Goal: Answer question/provide support: Share knowledge or assist other users

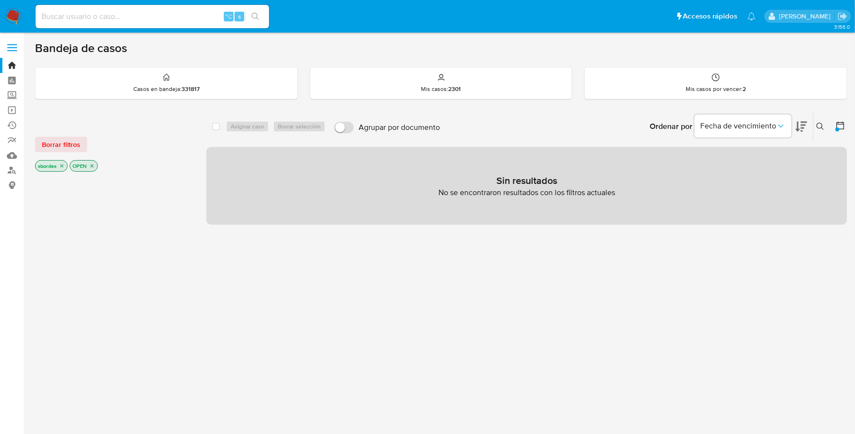
click at [133, 15] on input at bounding box center [152, 16] width 233 height 13
paste input "41139958"
type input "41139958"
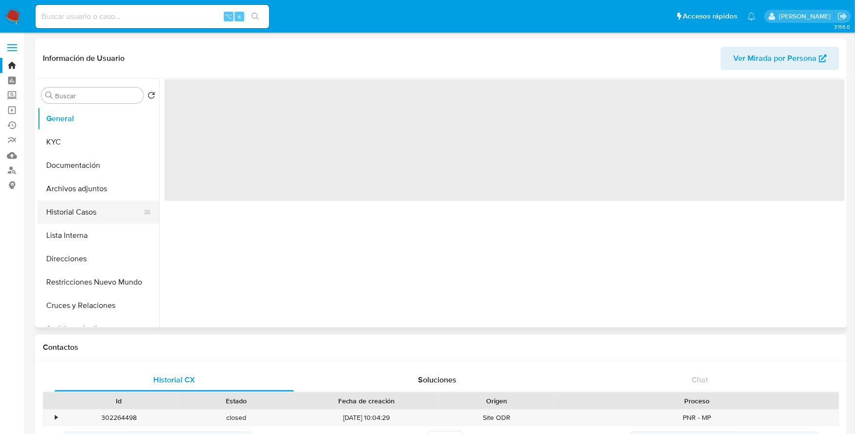
click at [89, 210] on button "Historial Casos" at bounding box center [94, 211] width 114 height 23
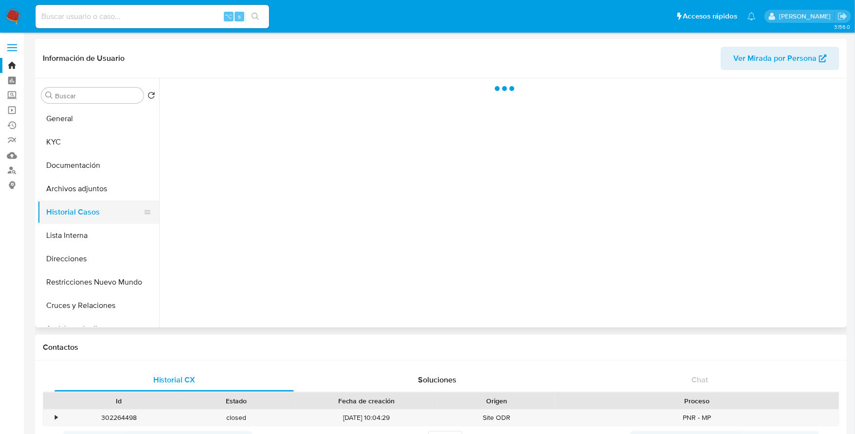
select select "10"
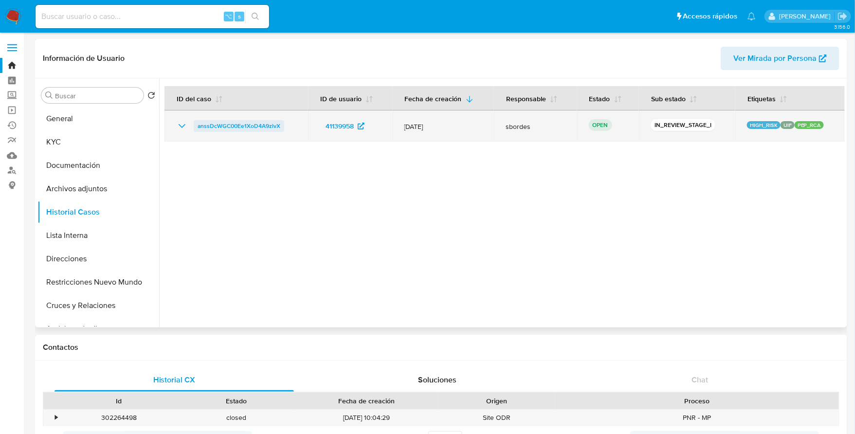
click at [230, 123] on span "anssDcWGC00Ee1XoD4A9zlvX" at bounding box center [238, 126] width 83 height 12
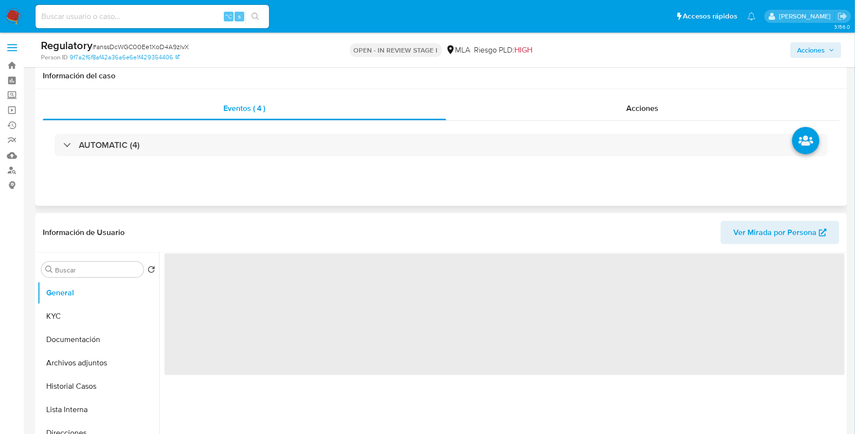
scroll to position [95, 0]
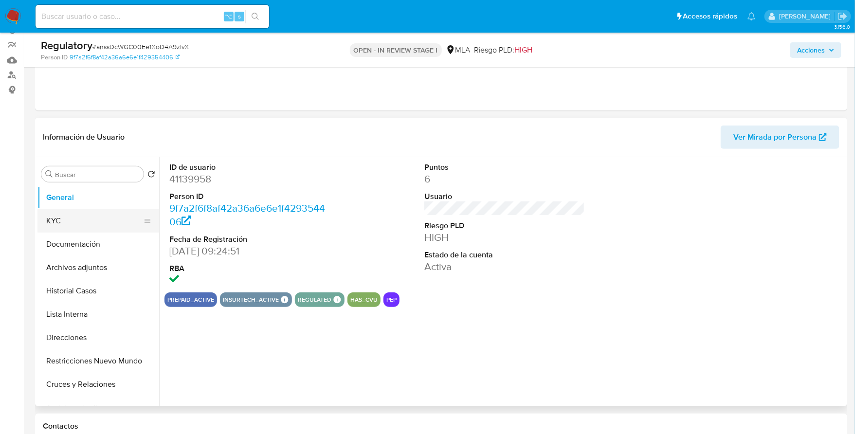
select select "10"
click at [59, 222] on button "KYC" at bounding box center [94, 220] width 114 height 23
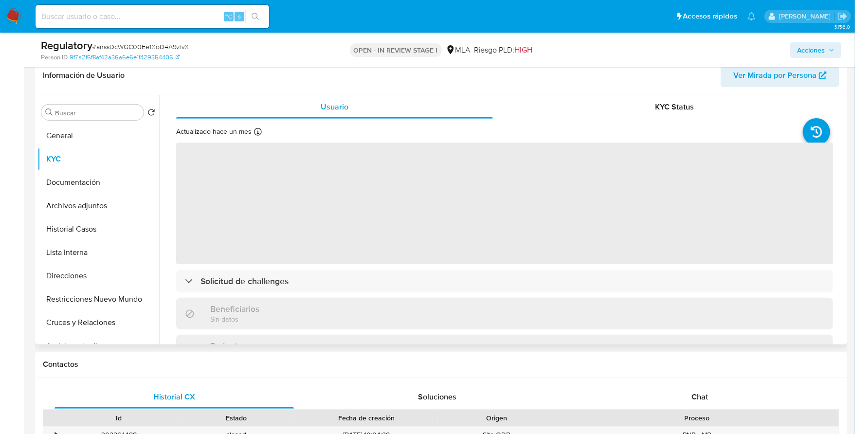
scroll to position [178, 0]
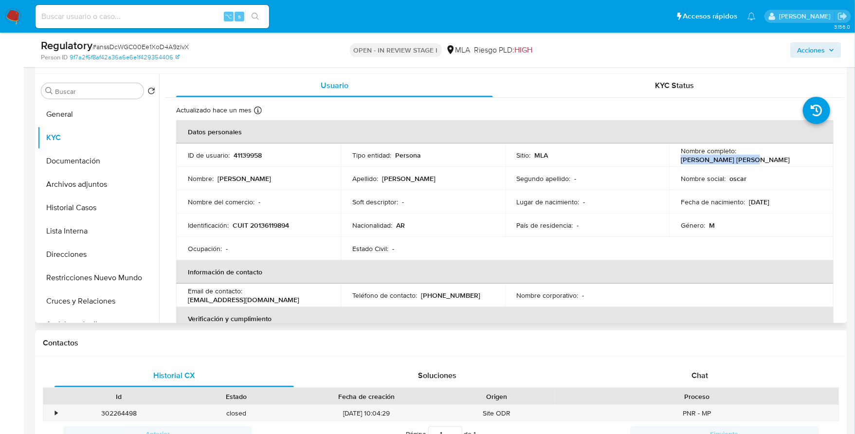
drag, startPoint x: 736, startPoint y: 156, endPoint x: 812, endPoint y: 156, distance: 75.9
click at [812, 156] on div "Nombre completo : Oscar Alberto Macias" at bounding box center [750, 155] width 141 height 18
copy p "Oscar Alberto Macias"
click at [75, 234] on button "Lista Interna" at bounding box center [94, 230] width 114 height 23
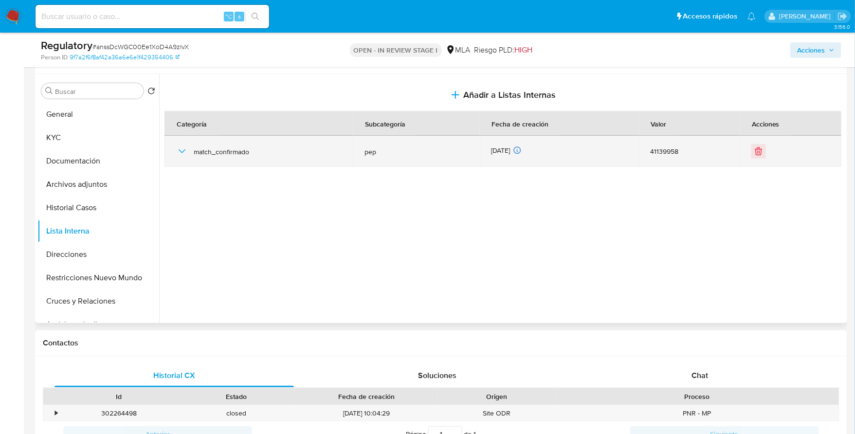
click at [181, 147] on icon "button" at bounding box center [182, 151] width 12 height 12
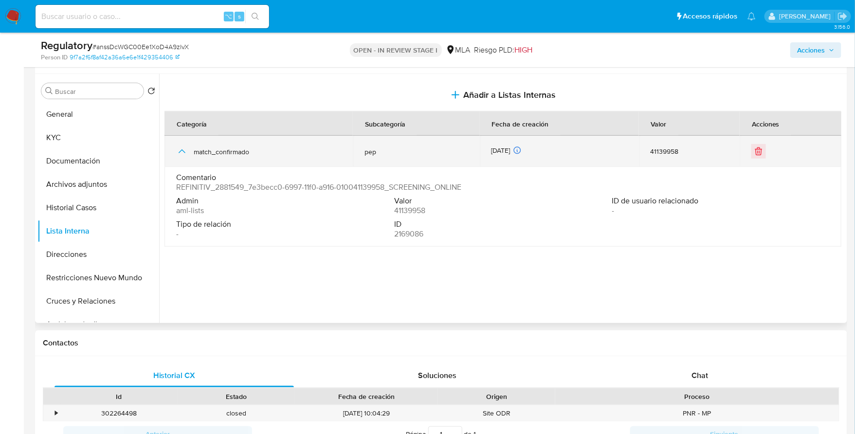
click at [181, 147] on icon "button" at bounding box center [182, 151] width 12 height 12
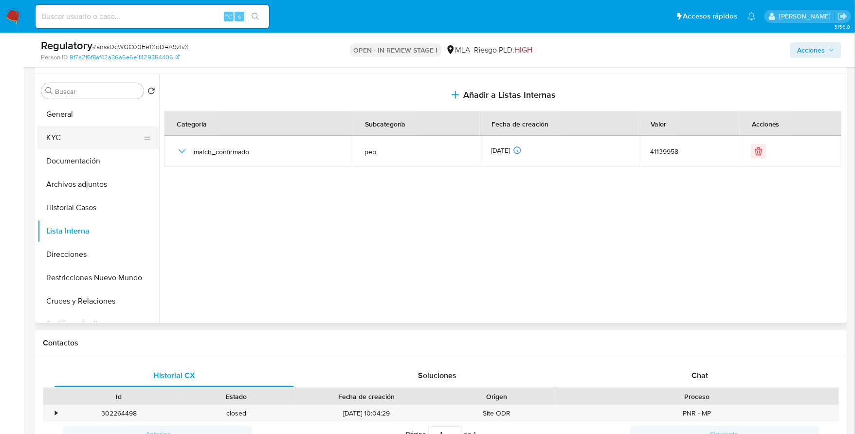
click at [66, 134] on button "KYC" at bounding box center [94, 137] width 114 height 23
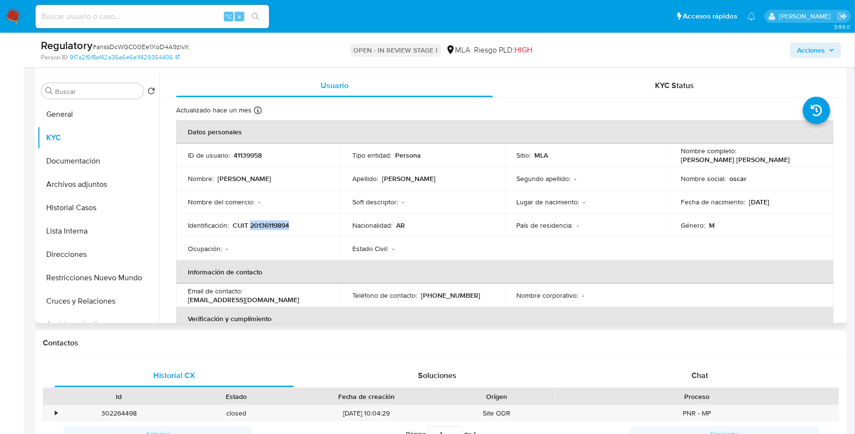
copy p "20136119894"
click at [80, 110] on button "General" at bounding box center [94, 114] width 114 height 23
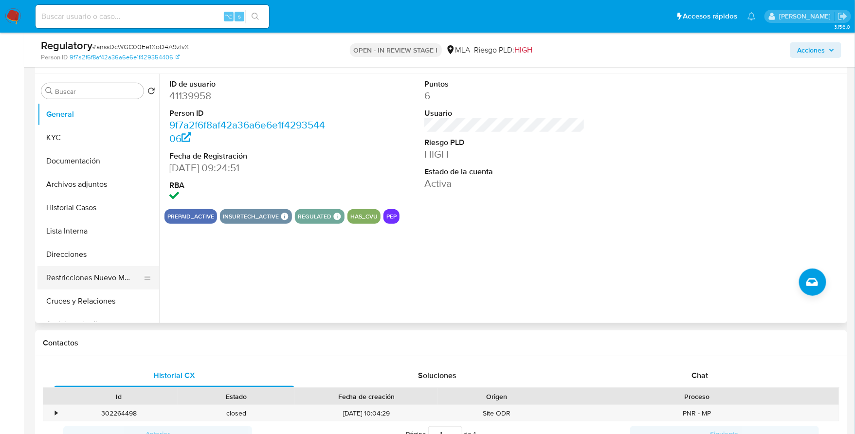
click at [75, 275] on button "Restricciones Nuevo Mundo" at bounding box center [94, 277] width 114 height 23
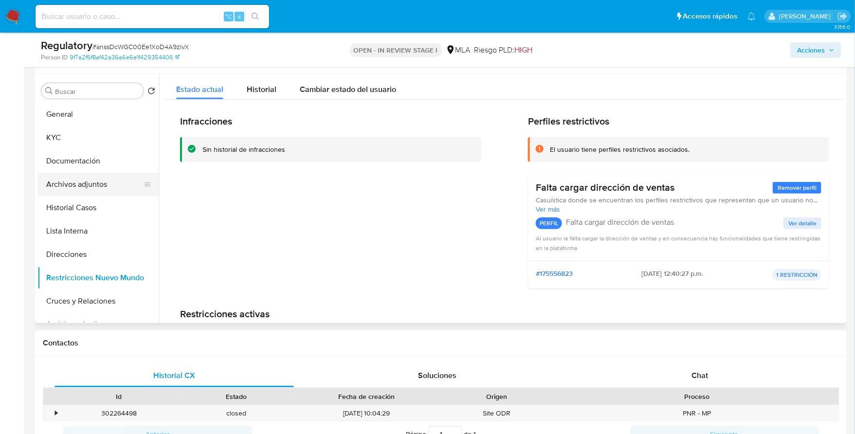
click at [75, 183] on button "Archivos adjuntos" at bounding box center [94, 184] width 114 height 23
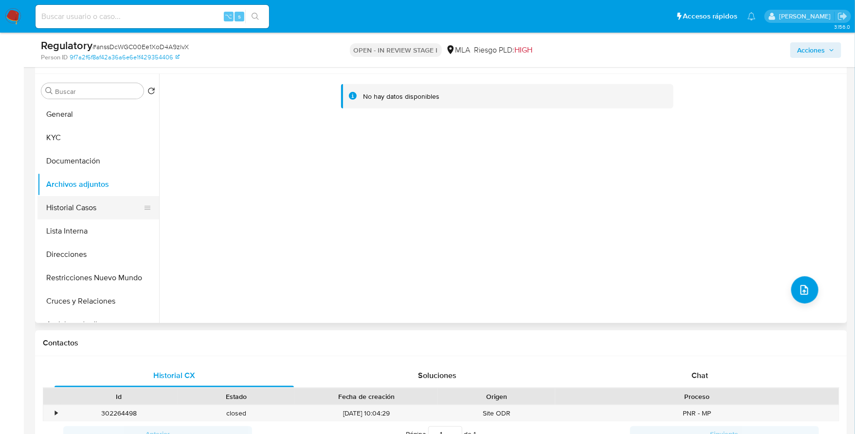
click at [74, 204] on button "Historial Casos" at bounding box center [94, 207] width 114 height 23
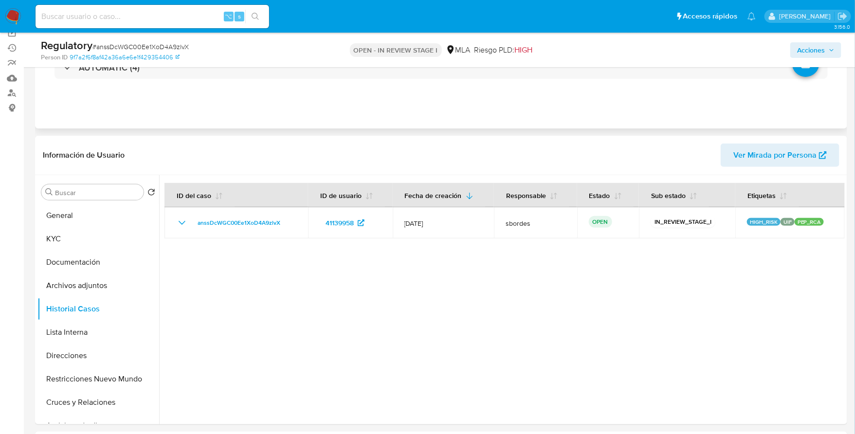
scroll to position [219, 0]
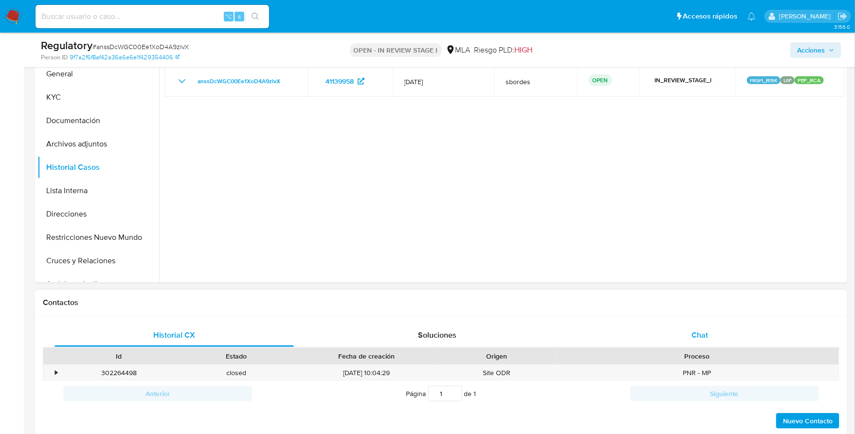
click at [713, 332] on div "Chat" at bounding box center [699, 334] width 239 height 23
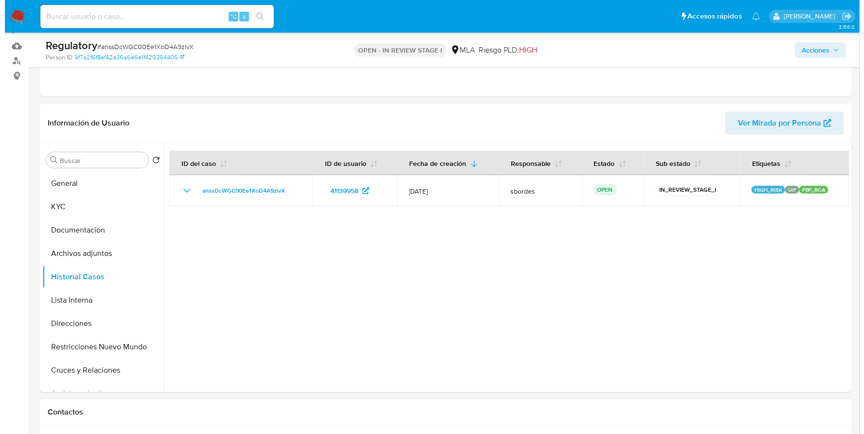
scroll to position [133, 0]
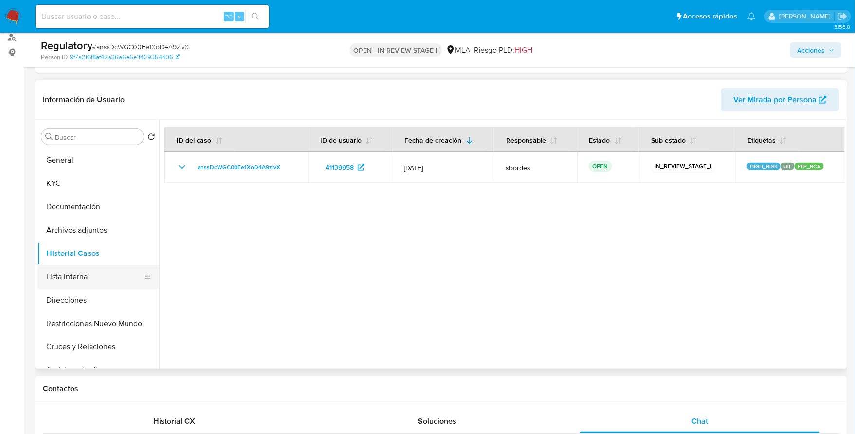
click at [71, 274] on button "Lista Interna" at bounding box center [94, 276] width 114 height 23
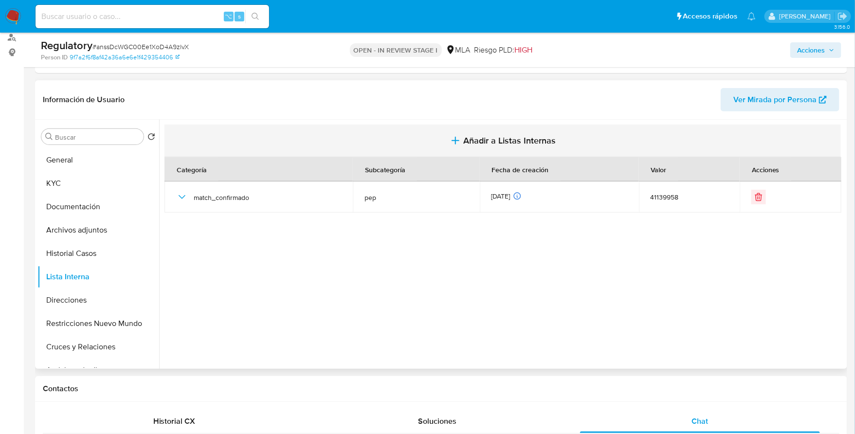
click at [478, 142] on span "Añadir a Listas Internas" at bounding box center [509, 140] width 92 height 11
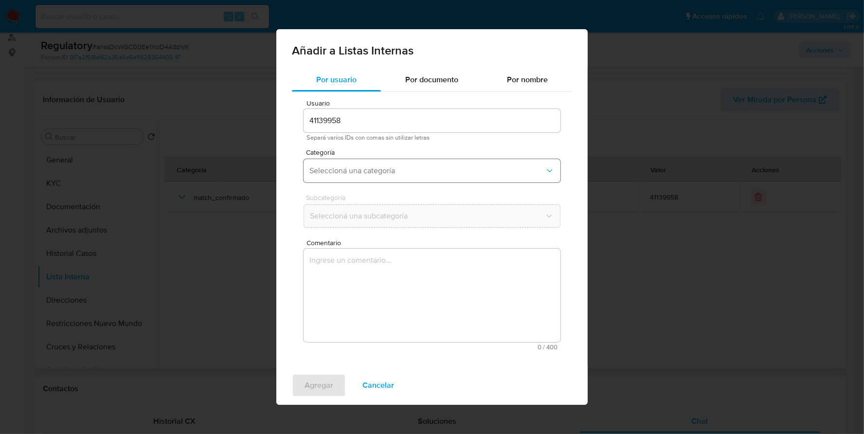
click at [376, 165] on button "Seleccioná una categoría" at bounding box center [431, 170] width 257 height 23
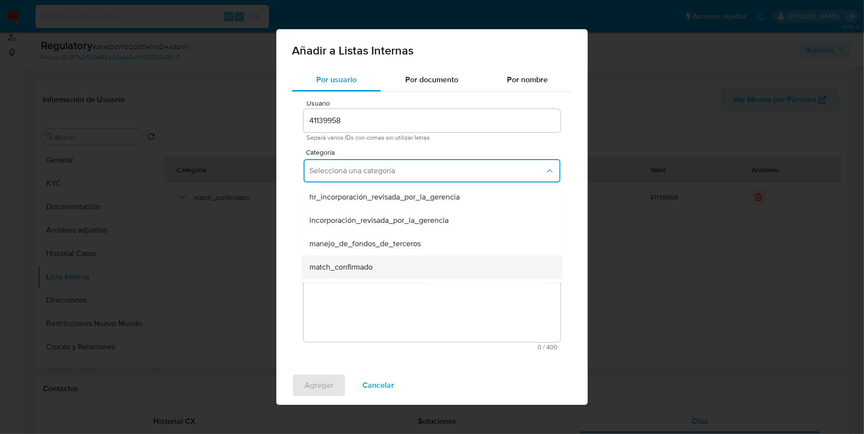
click at [371, 259] on div "match_confirmado" at bounding box center [428, 266] width 239 height 23
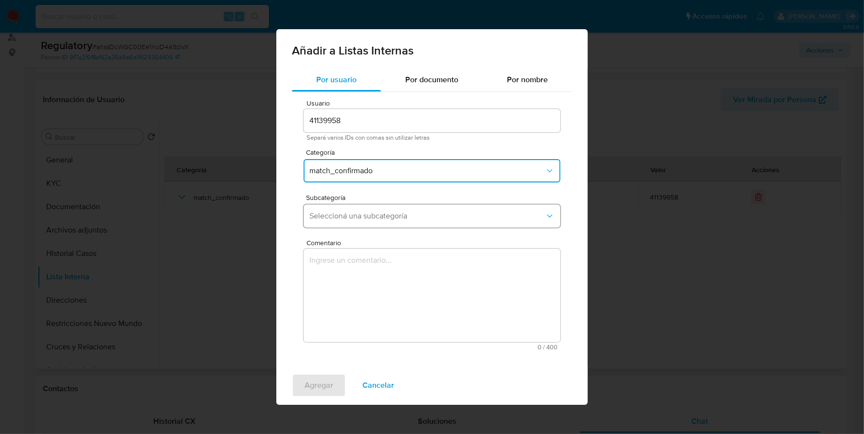
click at [385, 215] on span "Seleccioná una subcategoría" at bounding box center [426, 216] width 235 height 10
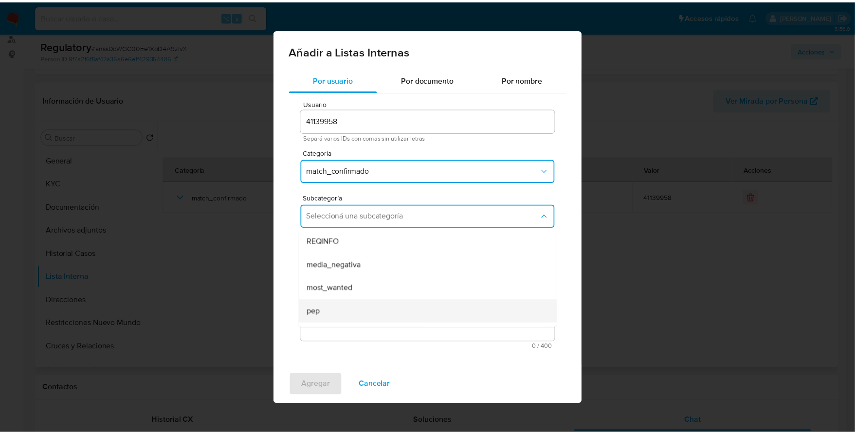
scroll to position [66, 0]
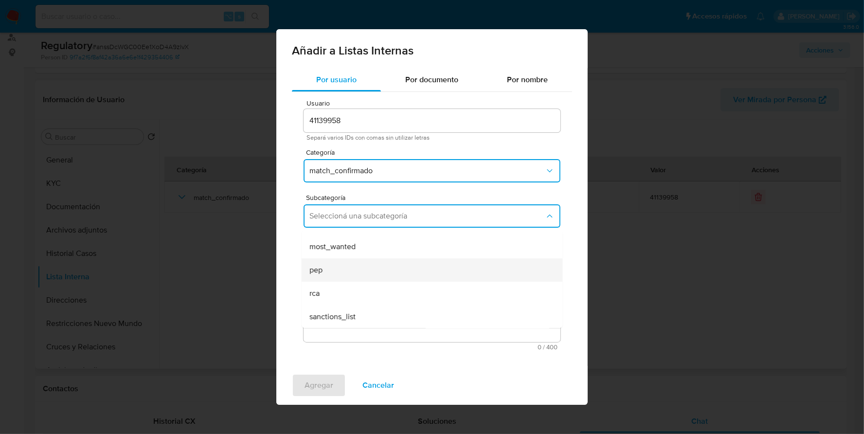
click at [357, 272] on div "pep" at bounding box center [428, 269] width 239 height 23
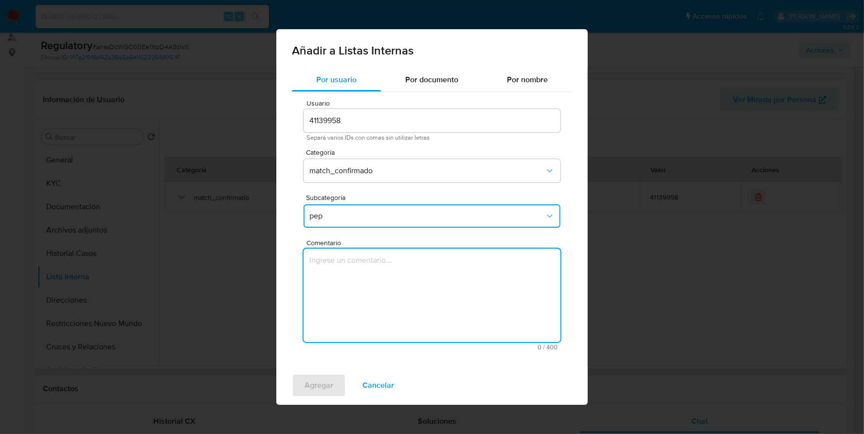
click at [403, 269] on textarea "Comentario" at bounding box center [431, 295] width 257 height 93
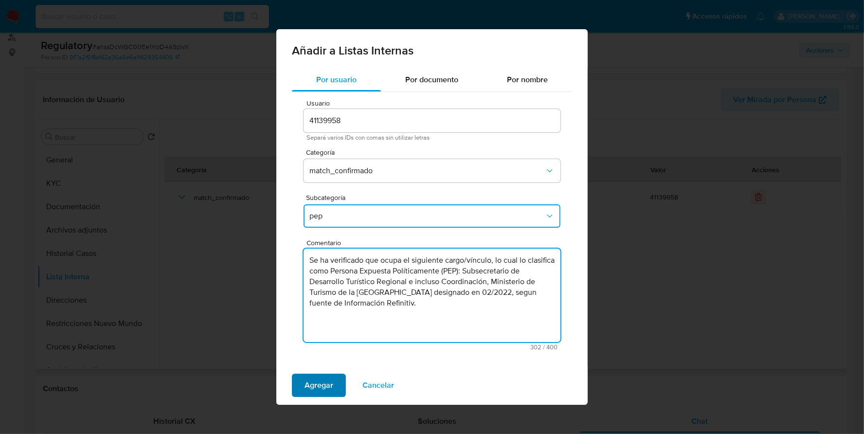
type textarea "Se ha verificado que ocupa el siguiente cargo/vínculo, lo cual lo clasifica com…"
click at [326, 375] on span "Agregar" at bounding box center [318, 384] width 29 height 21
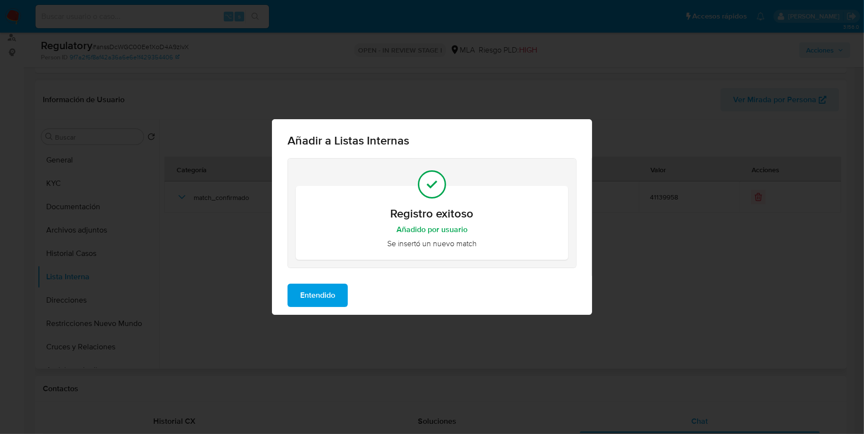
click at [318, 303] on span "Entendido" at bounding box center [317, 295] width 35 height 21
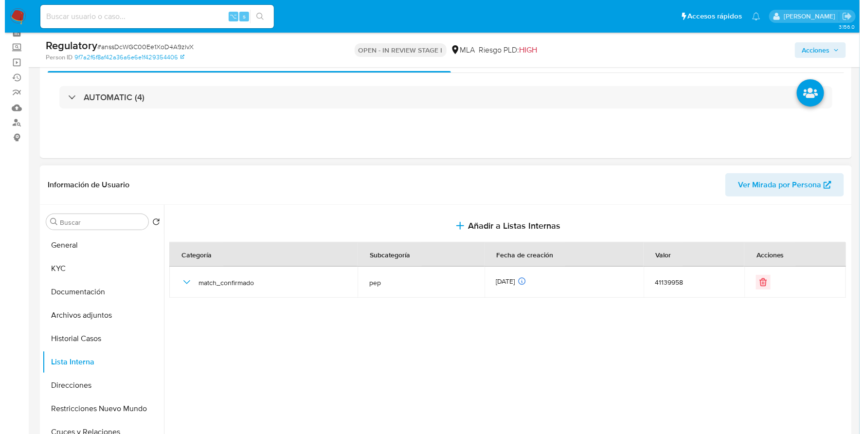
scroll to position [100, 0]
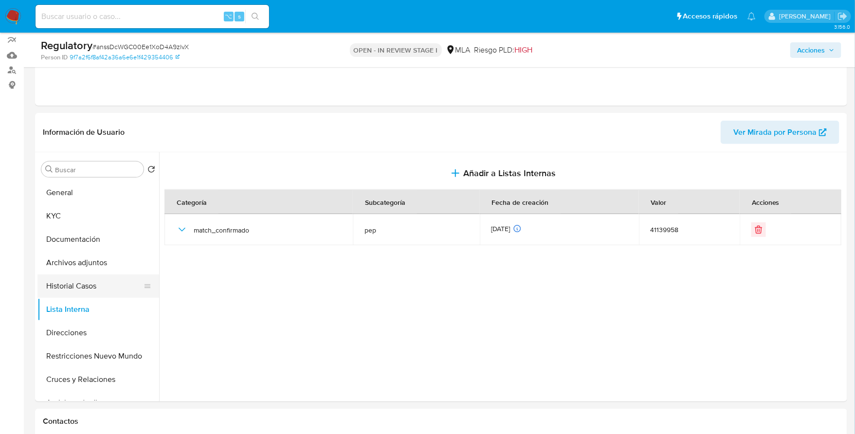
click at [80, 289] on button "Historial Casos" at bounding box center [94, 285] width 114 height 23
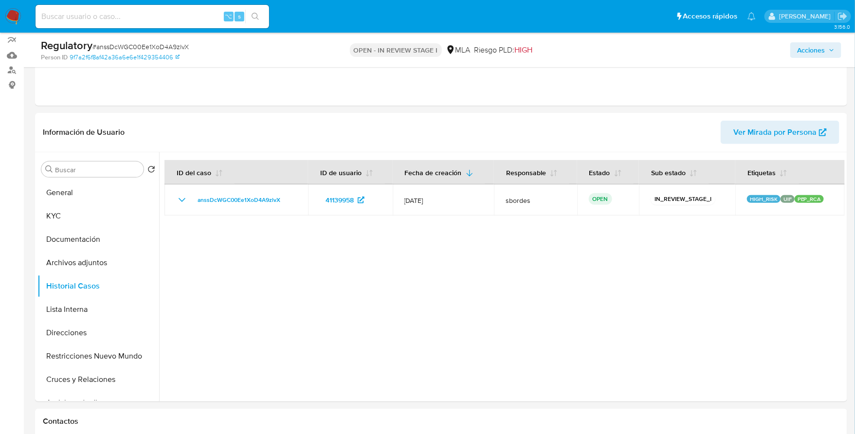
click at [807, 48] on span "Acciones" at bounding box center [811, 50] width 28 height 16
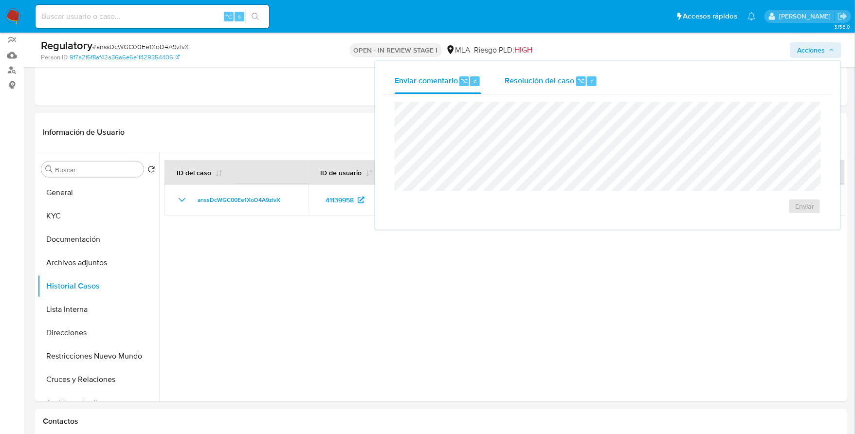
click at [547, 79] on span "Resolución del caso" at bounding box center [539, 80] width 70 height 11
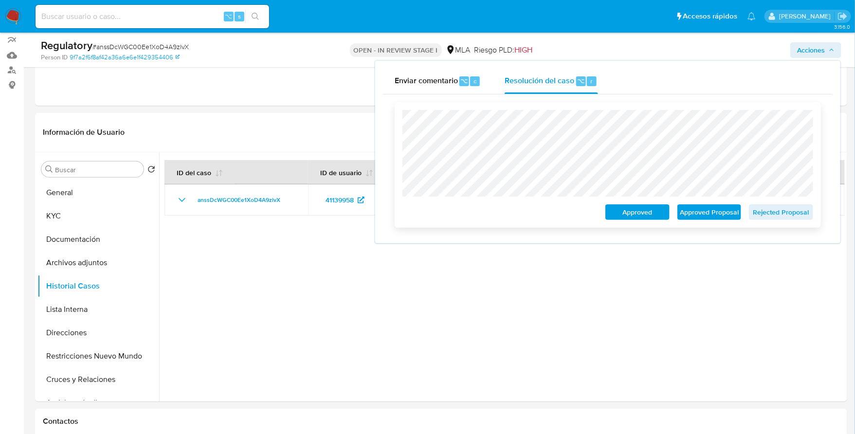
click at [730, 213] on span "Approved Proposal" at bounding box center [709, 212] width 51 height 14
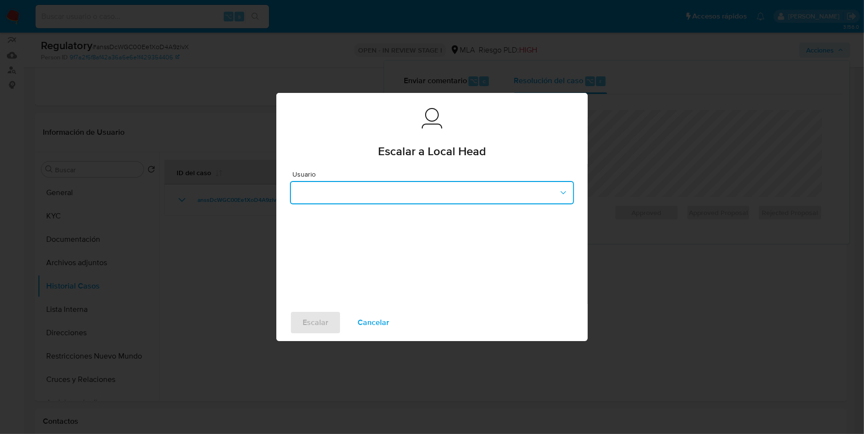
click at [411, 196] on button "button" at bounding box center [432, 192] width 284 height 23
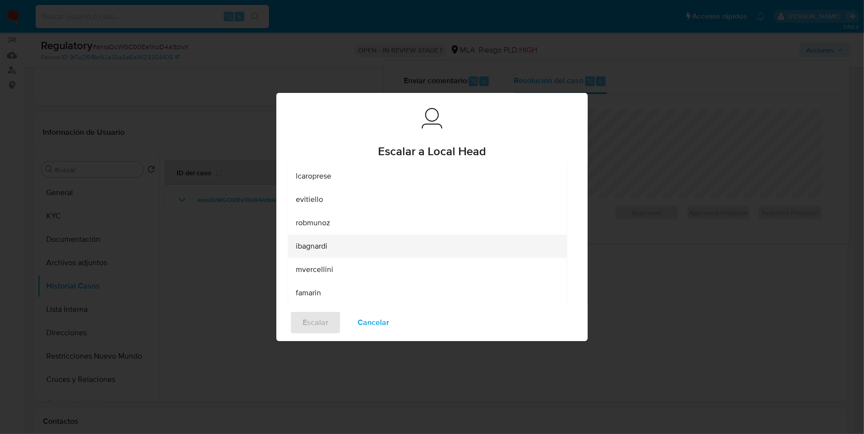
scroll to position [131, 0]
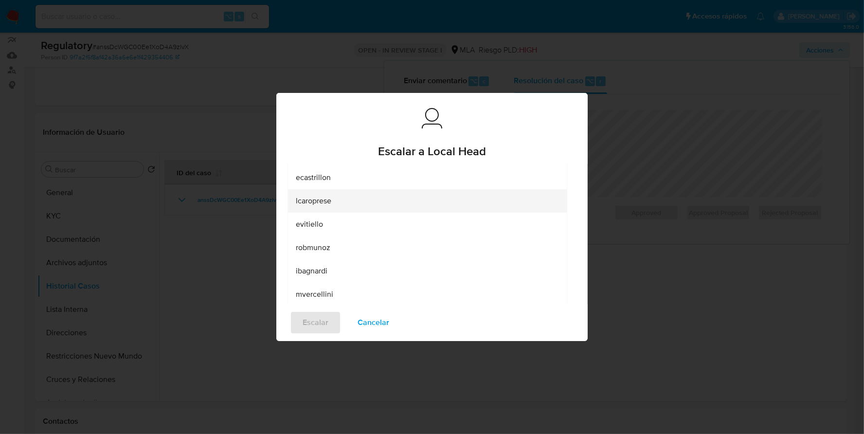
click at [363, 201] on div "lcaroprese" at bounding box center [424, 200] width 257 height 23
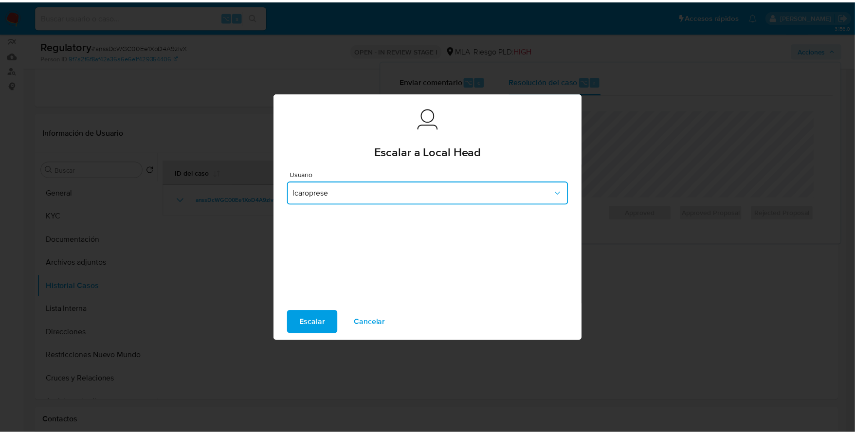
scroll to position [0, 0]
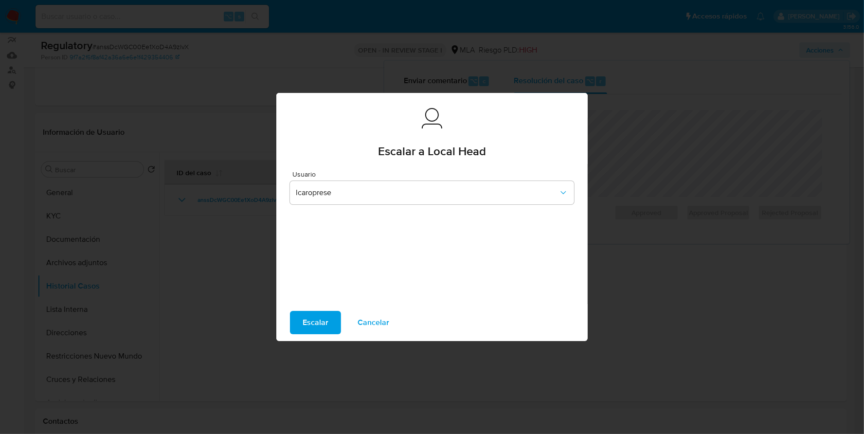
click at [312, 322] on span "Escalar" at bounding box center [316, 322] width 26 height 21
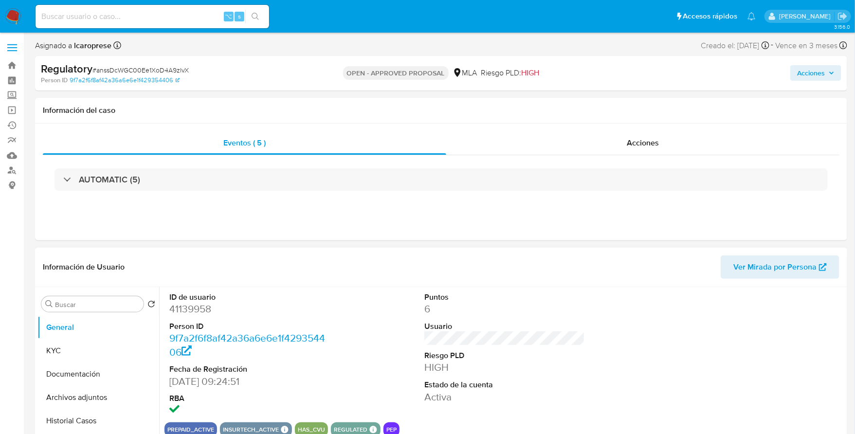
select select "10"
click at [119, 16] on input at bounding box center [152, 16] width 233 height 13
paste input "1939155191"
type input "1939155191"
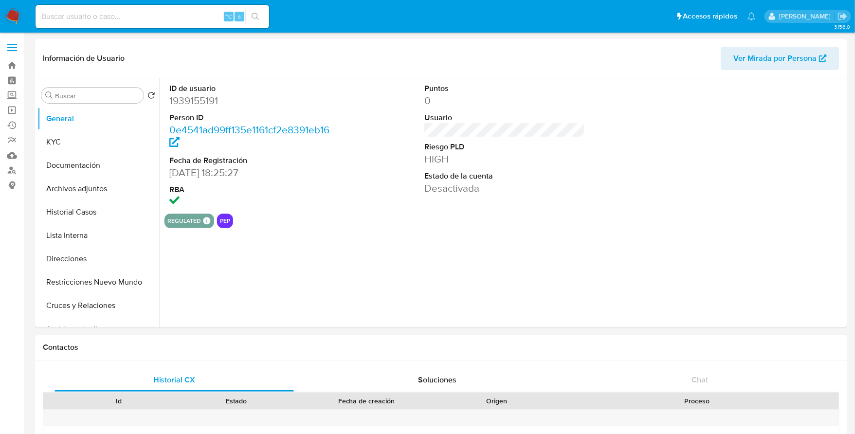
select select "10"
click at [74, 216] on button "Historial Casos" at bounding box center [94, 211] width 114 height 23
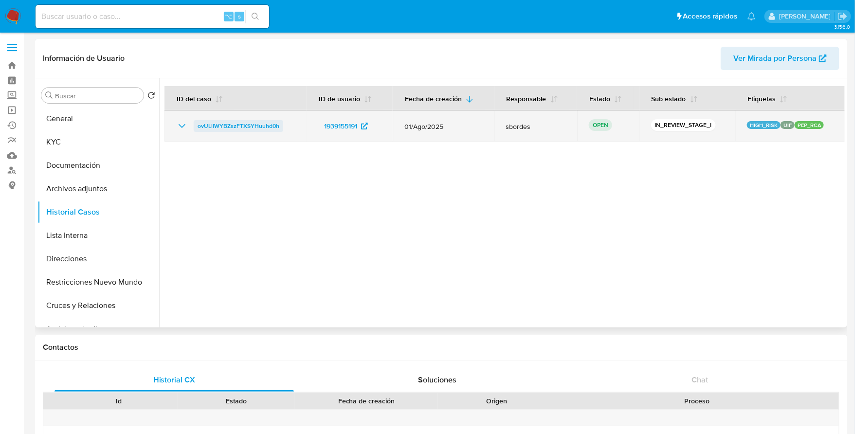
click at [217, 124] on span "ovULllWYBZszFTXSYHuuhd0h" at bounding box center [238, 126] width 82 height 12
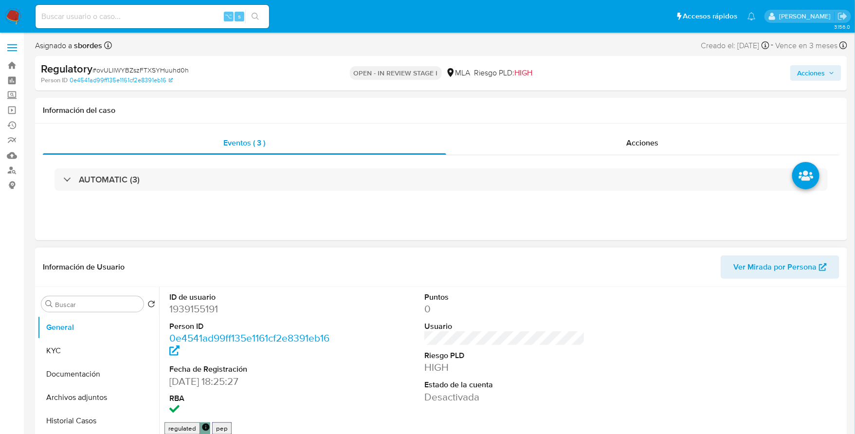
select select "10"
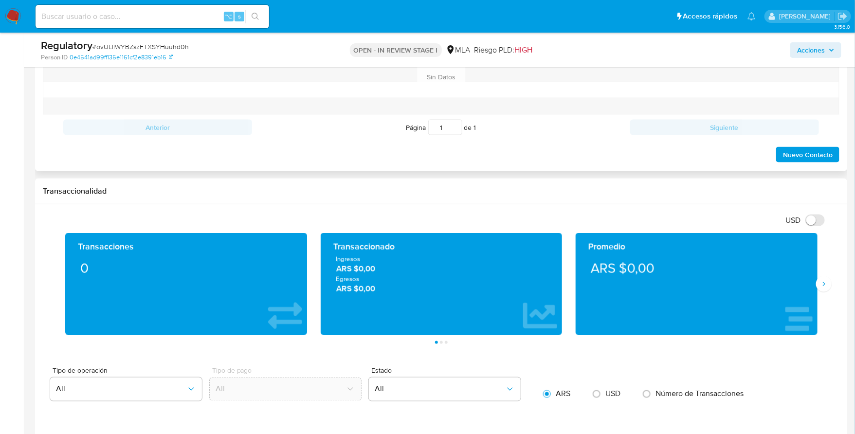
scroll to position [367, 0]
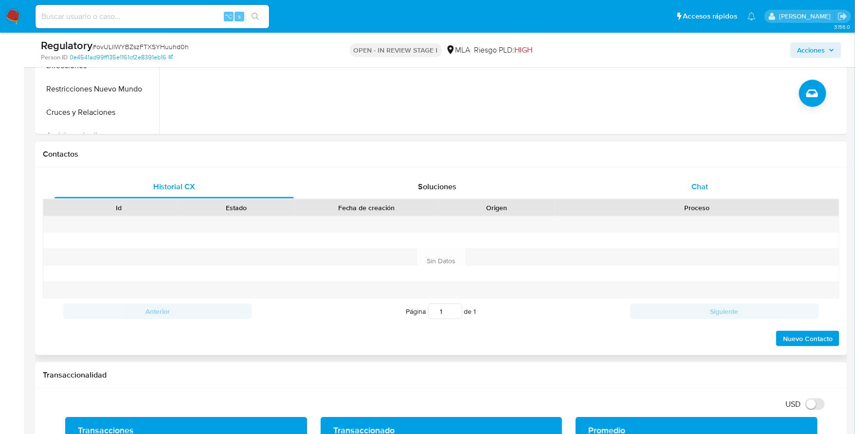
click at [700, 182] on span "Chat" at bounding box center [700, 186] width 17 height 11
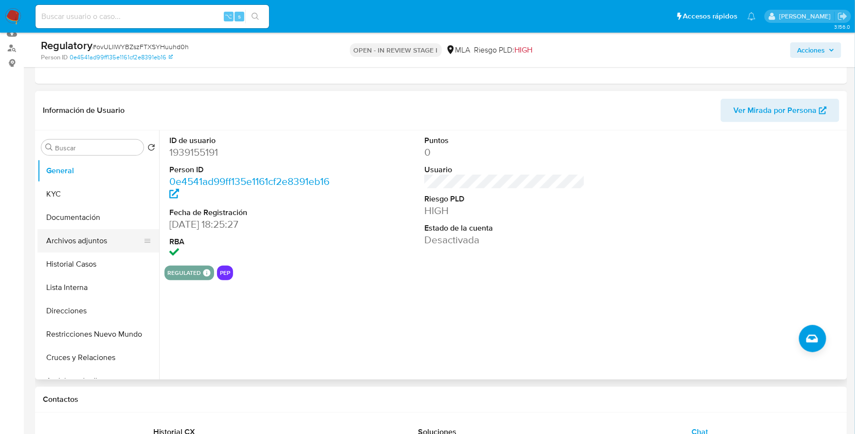
scroll to position [129, 0]
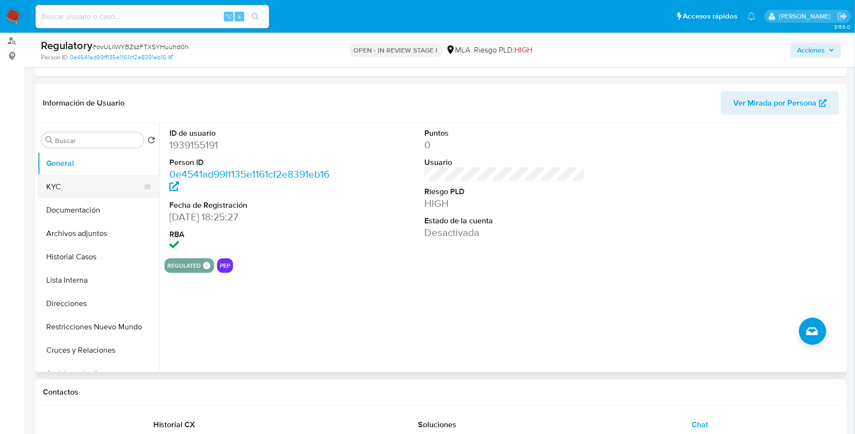
click at [59, 183] on button "KYC" at bounding box center [94, 186] width 114 height 23
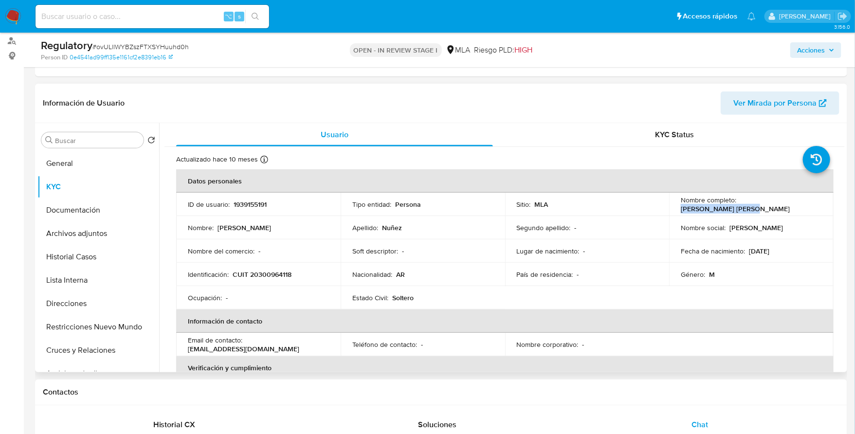
drag, startPoint x: 737, startPoint y: 204, endPoint x: 808, endPoint y: 204, distance: 71.0
click at [808, 204] on div "Nombre completo : Raul Francisco Nuñez" at bounding box center [750, 205] width 141 height 18
copy p "[PERSON_NAME] [PERSON_NAME]"
click at [79, 167] on button "General" at bounding box center [94, 163] width 114 height 23
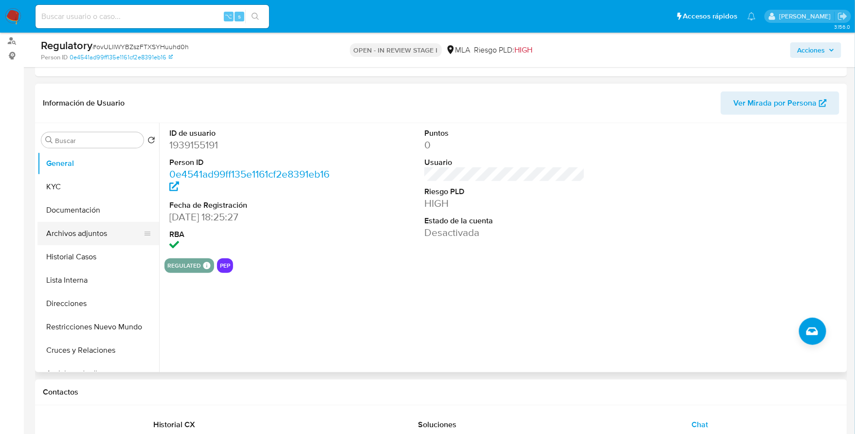
click at [81, 237] on button "Archivos adjuntos" at bounding box center [94, 233] width 114 height 23
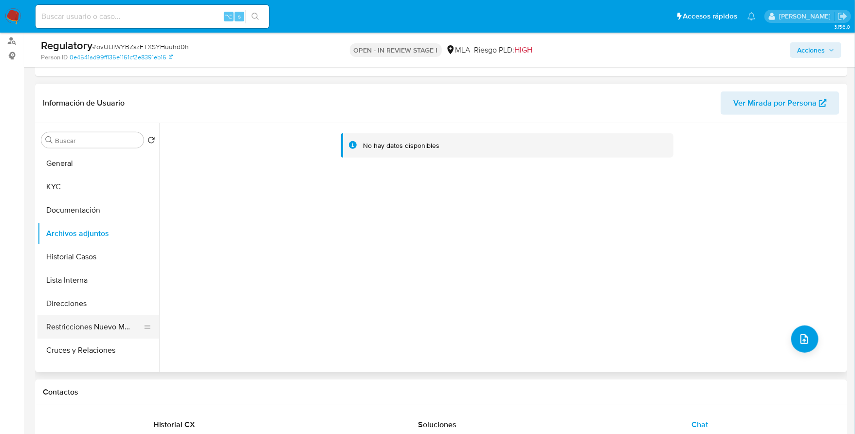
click at [90, 322] on button "Restricciones Nuevo Mundo" at bounding box center [94, 326] width 114 height 23
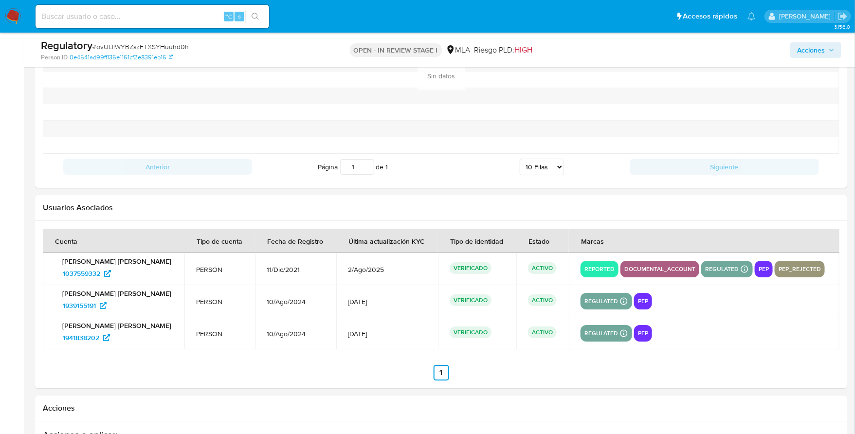
scroll to position [1083, 0]
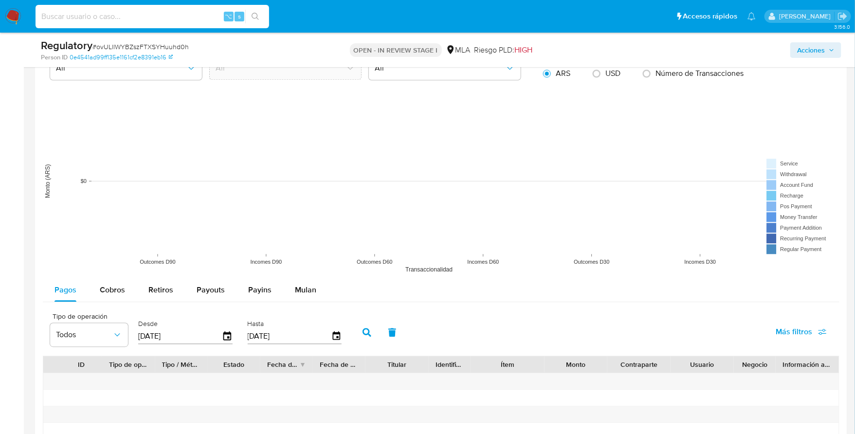
click at [117, 20] on input at bounding box center [152, 16] width 233 height 13
paste input "62392459"
type input "62392459"
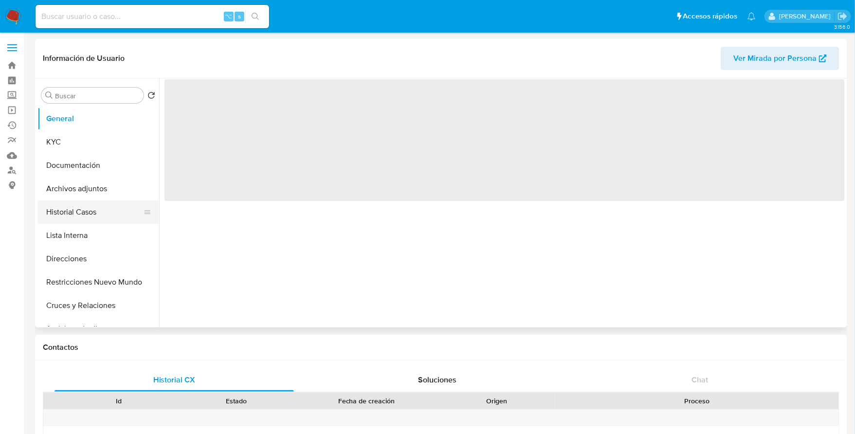
click at [105, 214] on button "Historial Casos" at bounding box center [94, 211] width 114 height 23
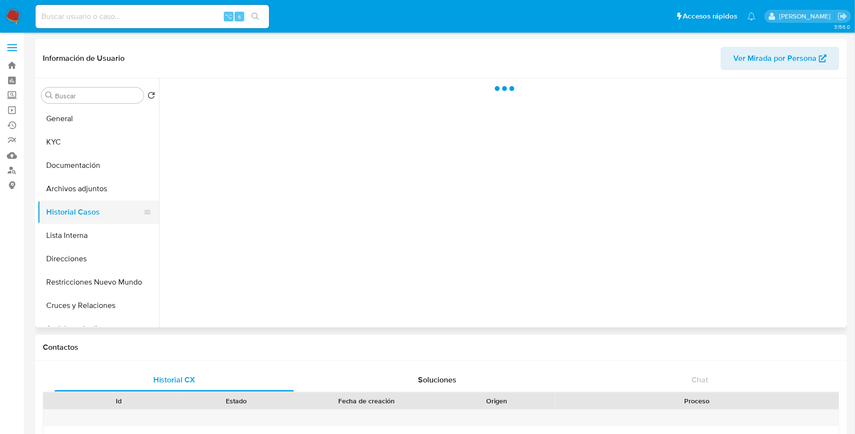
select select "10"
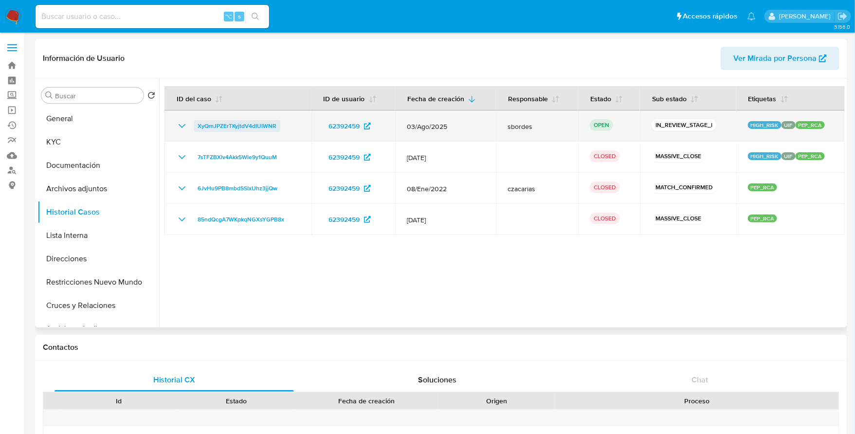
click at [215, 125] on span "XyQmJPZErTKyjtdV4dIUlWNR" at bounding box center [236, 126] width 79 height 12
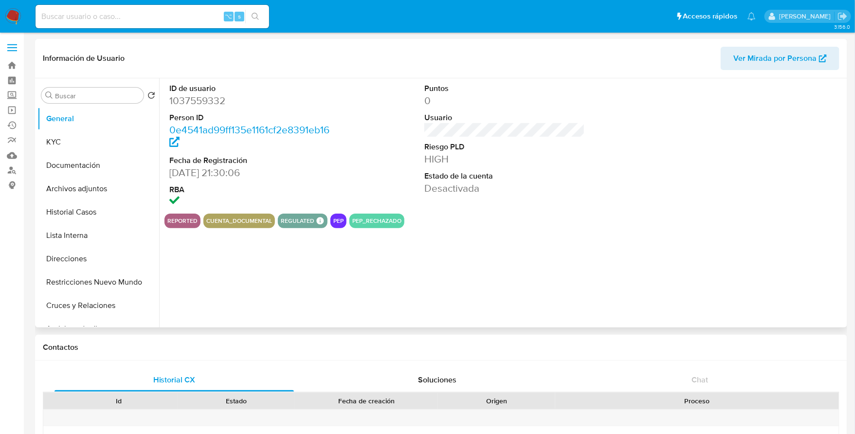
select select "10"
click at [82, 188] on button "Archivos adjuntos" at bounding box center [94, 188] width 114 height 23
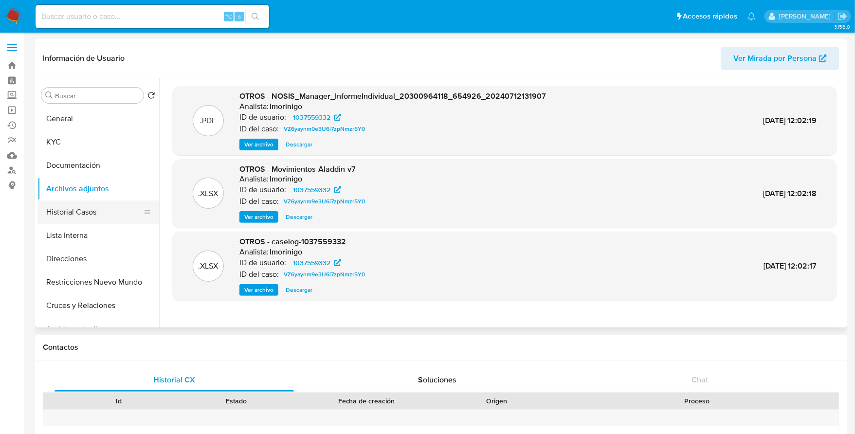
click at [83, 210] on button "Historial Casos" at bounding box center [94, 211] width 114 height 23
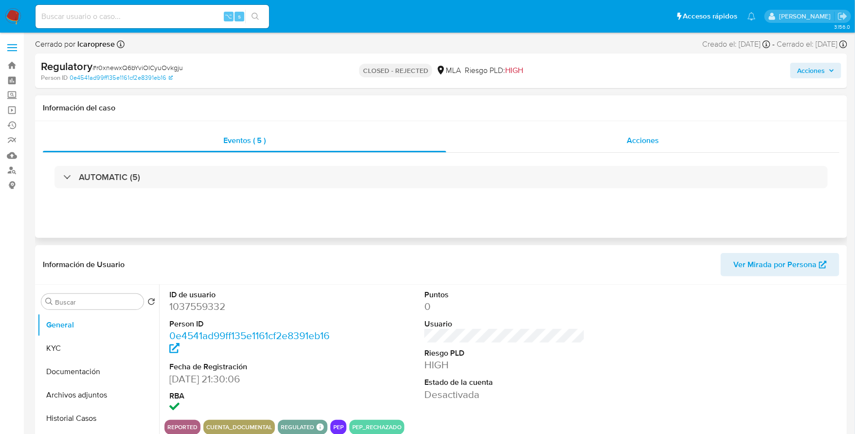
select select "10"
click at [635, 135] on span "Acciones" at bounding box center [642, 140] width 32 height 11
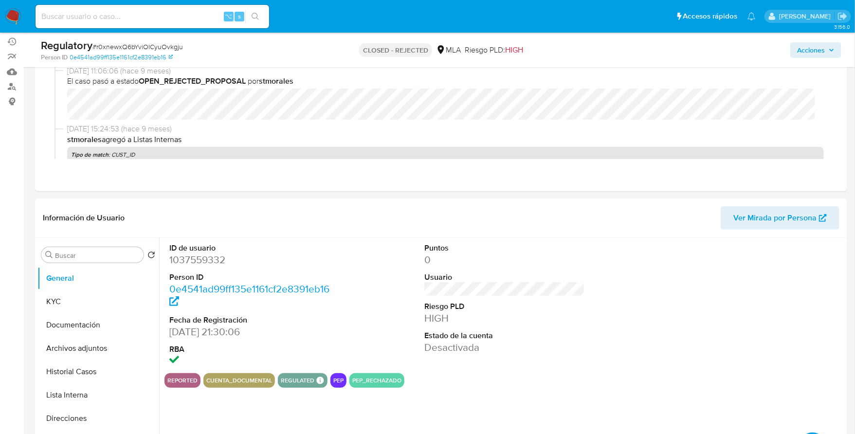
scroll to position [142, 0]
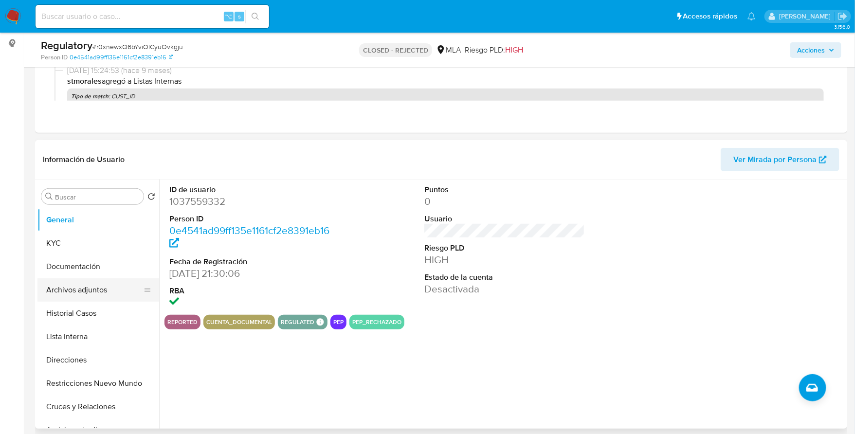
click at [76, 294] on button "Archivos adjuntos" at bounding box center [94, 289] width 114 height 23
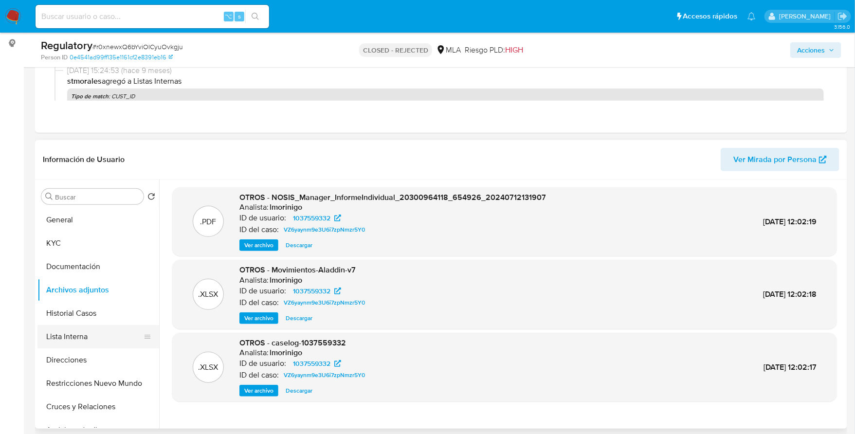
click at [84, 332] on button "Lista Interna" at bounding box center [94, 336] width 114 height 23
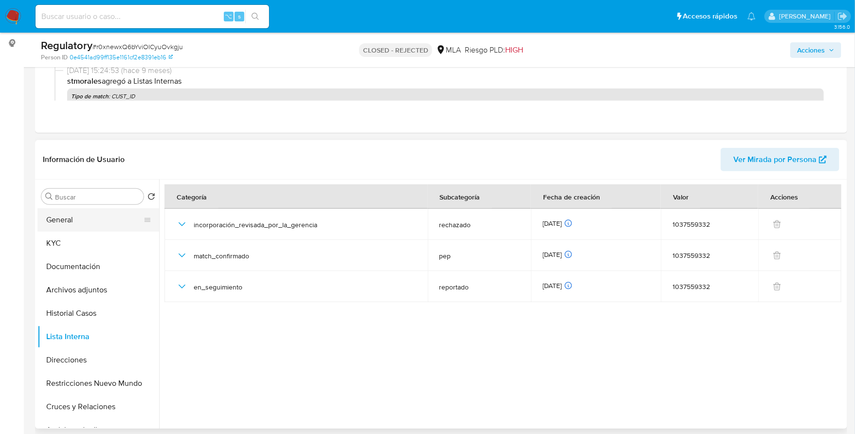
click at [64, 216] on button "General" at bounding box center [94, 219] width 114 height 23
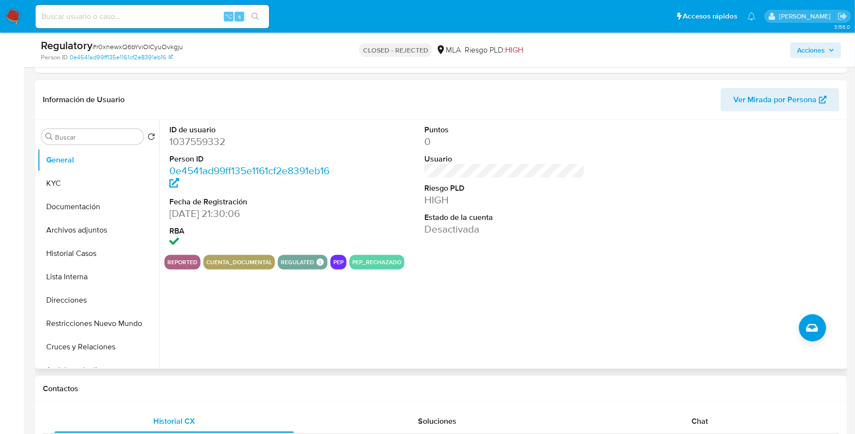
scroll to position [129, 0]
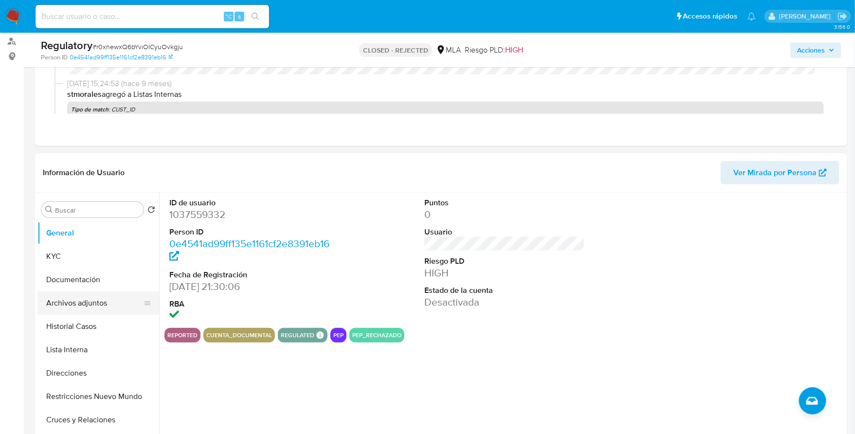
click at [86, 303] on button "Archivos adjuntos" at bounding box center [94, 302] width 114 height 23
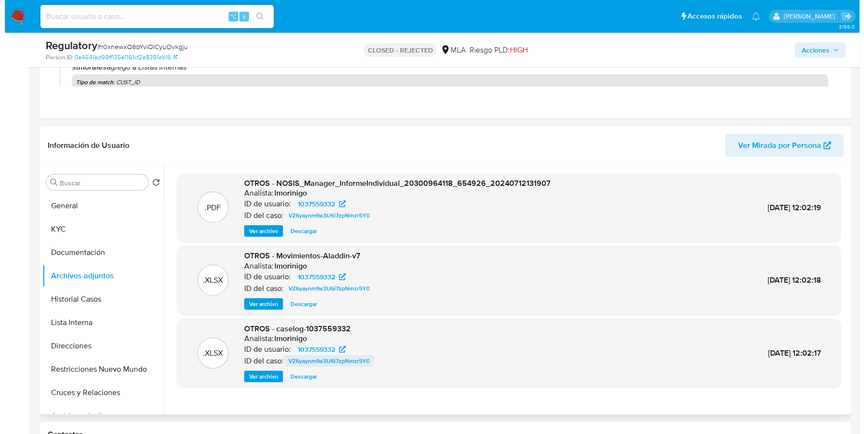
scroll to position [156, 0]
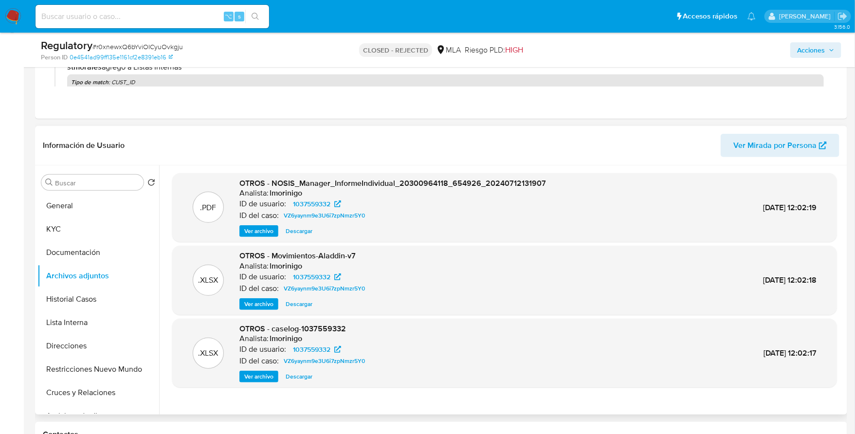
click at [257, 378] on span "Ver archivo" at bounding box center [258, 377] width 29 height 10
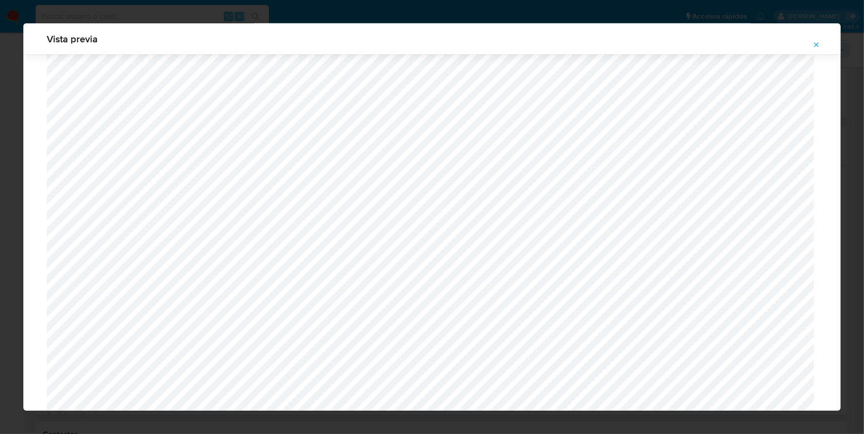
scroll to position [1058, 0]
click at [817, 45] on icon "Attachment preview" at bounding box center [816, 44] width 4 height 4
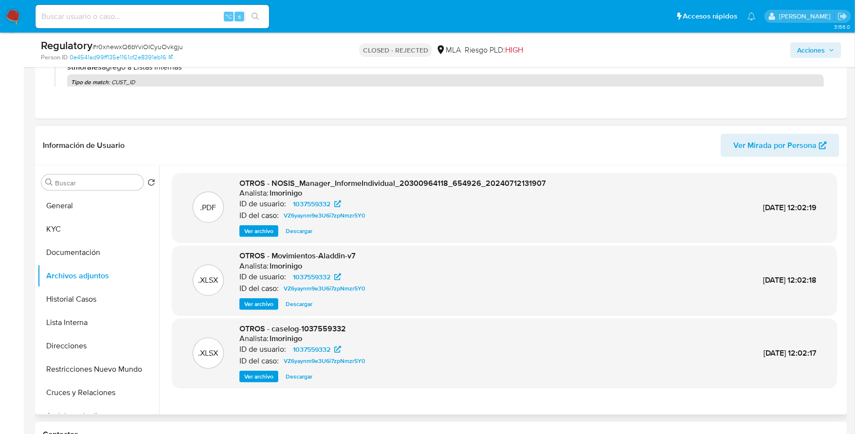
click at [260, 375] on span "Ver archivo" at bounding box center [258, 377] width 29 height 10
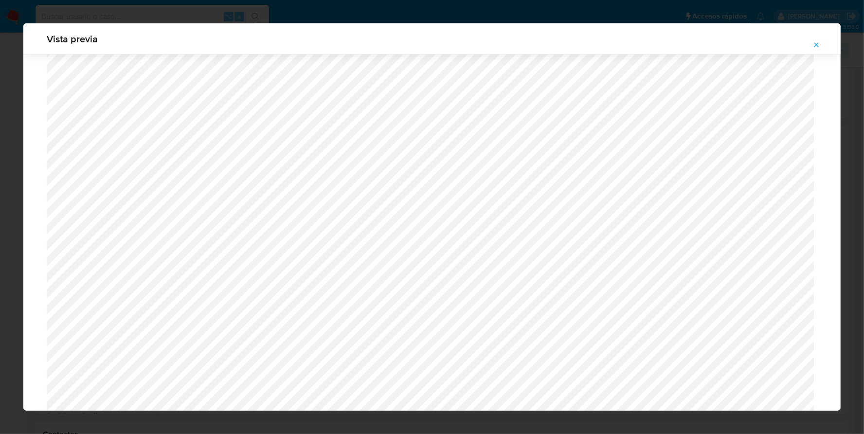
scroll to position [253, 0]
click at [817, 44] on icon "Attachment preview" at bounding box center [816, 45] width 8 height 8
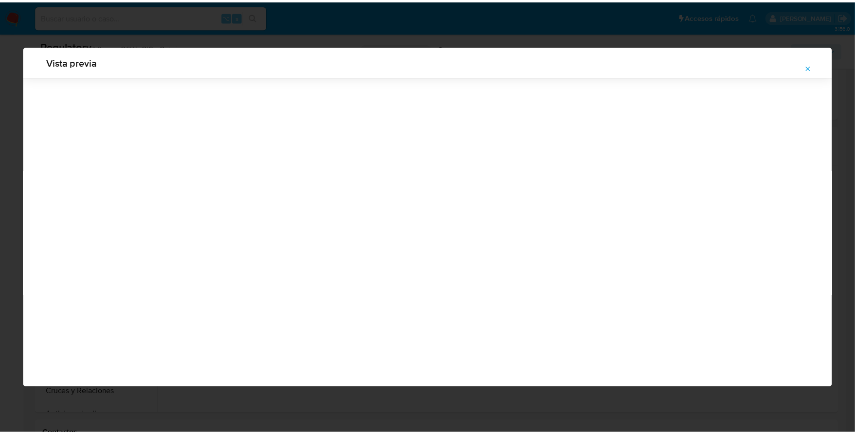
scroll to position [0, 0]
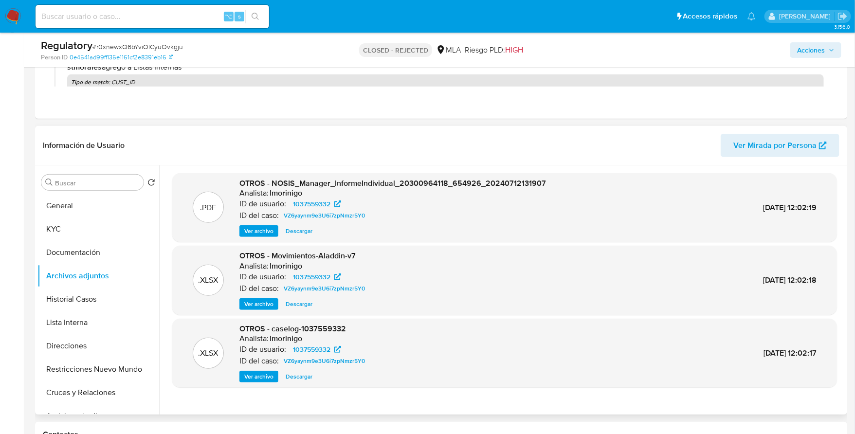
click at [297, 305] on span "Descargar" at bounding box center [298, 304] width 27 height 10
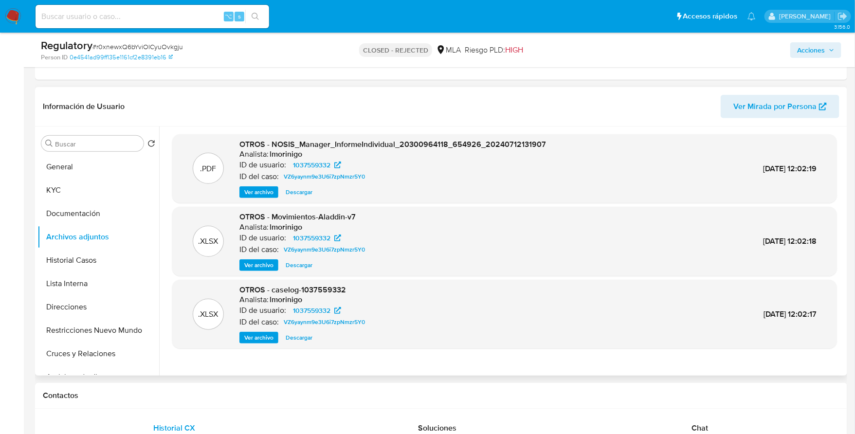
scroll to position [350, 0]
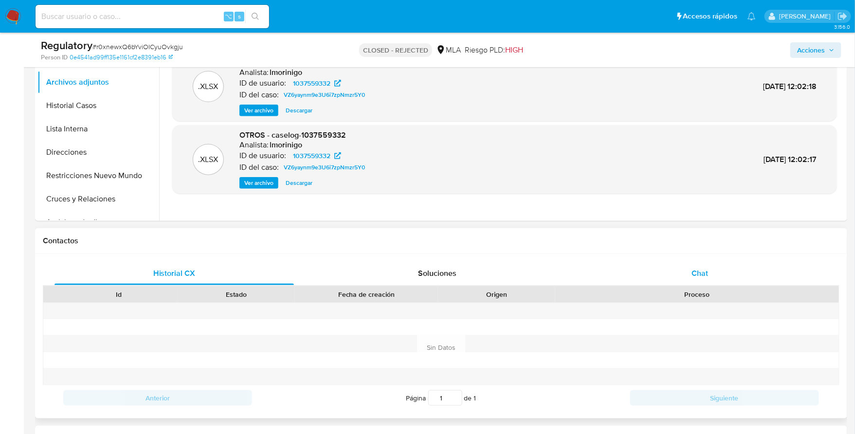
click at [701, 263] on div "Chat" at bounding box center [699, 273] width 239 height 23
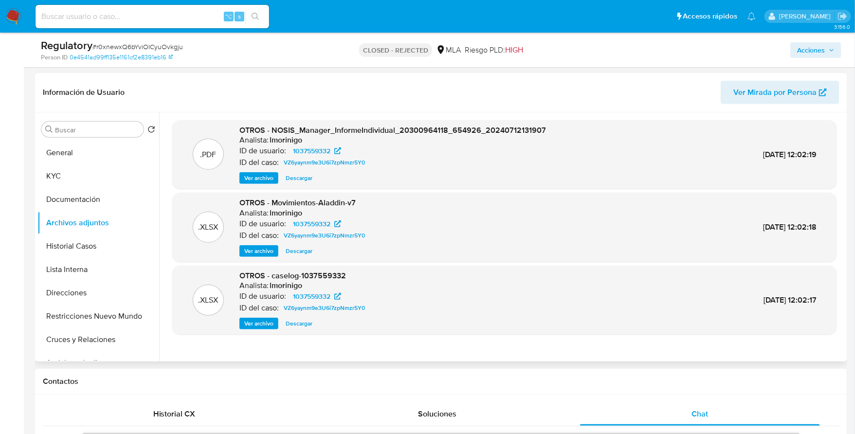
scroll to position [0, 0]
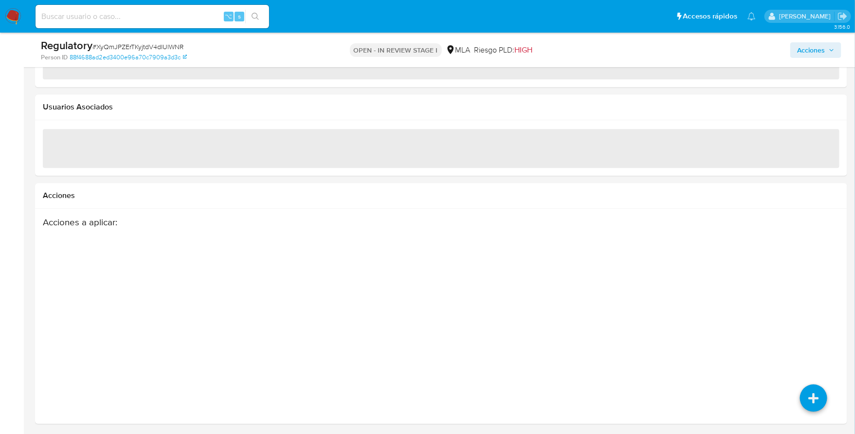
scroll to position [1138, 0]
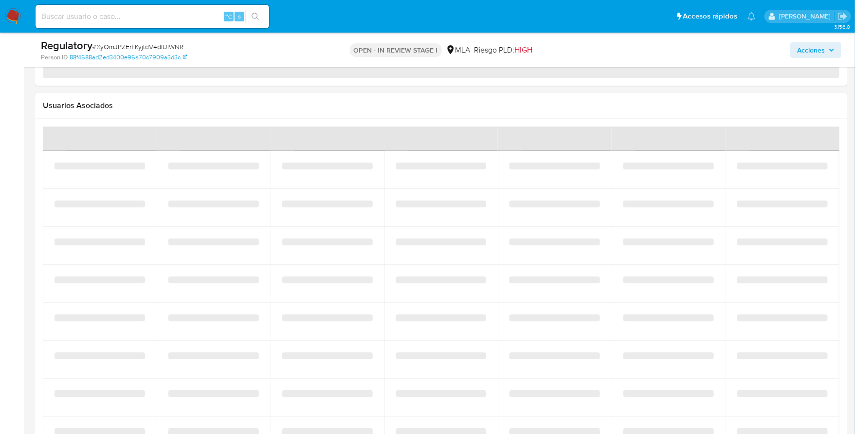
select select "10"
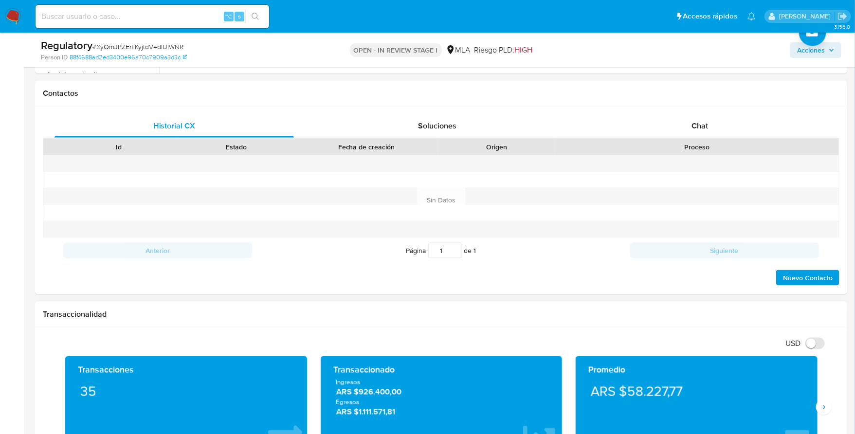
scroll to position [134, 0]
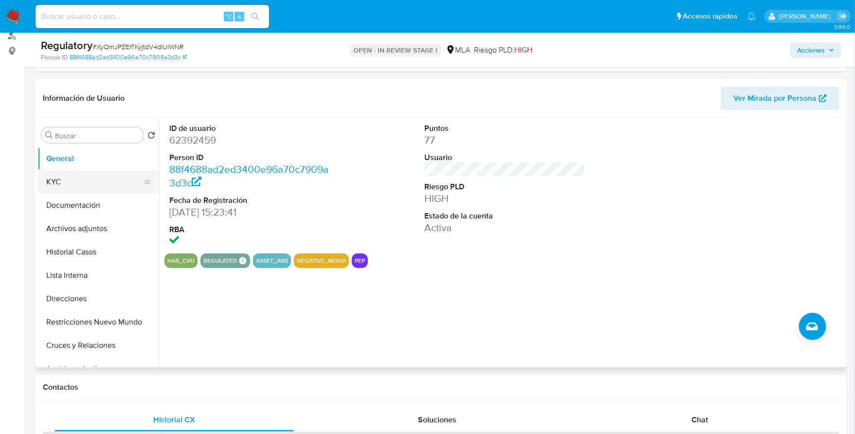
click at [87, 178] on button "KYC" at bounding box center [94, 181] width 114 height 23
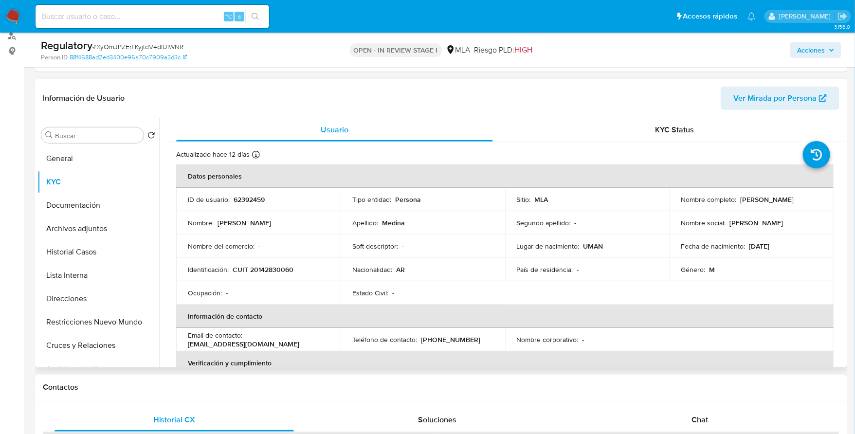
drag, startPoint x: 738, startPoint y: 199, endPoint x: 824, endPoint y: 198, distance: 86.1
click at [824, 198] on td "Nombre completo : Juan Manuel Medina" at bounding box center [751, 199] width 164 height 23
copy p "Juan Manuel Medina"
click at [97, 208] on button "Documentación" at bounding box center [94, 205] width 114 height 23
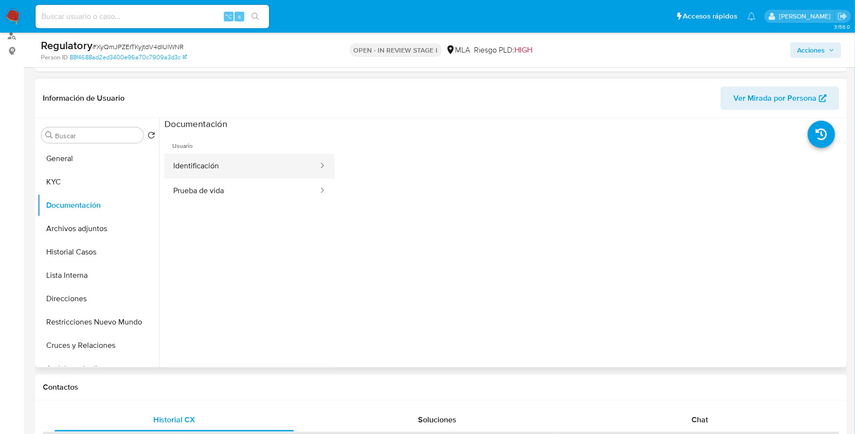
click at [236, 166] on button "Identificación" at bounding box center [241, 166] width 155 height 25
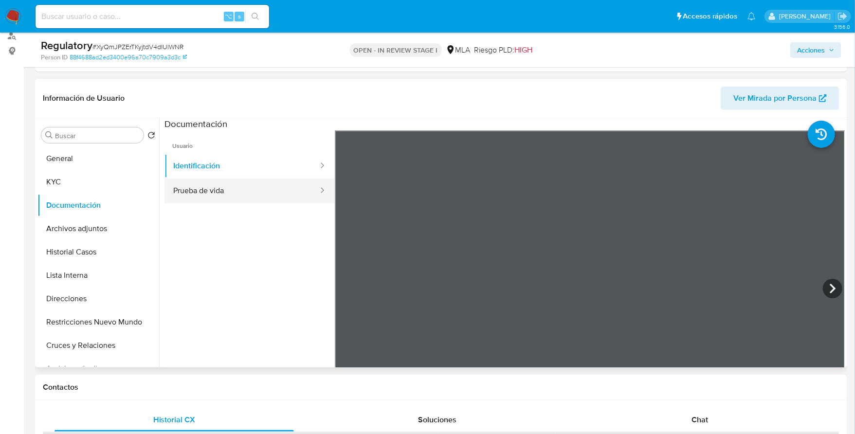
click at [232, 193] on button "Prueba de vida" at bounding box center [241, 190] width 155 height 25
click at [101, 172] on button "KYC" at bounding box center [94, 181] width 114 height 23
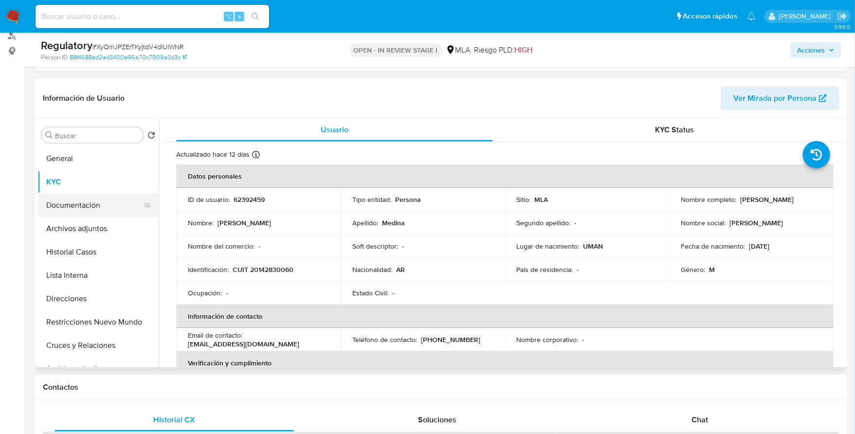
click at [87, 196] on button "Documentación" at bounding box center [94, 205] width 114 height 23
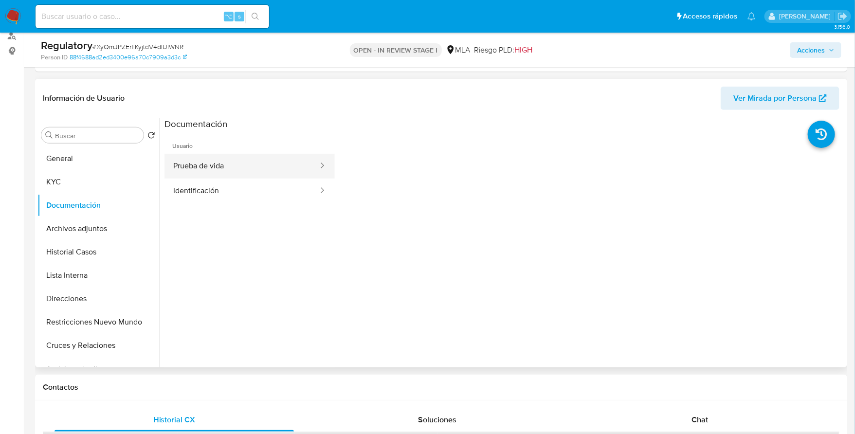
click at [245, 163] on button "Prueba de vida" at bounding box center [241, 166] width 155 height 25
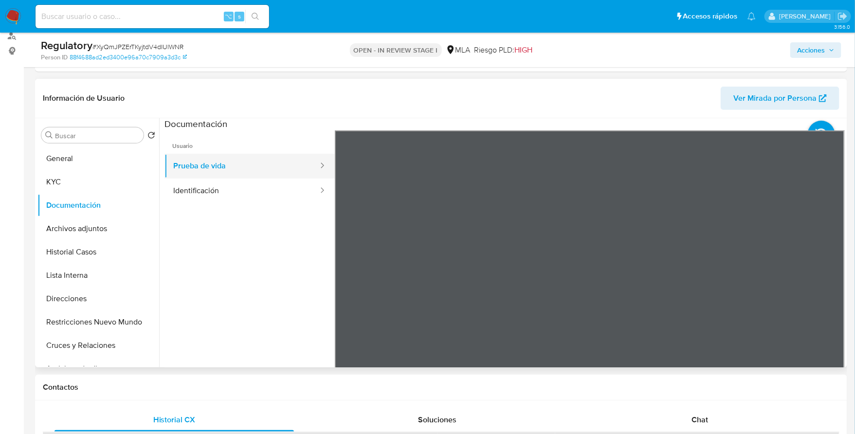
click at [214, 169] on button "Prueba de vida" at bounding box center [241, 166] width 155 height 25
click at [220, 199] on button "Identificación" at bounding box center [241, 190] width 155 height 25
click at [833, 288] on icon at bounding box center [831, 288] width 19 height 19
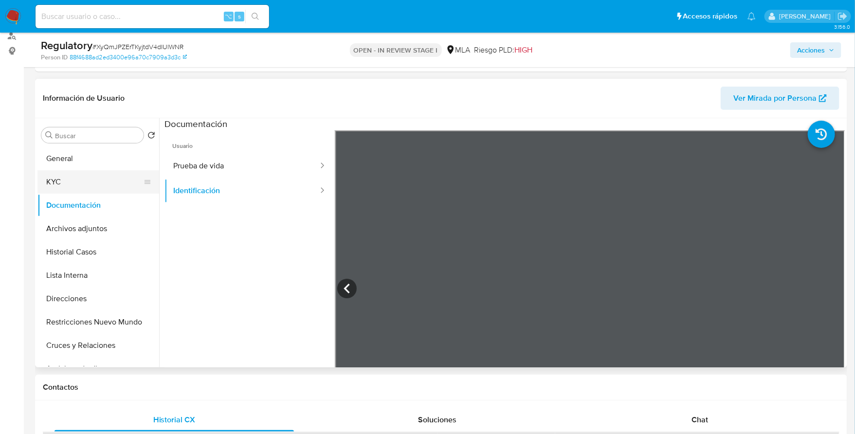
click at [65, 181] on button "KYC" at bounding box center [94, 181] width 114 height 23
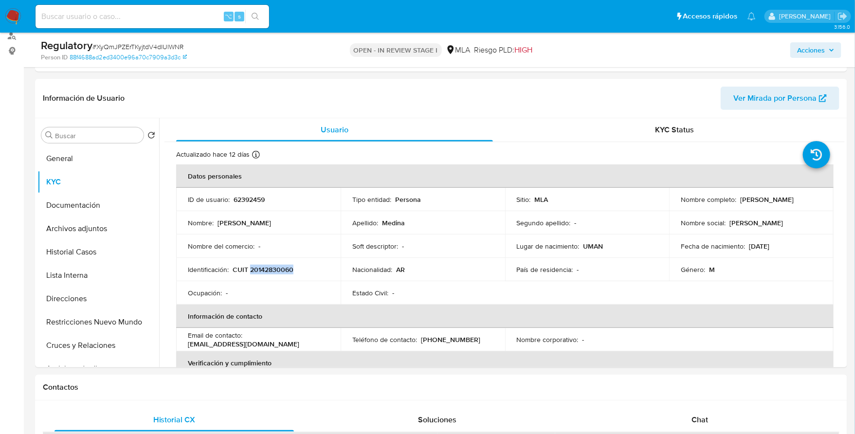
copy p "20142830060"
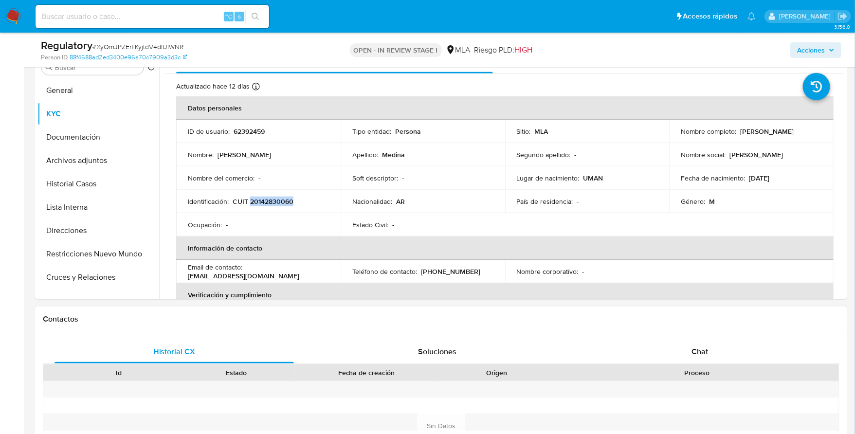
scroll to position [208, 0]
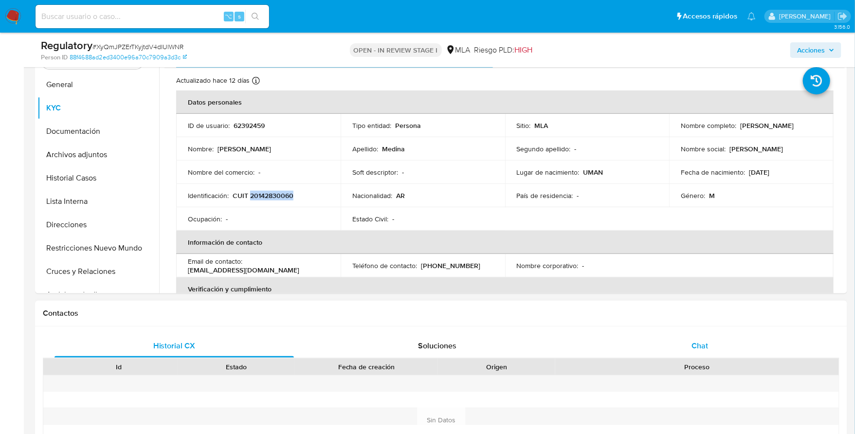
click at [710, 338] on div "Chat" at bounding box center [699, 345] width 239 height 23
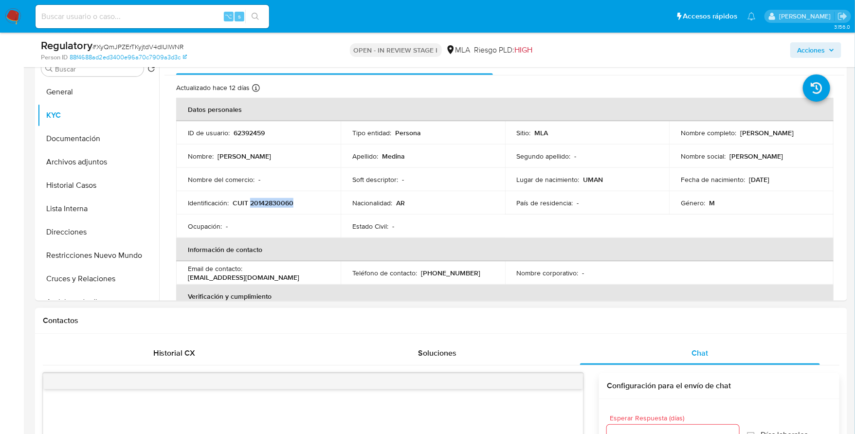
scroll to position [203, 0]
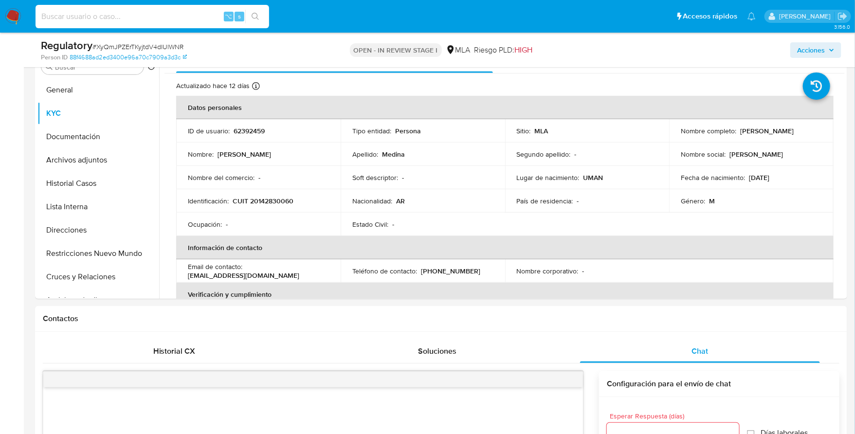
click at [160, 13] on input at bounding box center [152, 16] width 233 height 13
paste input "4478826"
type input "4478826"
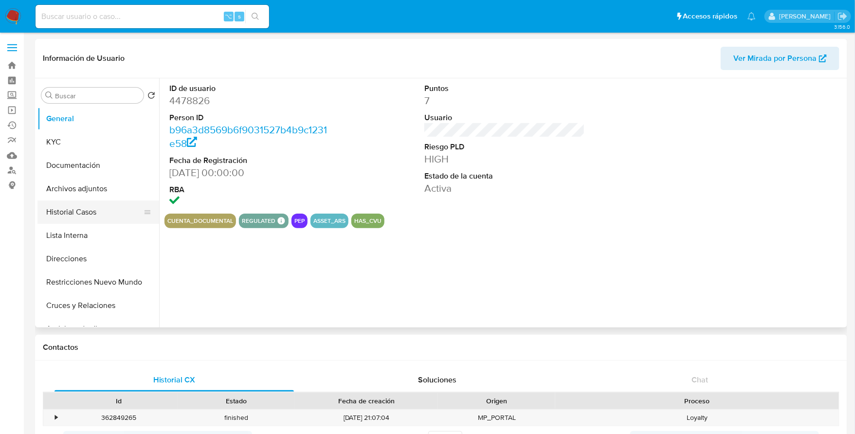
click at [83, 214] on button "Historial Casos" at bounding box center [94, 211] width 114 height 23
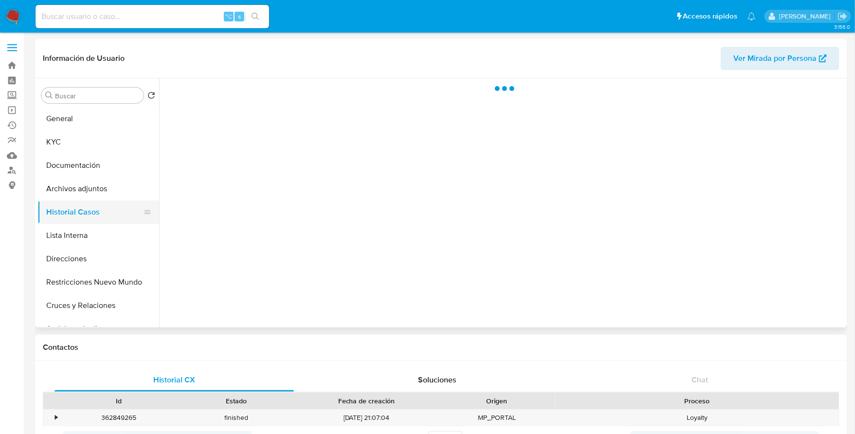
select select "10"
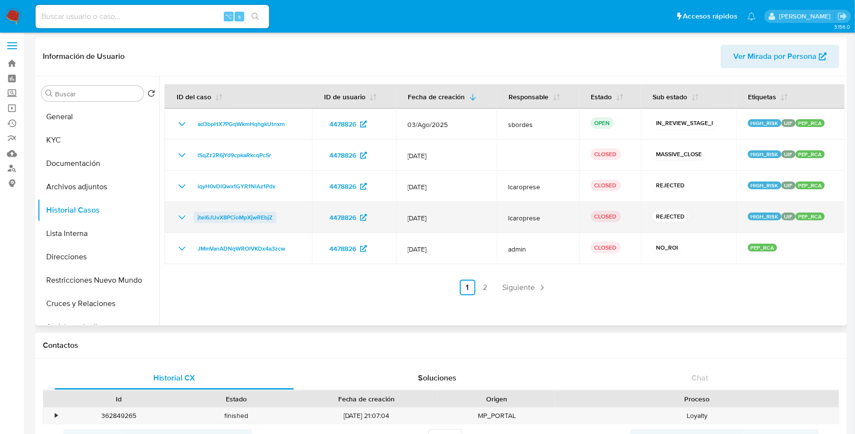
scroll to position [2, 0]
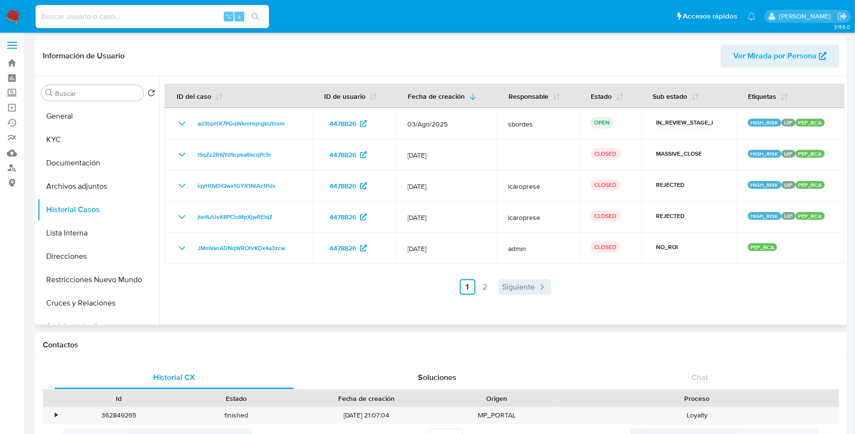
click at [529, 286] on span "Siguiente" at bounding box center [518, 287] width 33 height 8
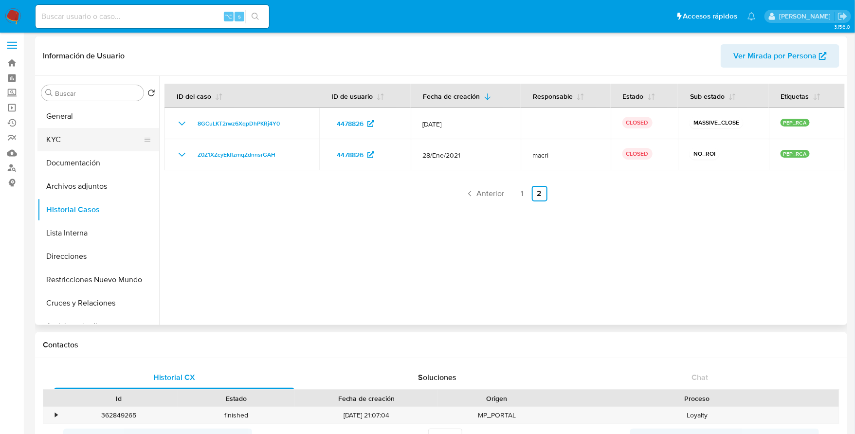
click at [88, 141] on button "KYC" at bounding box center [94, 139] width 114 height 23
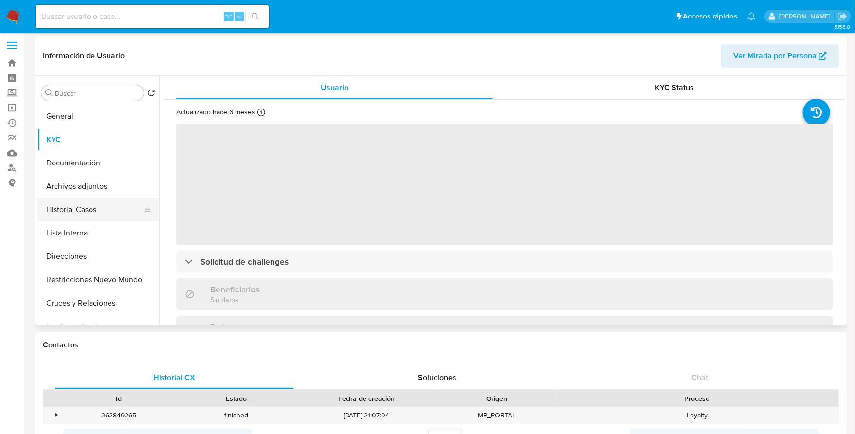
click at [83, 213] on button "Historial Casos" at bounding box center [94, 209] width 114 height 23
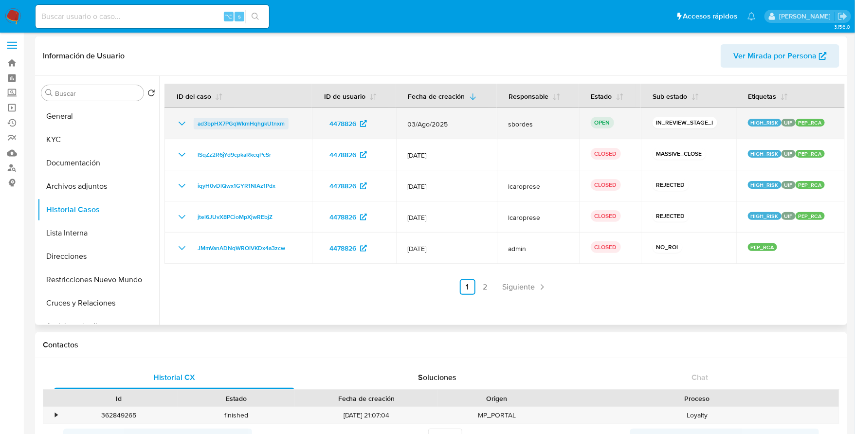
click at [218, 120] on span "ad3bpHX7PGqWkmHqhgkUtnxm" at bounding box center [240, 124] width 87 height 12
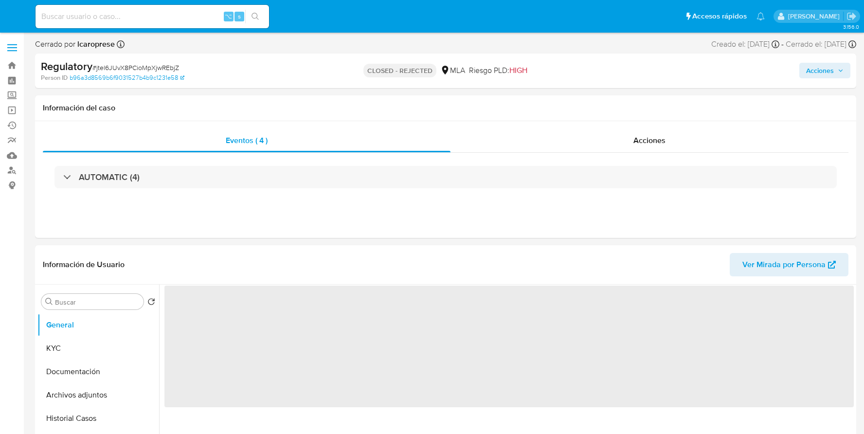
select select "10"
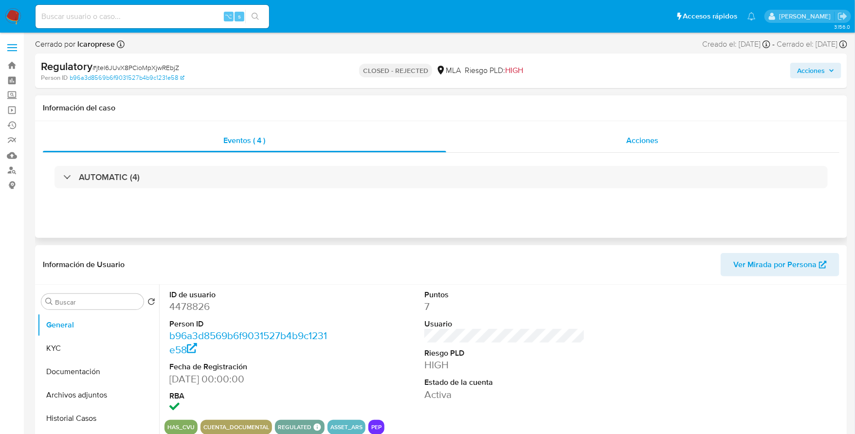
click at [660, 146] on div "Acciones" at bounding box center [642, 140] width 393 height 23
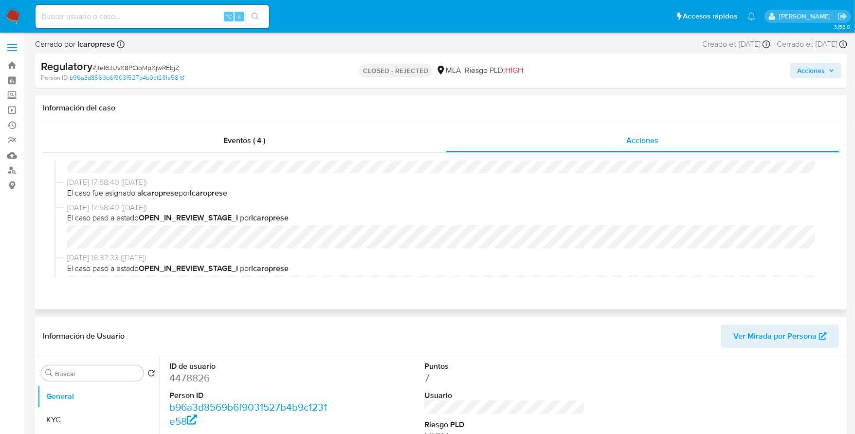
scroll to position [160, 0]
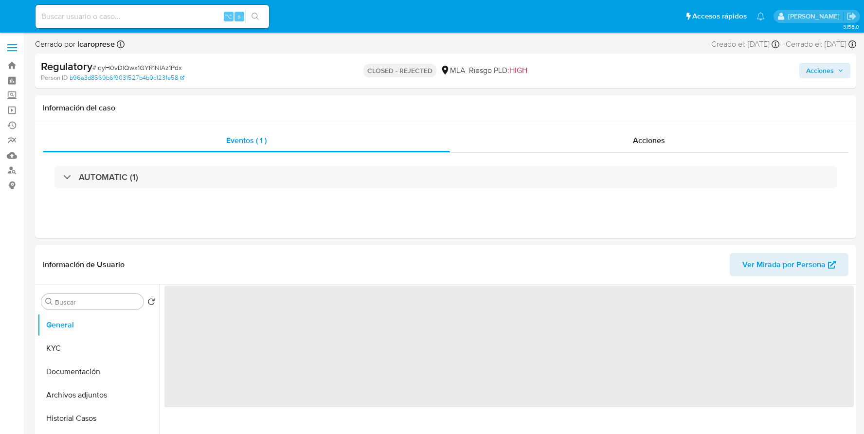
select select "10"
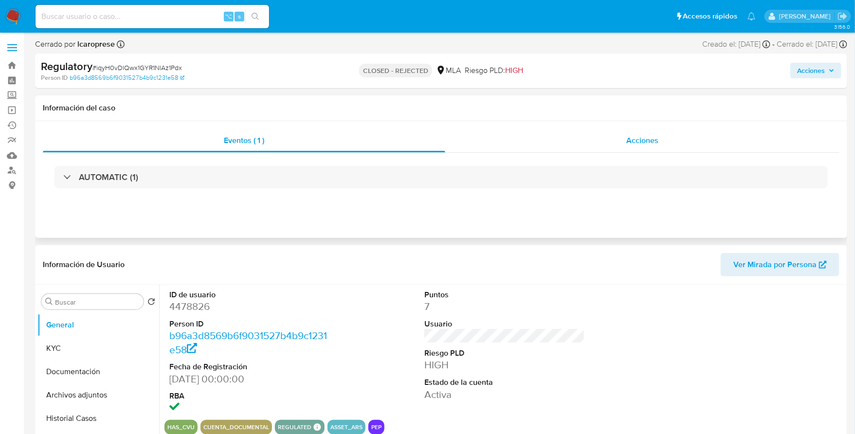
click at [672, 130] on div "Acciones" at bounding box center [642, 140] width 394 height 23
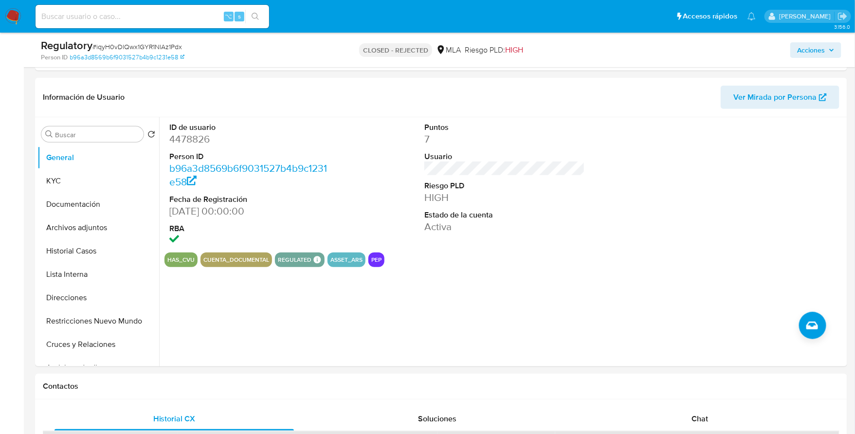
scroll to position [207, 0]
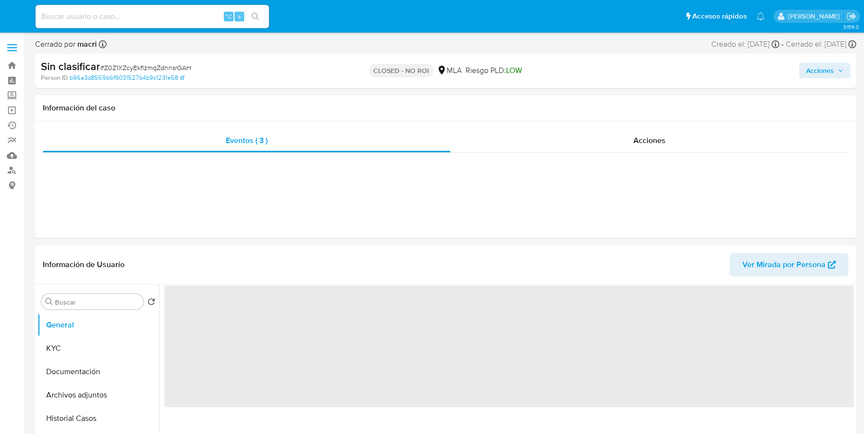
select select "10"
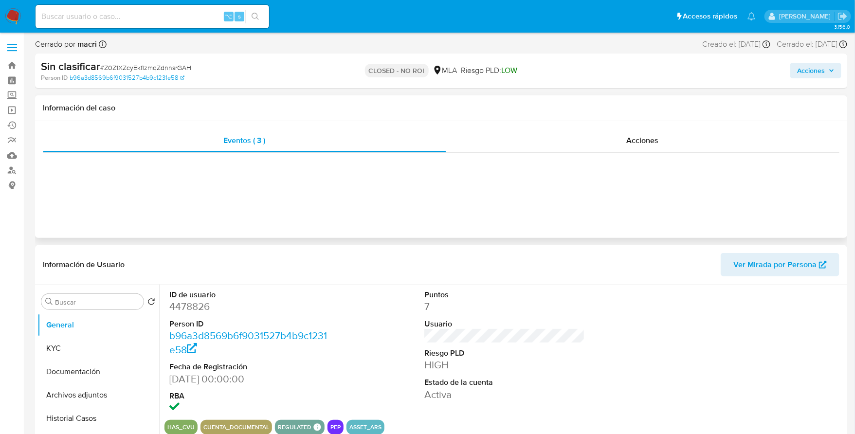
click at [666, 125] on div "Eventos ( 3 ) Acciones" at bounding box center [441, 179] width 812 height 117
click at [612, 141] on div "Acciones" at bounding box center [642, 140] width 393 height 23
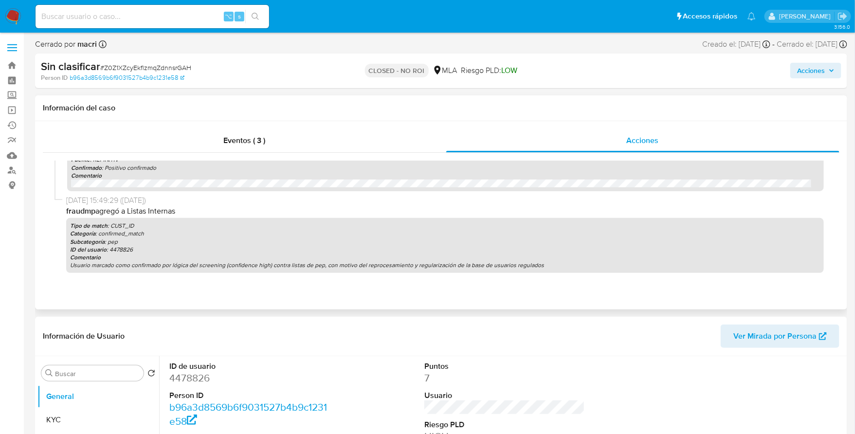
scroll to position [224, 0]
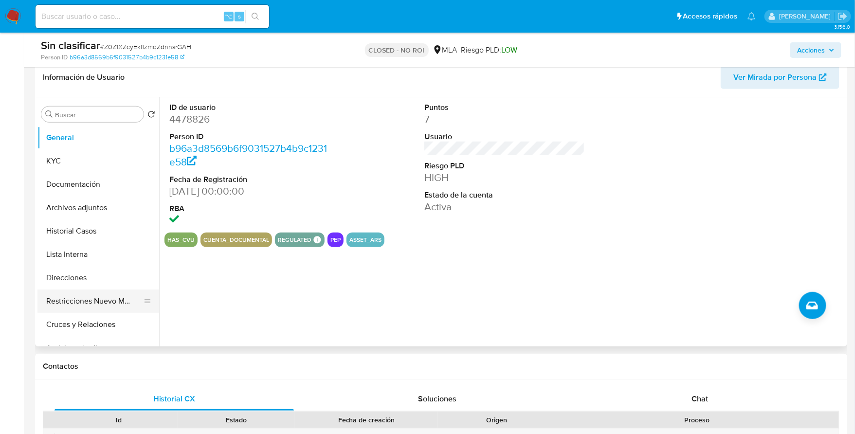
click at [97, 295] on button "Restricciones Nuevo Mundo" at bounding box center [94, 300] width 114 height 23
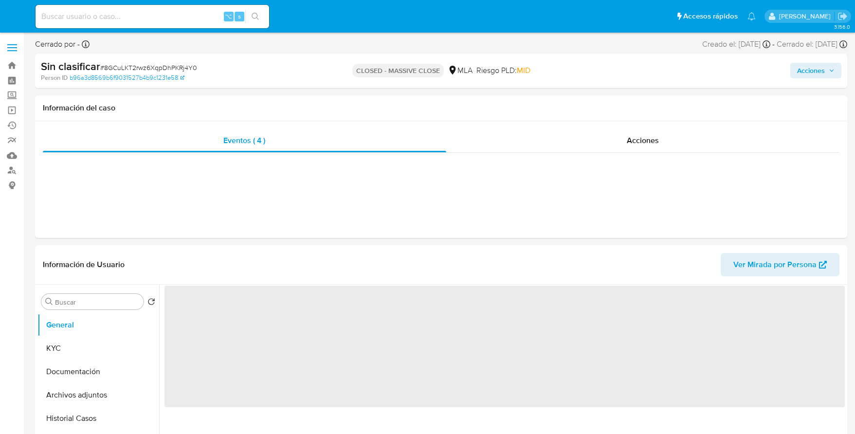
select select "10"
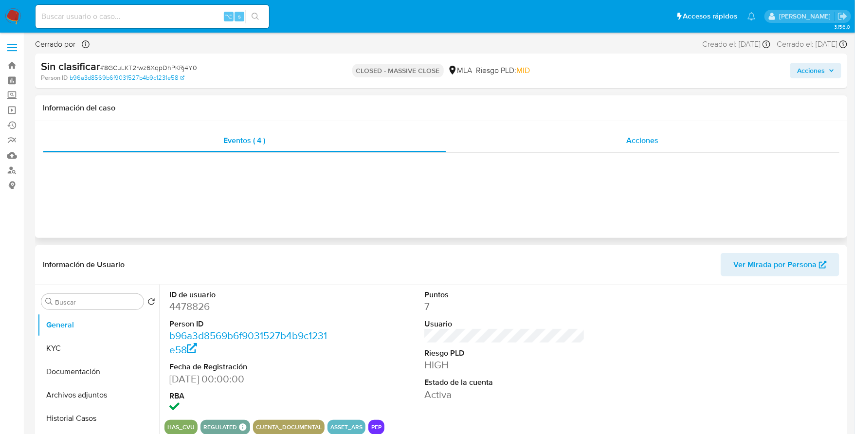
click at [675, 129] on div "Acciones" at bounding box center [642, 140] width 393 height 23
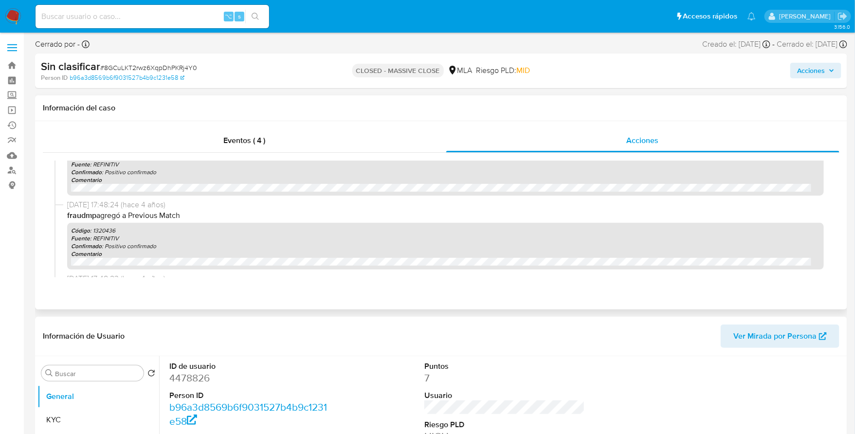
scroll to position [95, 0]
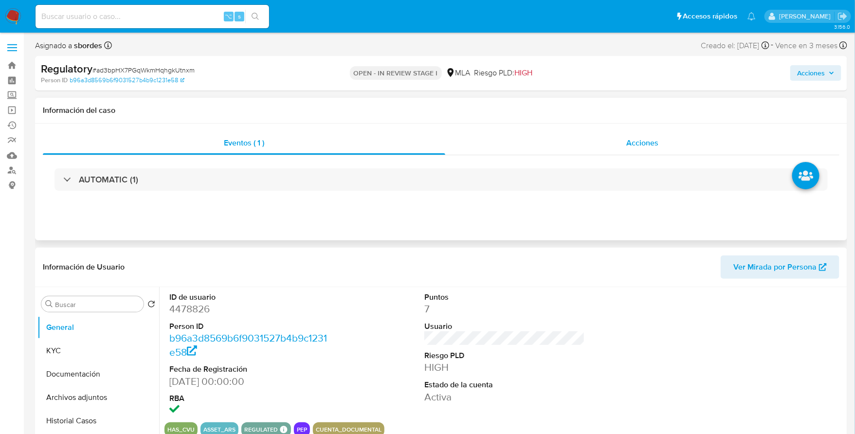
select select "10"
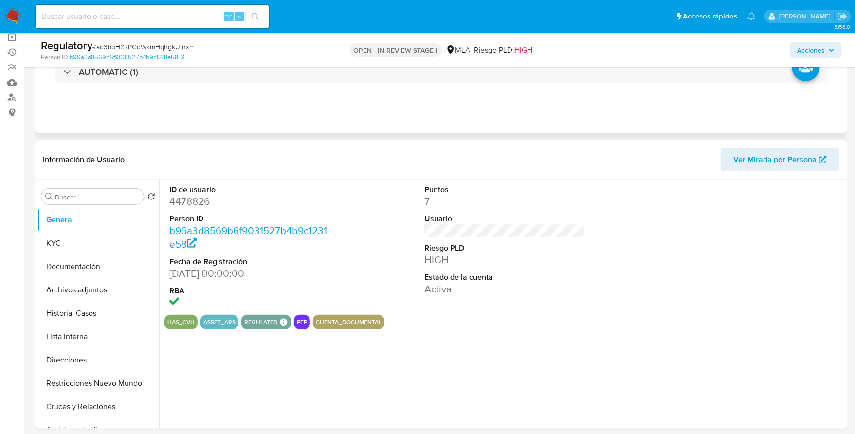
scroll to position [196, 0]
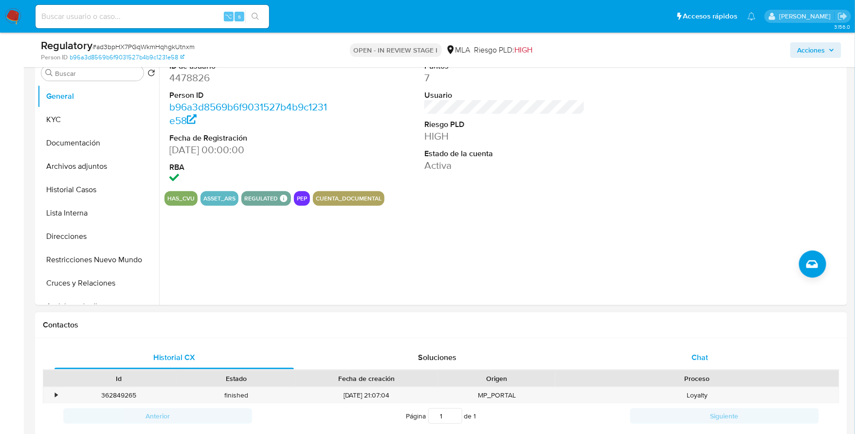
click at [693, 361] on span "Chat" at bounding box center [700, 357] width 17 height 11
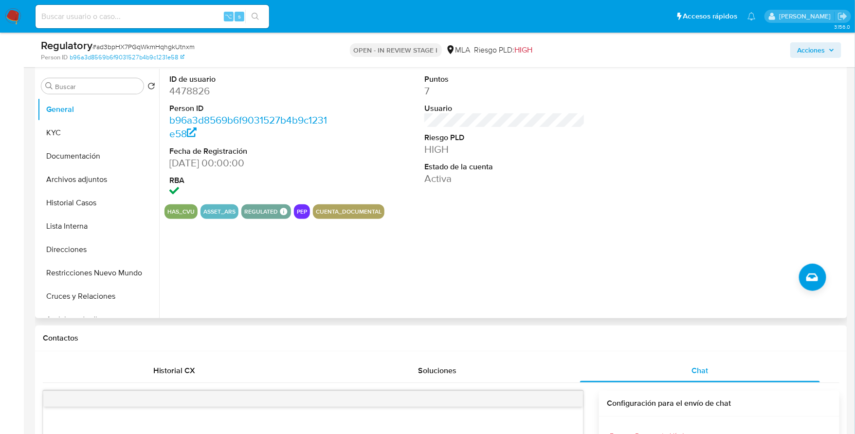
scroll to position [155, 0]
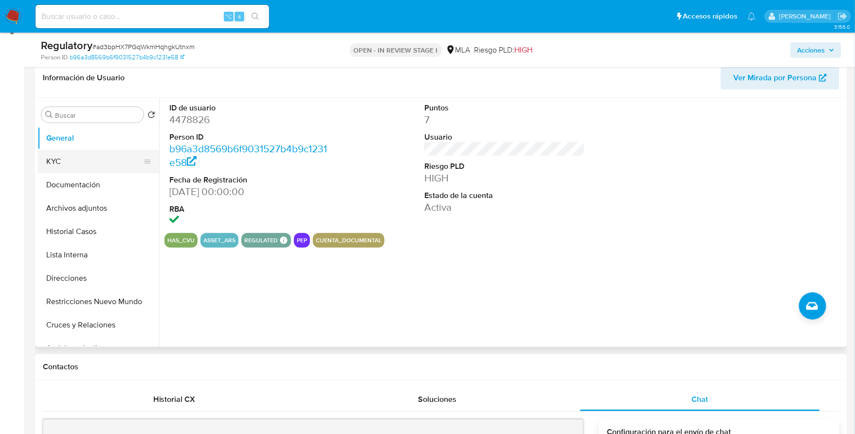
click at [68, 167] on button "KYC" at bounding box center [94, 161] width 114 height 23
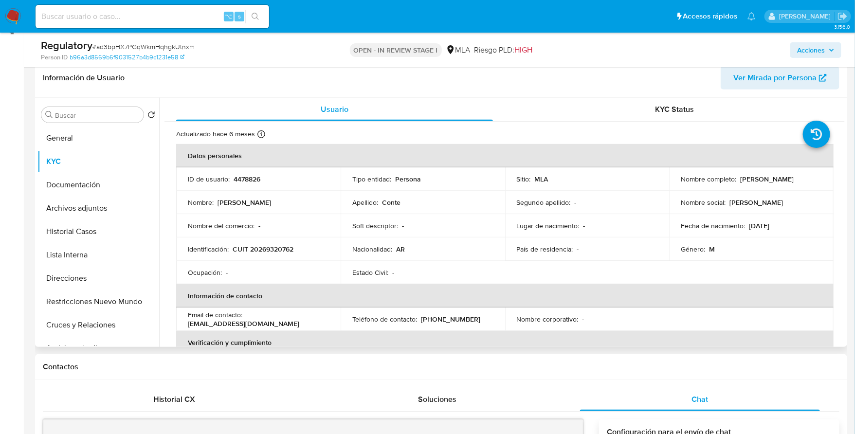
drag, startPoint x: 736, startPoint y: 180, endPoint x: 800, endPoint y: 179, distance: 64.2
click at [800, 179] on div "Nombre completo : [PERSON_NAME]" at bounding box center [750, 179] width 141 height 9
copy p "[PERSON_NAME]"
click at [81, 133] on button "General" at bounding box center [94, 137] width 114 height 23
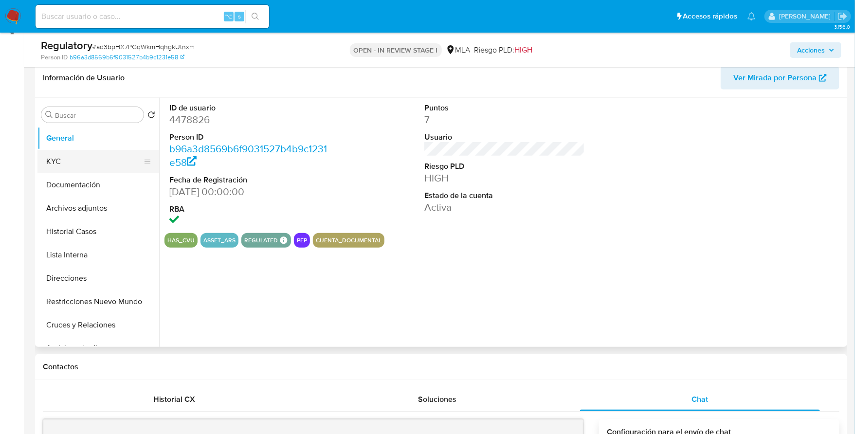
click at [77, 165] on button "KYC" at bounding box center [94, 161] width 114 height 23
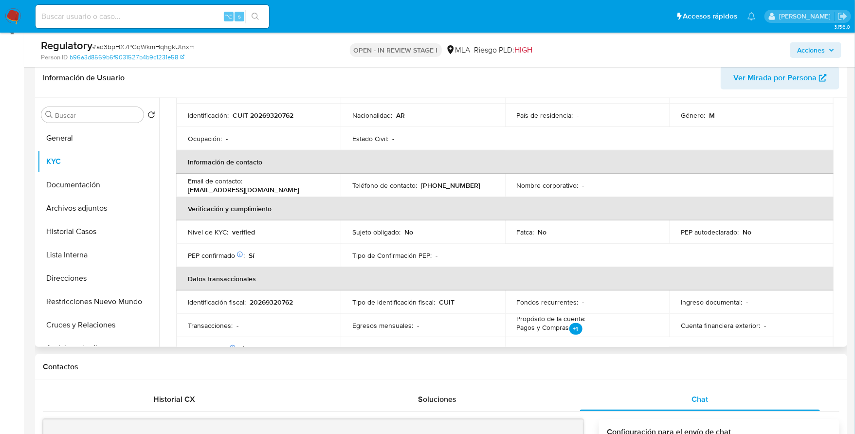
scroll to position [185, 0]
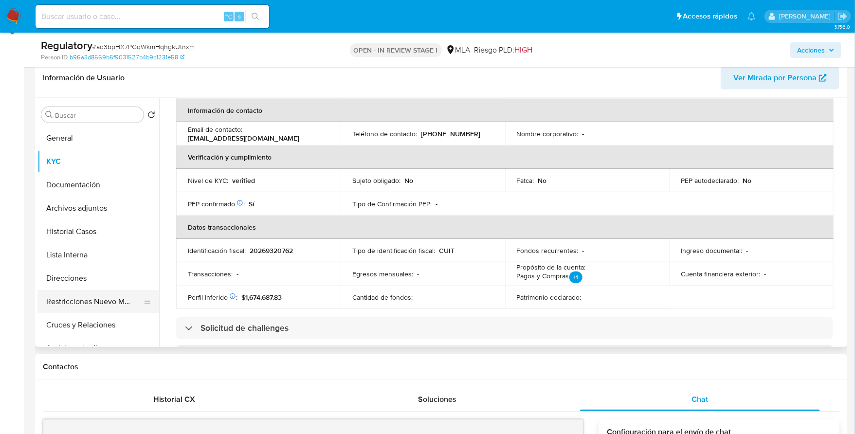
click at [95, 299] on button "Restricciones Nuevo Mundo" at bounding box center [94, 301] width 114 height 23
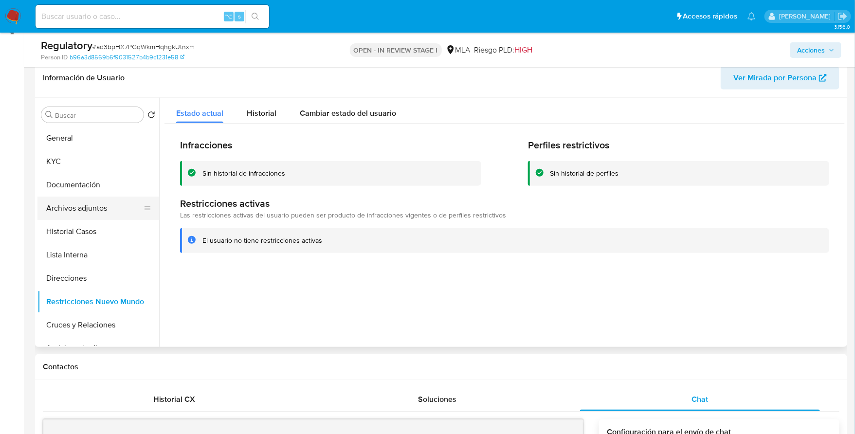
click at [97, 206] on button "Archivos adjuntos" at bounding box center [94, 207] width 114 height 23
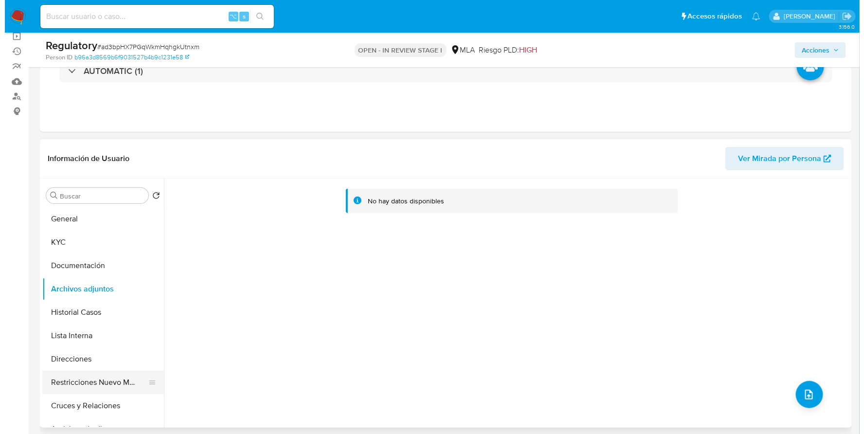
scroll to position [83, 0]
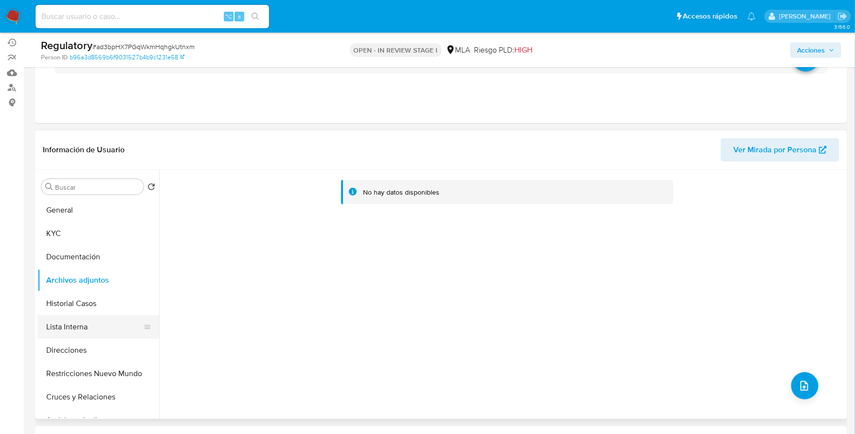
click at [77, 331] on button "Lista Interna" at bounding box center [94, 326] width 114 height 23
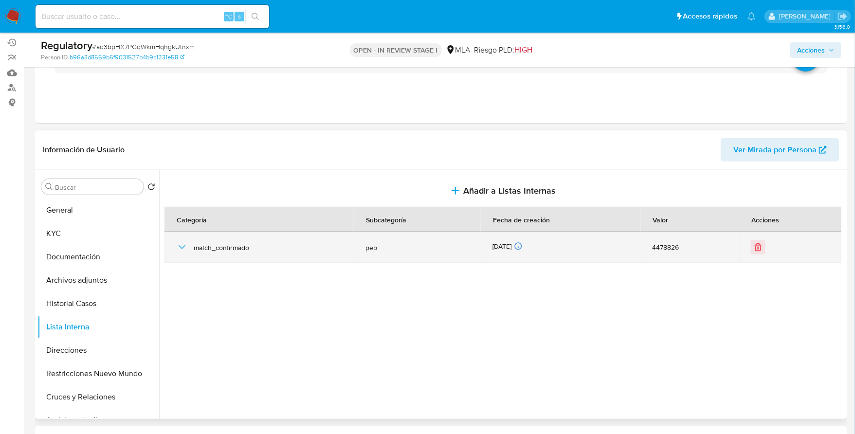
click at [176, 243] on icon "button" at bounding box center [182, 247] width 12 height 12
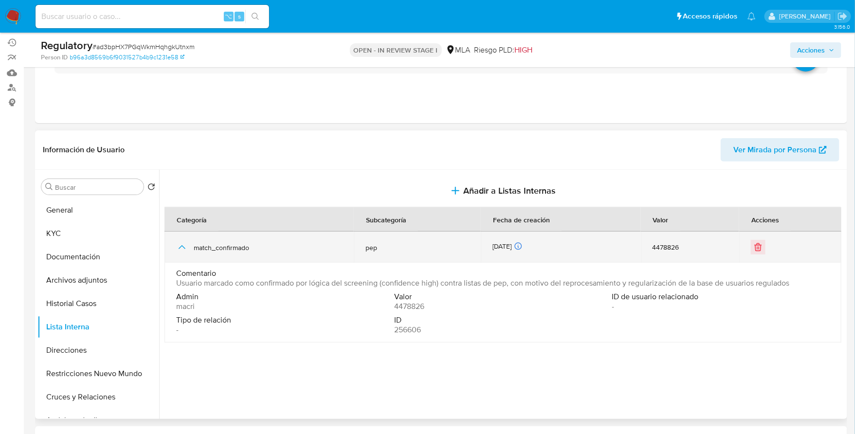
click at [176, 243] on icon "button" at bounding box center [182, 247] width 12 height 12
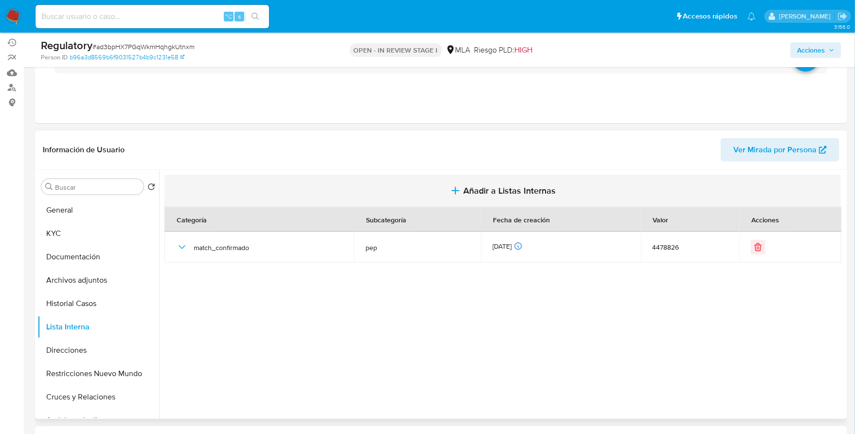
click at [479, 182] on button "Añadir a Listas Internas" at bounding box center [502, 191] width 676 height 33
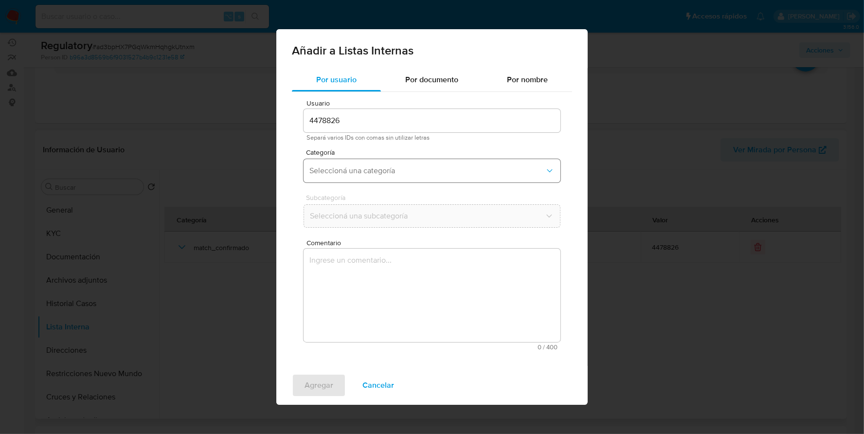
click at [383, 166] on span "Seleccioná una categoría" at bounding box center [426, 171] width 235 height 10
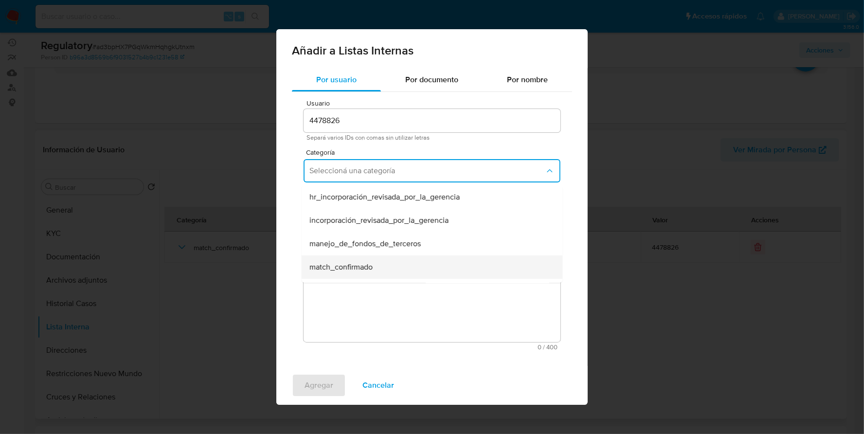
click at [371, 262] on span "match_confirmado" at bounding box center [340, 267] width 63 height 10
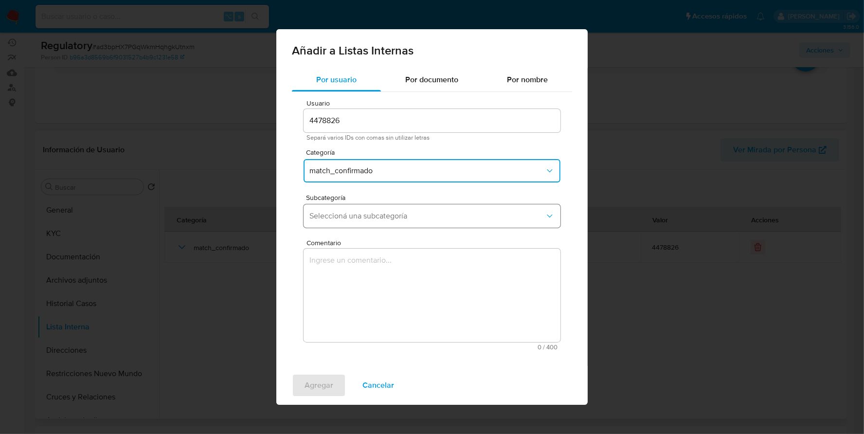
click at [388, 214] on span "Seleccioná una subcategoría" at bounding box center [426, 216] width 235 height 10
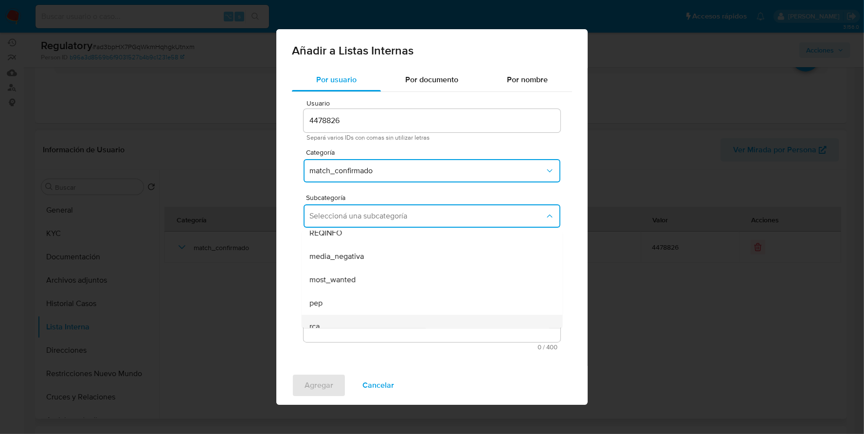
scroll to position [66, 0]
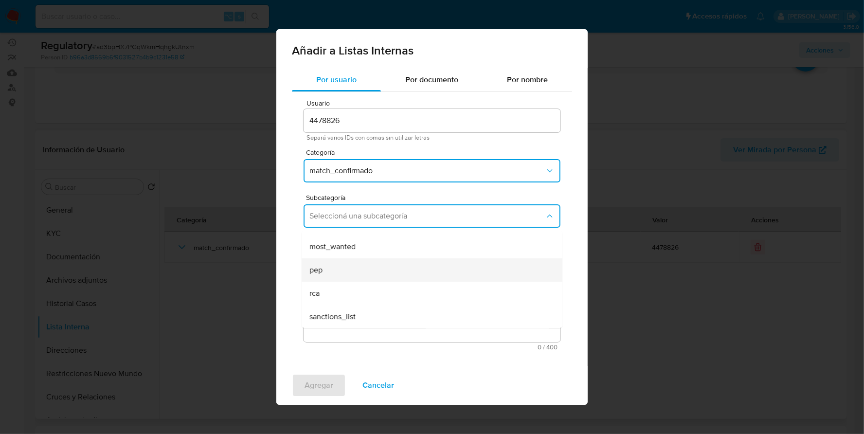
click at [350, 273] on div "pep" at bounding box center [428, 269] width 239 height 23
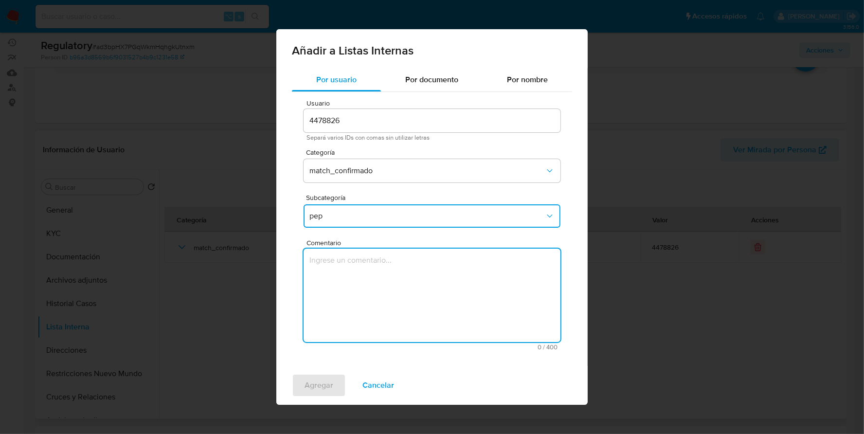
click at [362, 286] on textarea "Comentario" at bounding box center [431, 295] width 257 height 93
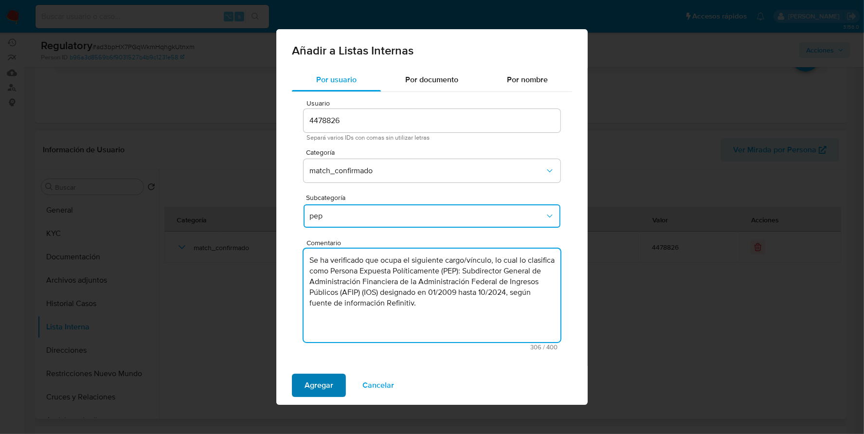
type textarea "Se ha verificado que ocupa el siguiente cargo/vínculo, lo cual lo clasifica com…"
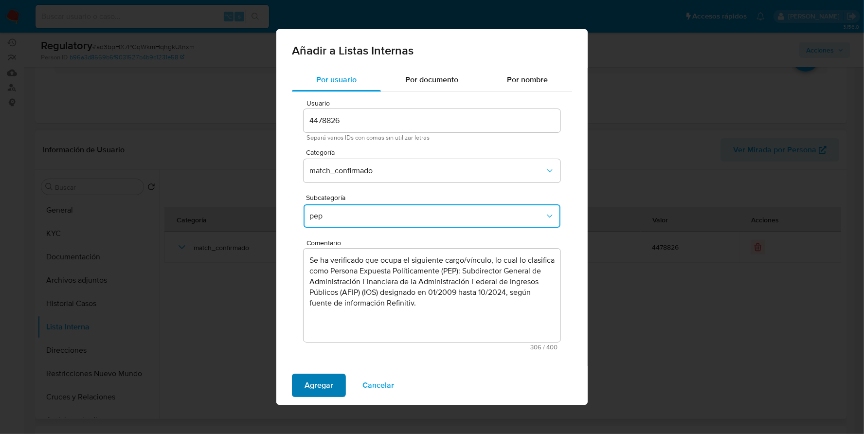
click at [323, 380] on span "Agregar" at bounding box center [318, 384] width 29 height 21
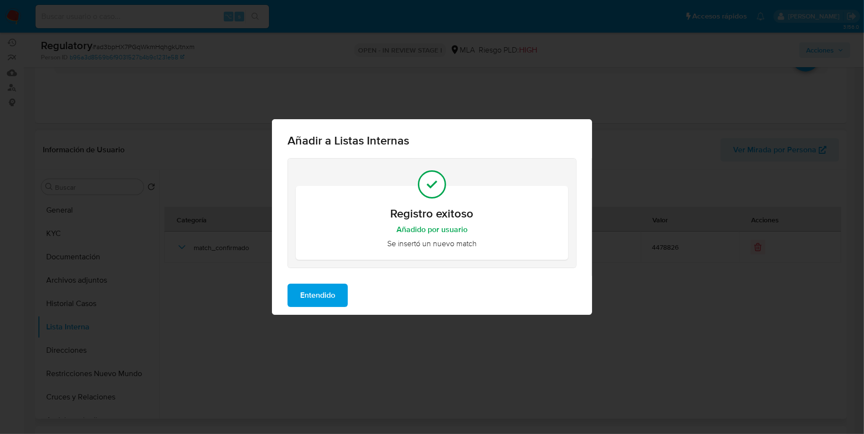
click at [337, 288] on button "Entendido" at bounding box center [317, 295] width 60 height 23
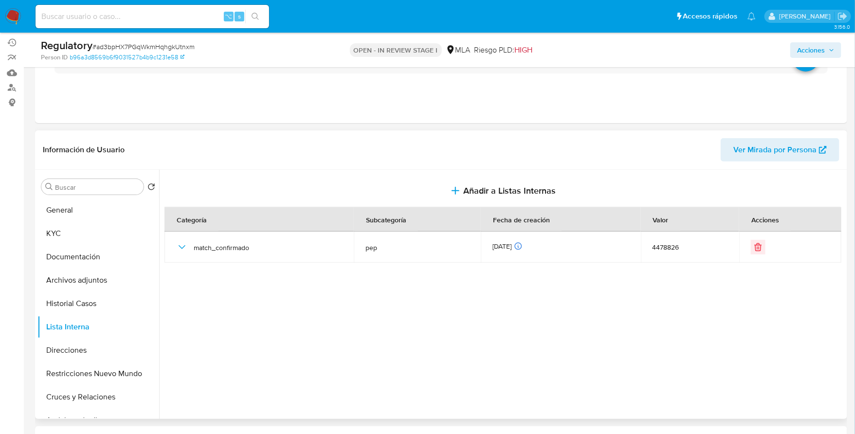
click at [817, 43] on span "Acciones" at bounding box center [811, 50] width 28 height 16
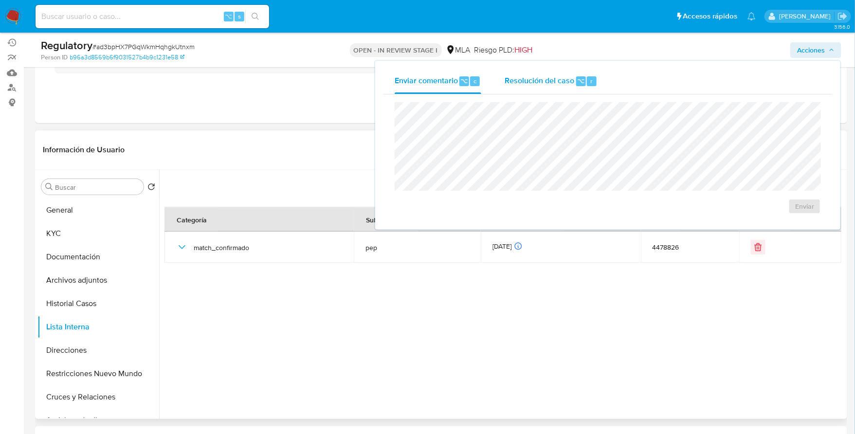
click at [544, 79] on span "Resolución del caso" at bounding box center [539, 80] width 70 height 11
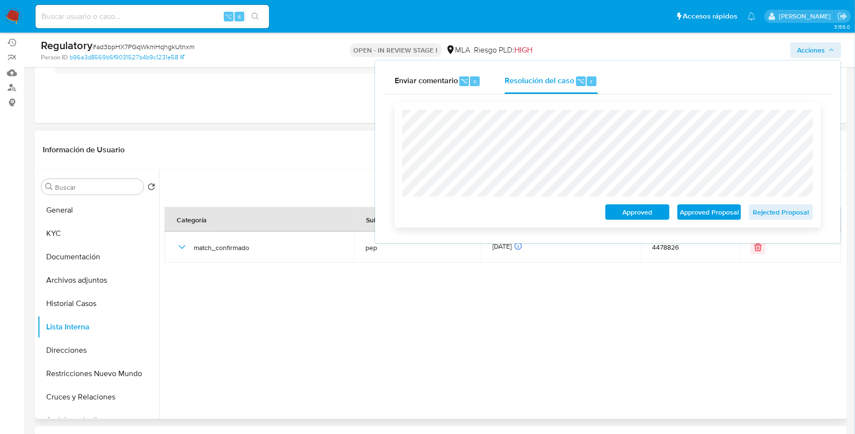
click at [718, 216] on span "Approved Proposal" at bounding box center [709, 212] width 51 height 14
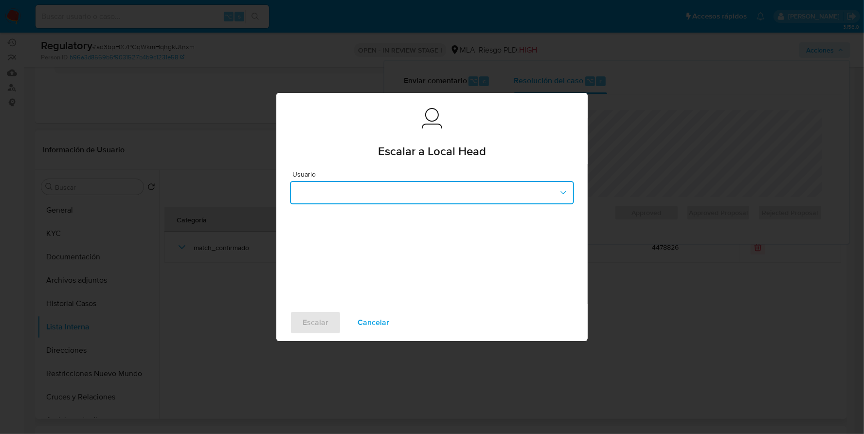
click at [381, 190] on button "button" at bounding box center [432, 192] width 284 height 23
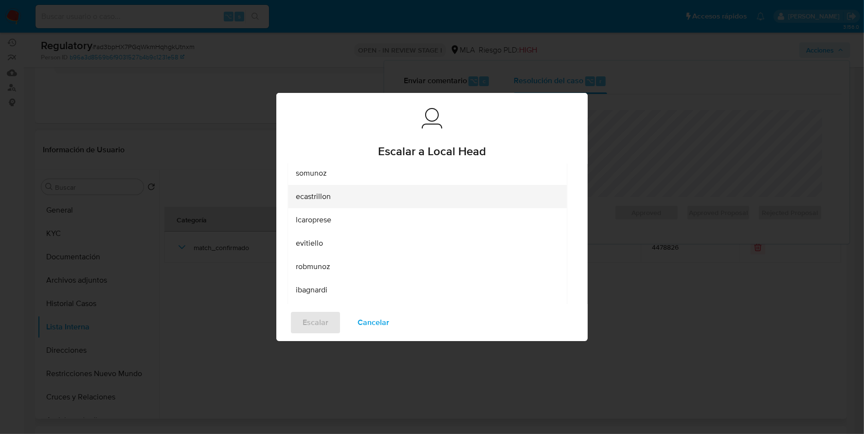
scroll to position [71, 0]
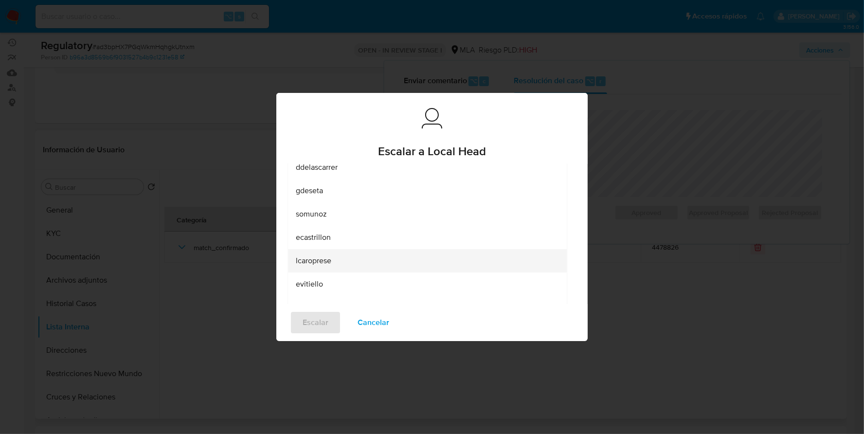
click at [334, 259] on div "lcaroprese" at bounding box center [424, 260] width 257 height 23
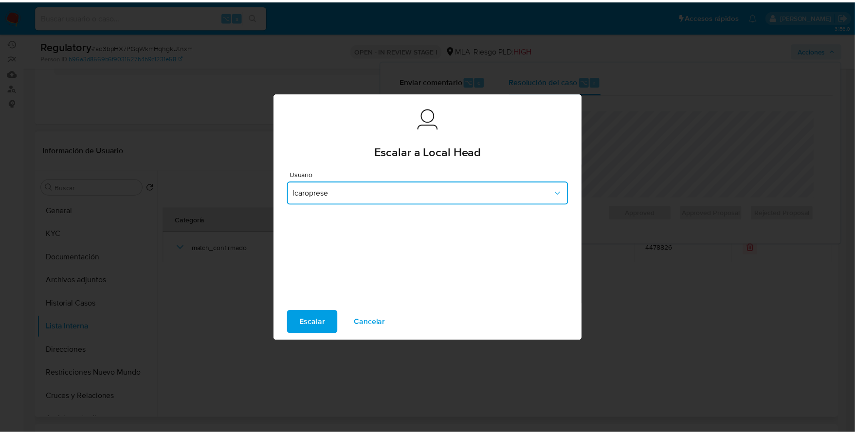
scroll to position [0, 0]
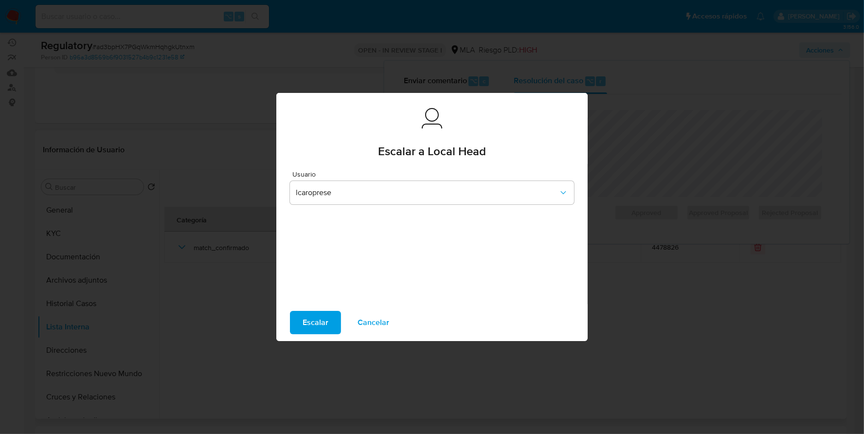
click at [317, 324] on span "Escalar" at bounding box center [316, 322] width 26 height 21
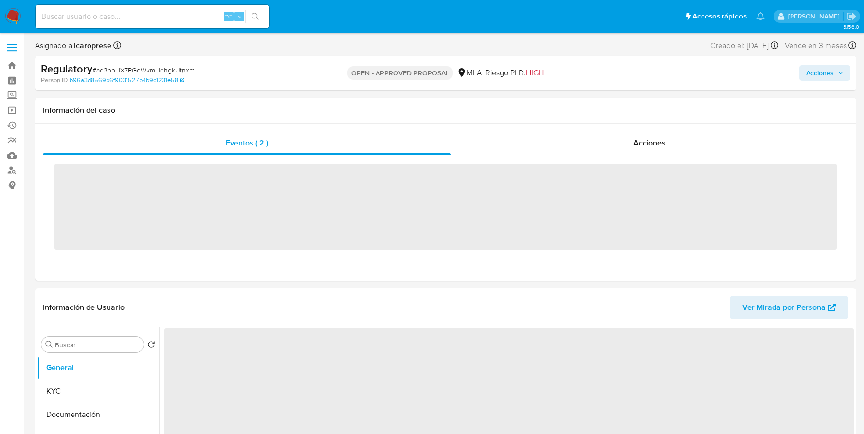
select select "10"
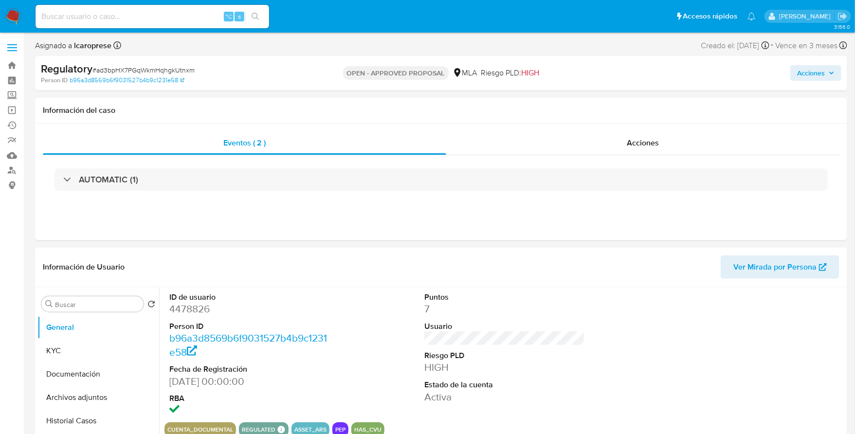
click at [116, 23] on div "⌥ s" at bounding box center [152, 16] width 233 height 23
click at [118, 15] on input at bounding box center [152, 16] width 233 height 13
paste input "164332525"
type input "164332525"
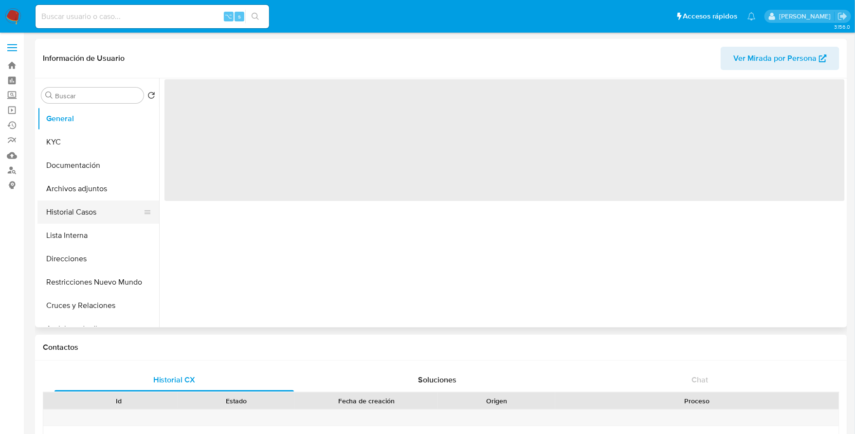
click at [113, 211] on button "Historial Casos" at bounding box center [94, 211] width 114 height 23
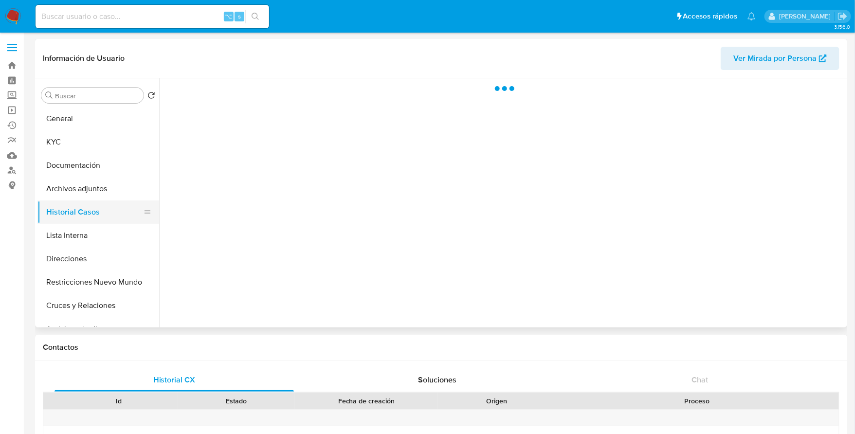
select select "10"
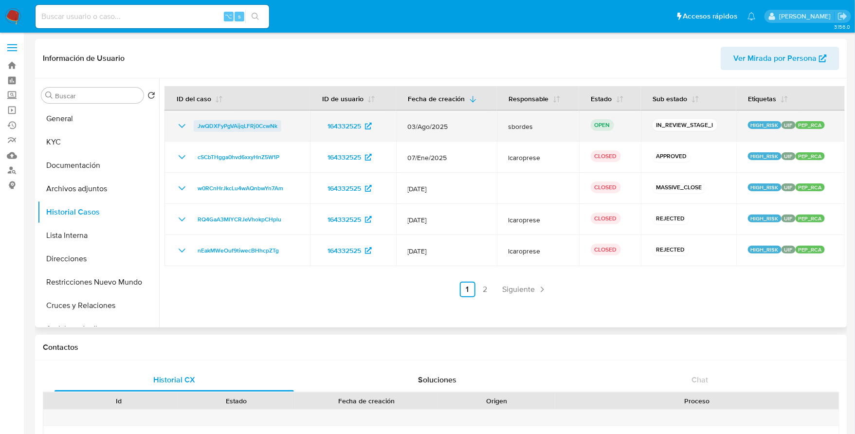
click at [237, 120] on span "JwQDXFyPgVAijqLFRj0CcwNk" at bounding box center [237, 126] width 80 height 12
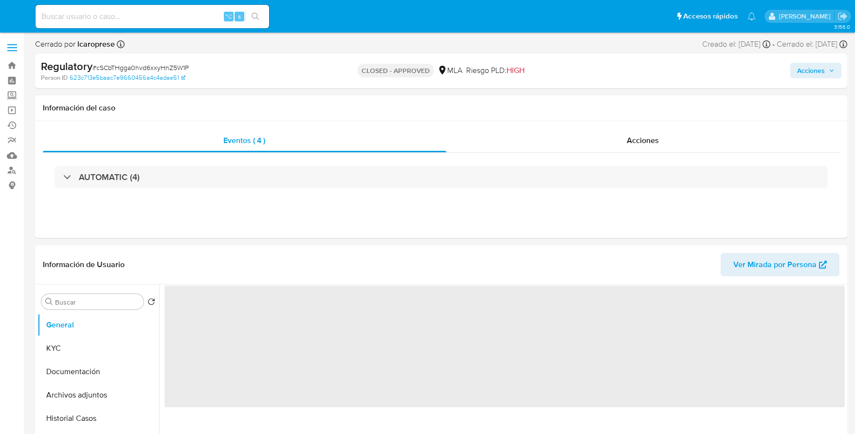
select select "10"
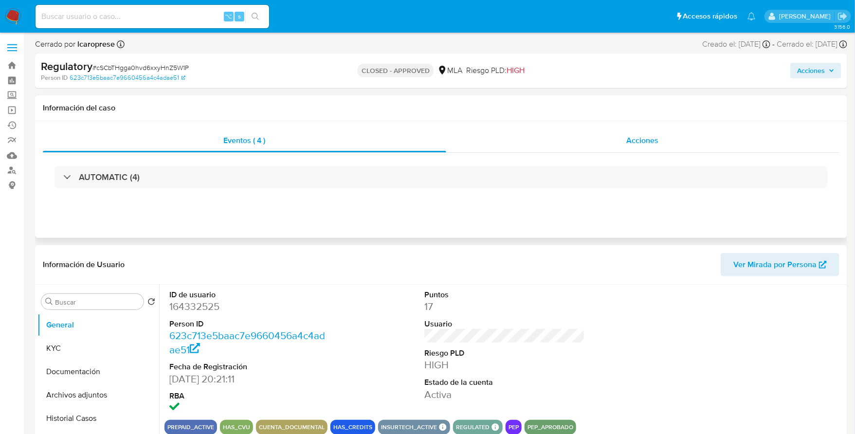
click at [624, 136] on div "Acciones" at bounding box center [642, 140] width 393 height 23
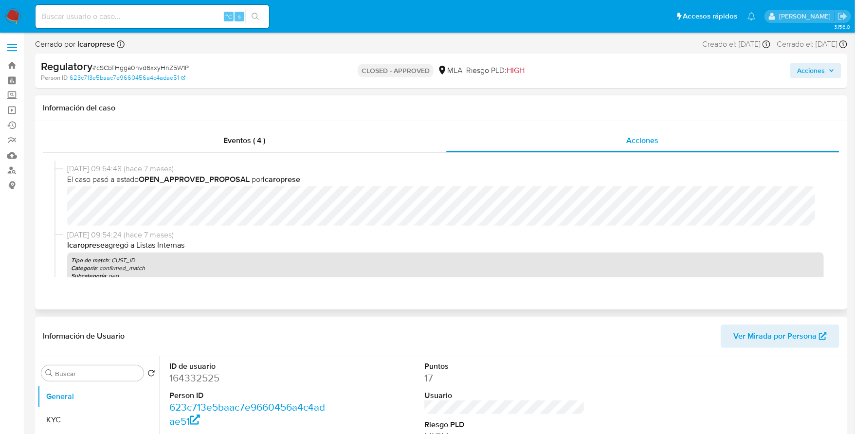
scroll to position [100, 0]
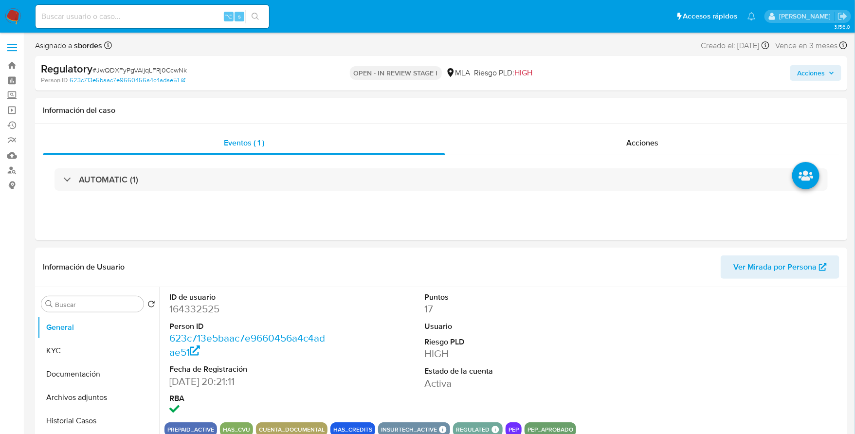
select select "10"
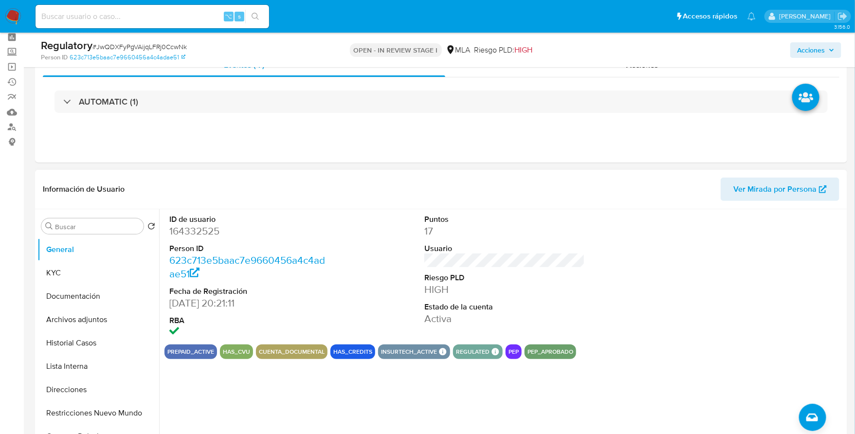
scroll to position [104, 0]
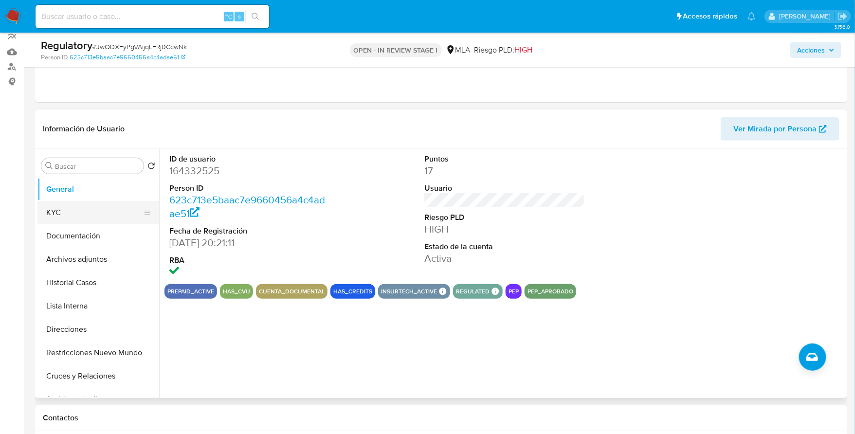
click at [74, 216] on button "KYC" at bounding box center [94, 212] width 114 height 23
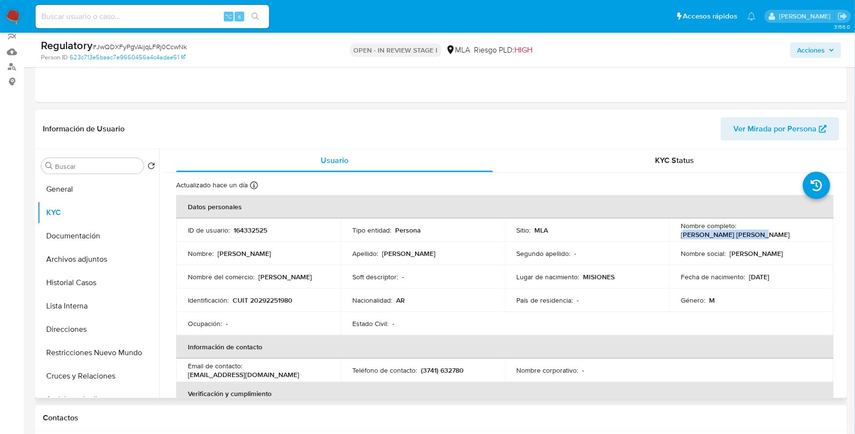
drag, startPoint x: 739, startPoint y: 229, endPoint x: 816, endPoint y: 233, distance: 76.9
click at [816, 233] on div "Nombre completo : [PERSON_NAME] [PERSON_NAME]" at bounding box center [750, 230] width 141 height 18
drag, startPoint x: 737, startPoint y: 229, endPoint x: 822, endPoint y: 229, distance: 84.6
click at [823, 230] on td "Nombre completo : Pablo Alejandro Avalos" at bounding box center [751, 229] width 164 height 23
copy p "Pablo Alejandro Avalos"
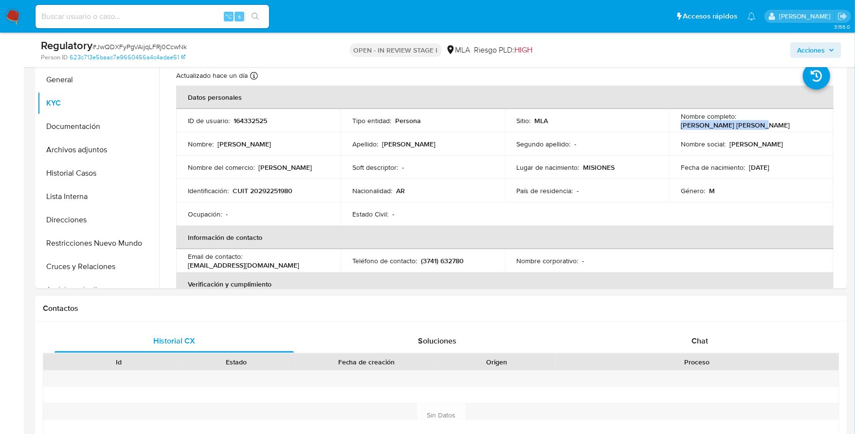
scroll to position [96, 0]
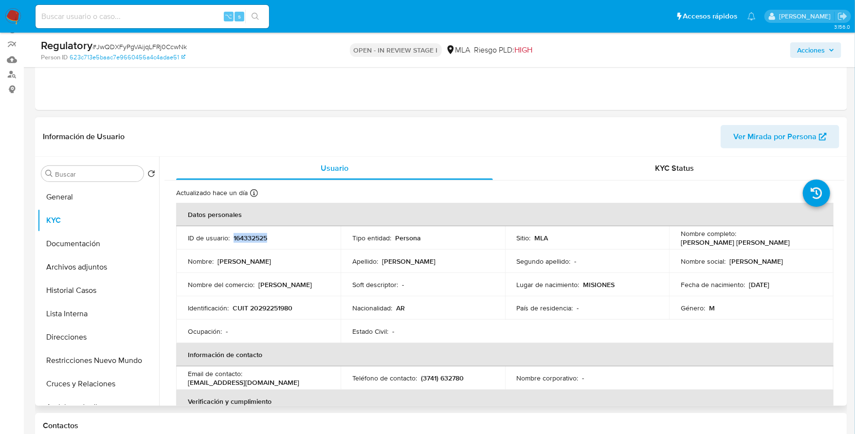
copy p "164332525"
click at [70, 196] on button "General" at bounding box center [94, 196] width 114 height 23
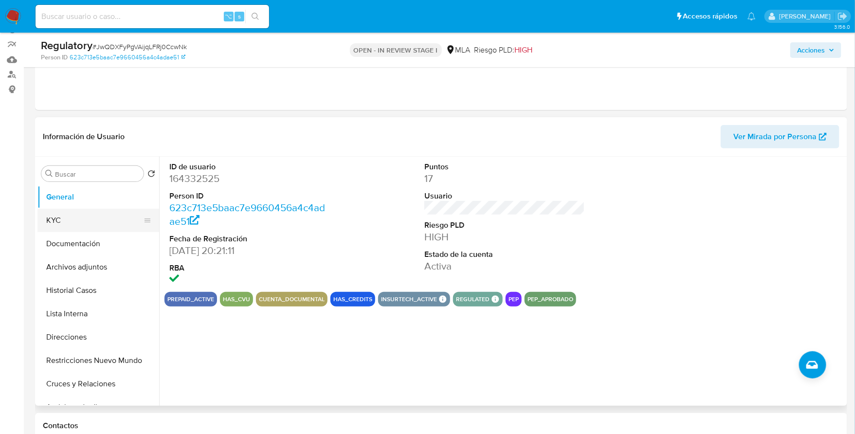
click at [69, 224] on button "KYC" at bounding box center [94, 220] width 114 height 23
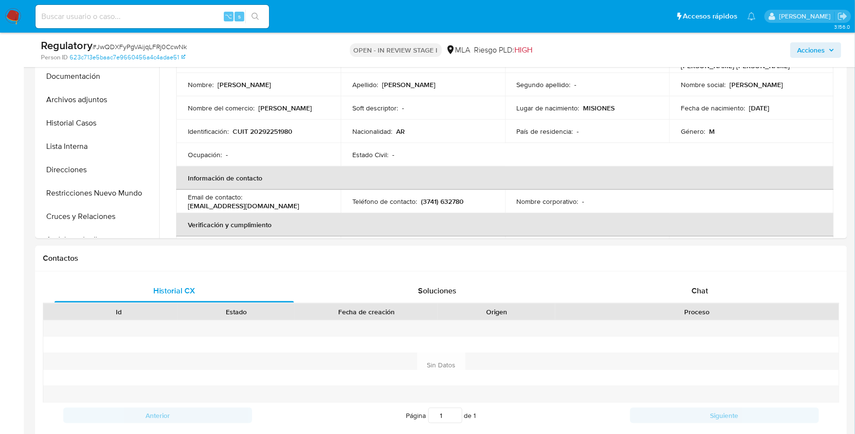
scroll to position [21, 0]
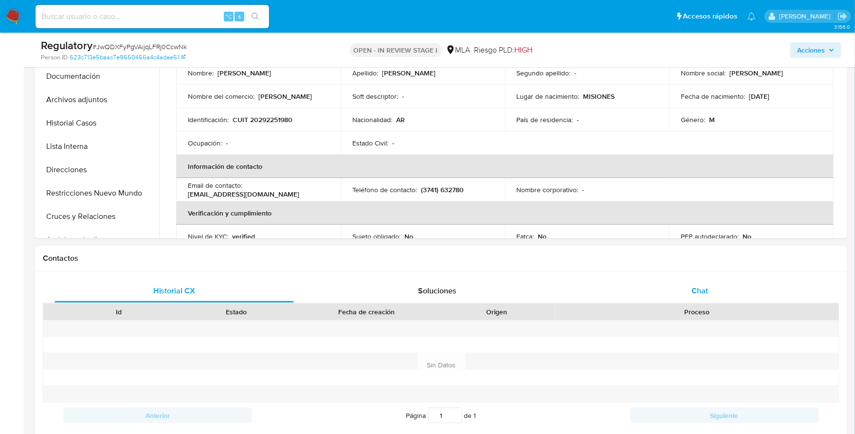
click at [677, 295] on div "Chat" at bounding box center [699, 290] width 239 height 23
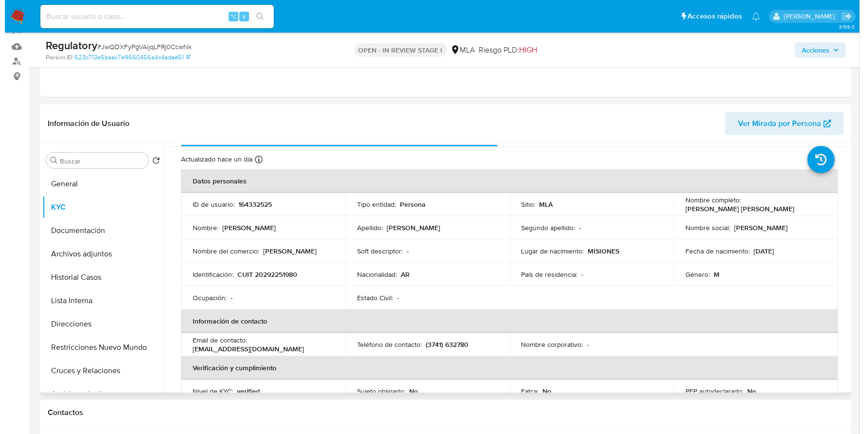
scroll to position [0, 0]
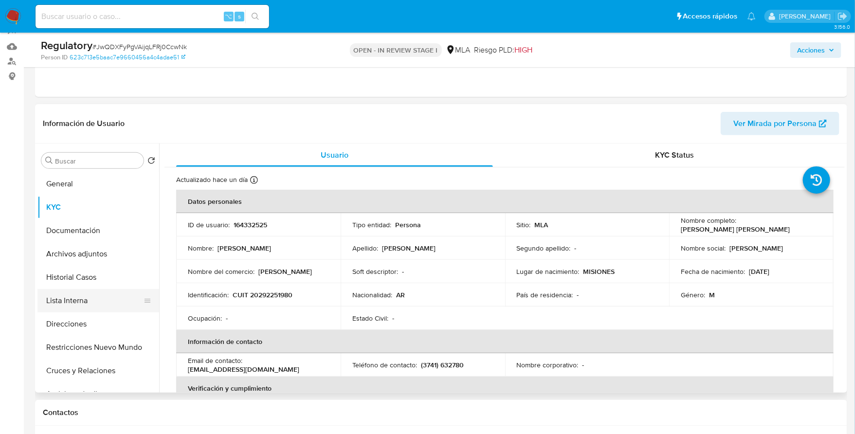
click at [64, 292] on button "Lista Interna" at bounding box center [94, 300] width 114 height 23
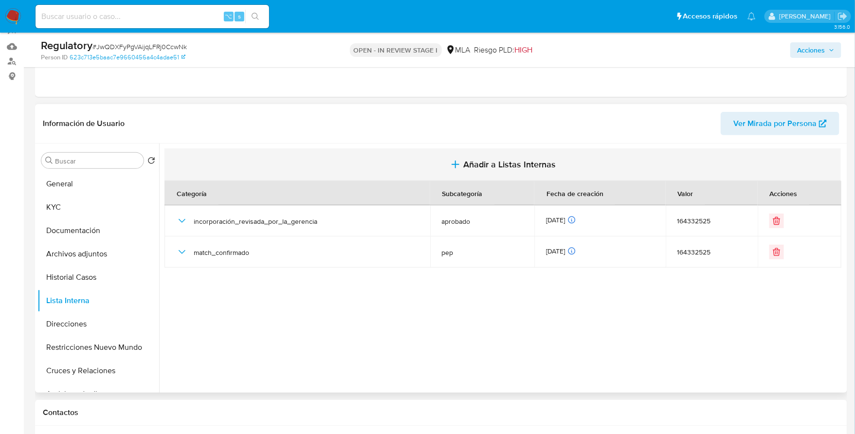
click at [522, 170] on button "Añadir a Listas Internas" at bounding box center [502, 164] width 676 height 33
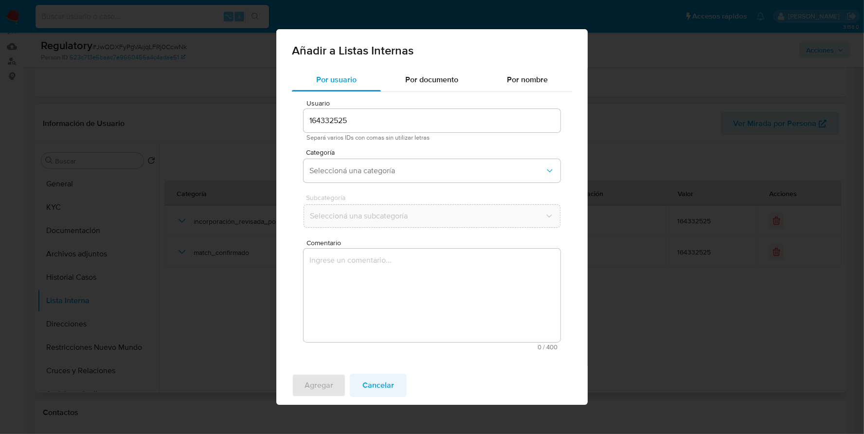
click at [373, 385] on span "Cancelar" at bounding box center [378, 384] width 32 height 21
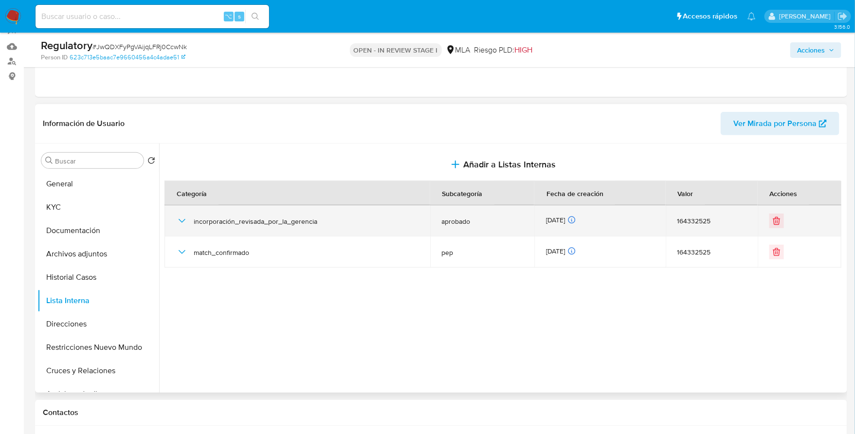
click at [180, 218] on icon "button" at bounding box center [182, 221] width 12 height 12
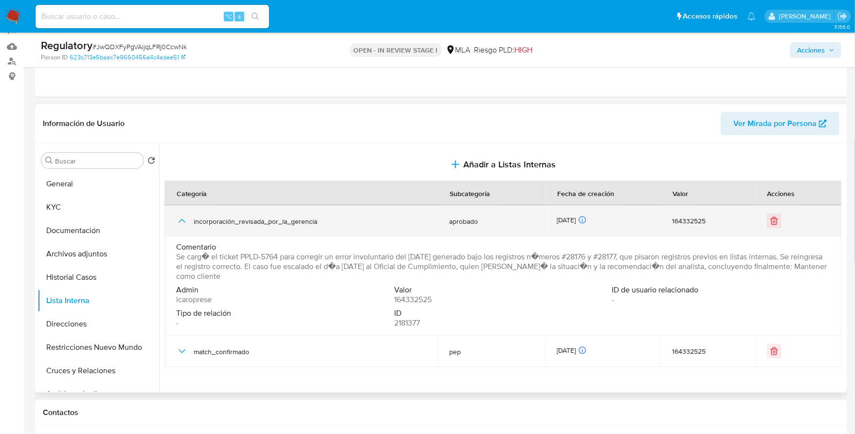
click at [180, 218] on icon "button" at bounding box center [182, 221] width 12 height 12
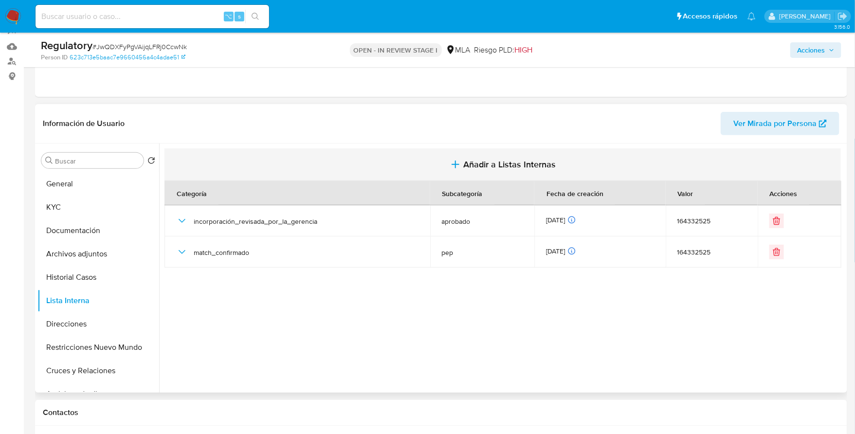
click at [500, 163] on span "Añadir a Listas Internas" at bounding box center [509, 164] width 92 height 11
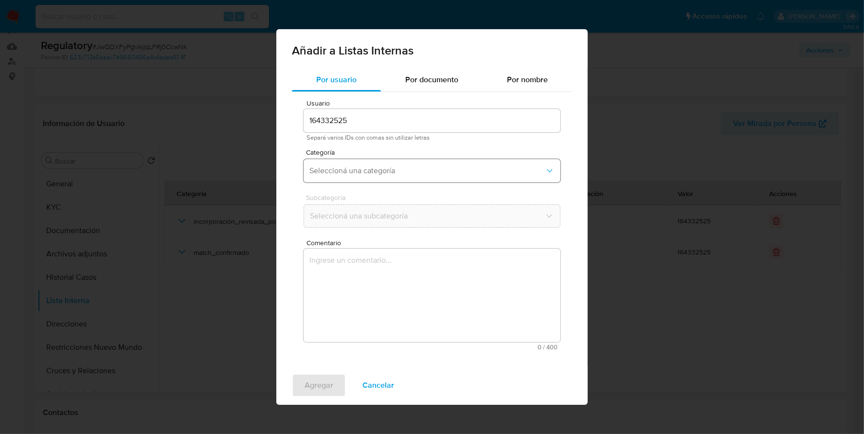
click at [366, 163] on button "Seleccioná una categoría" at bounding box center [431, 170] width 257 height 23
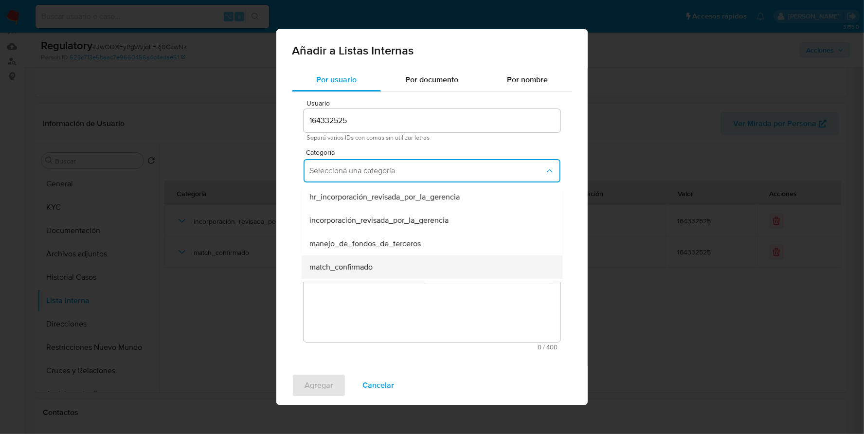
click at [369, 267] on span "match_confirmado" at bounding box center [340, 267] width 63 height 10
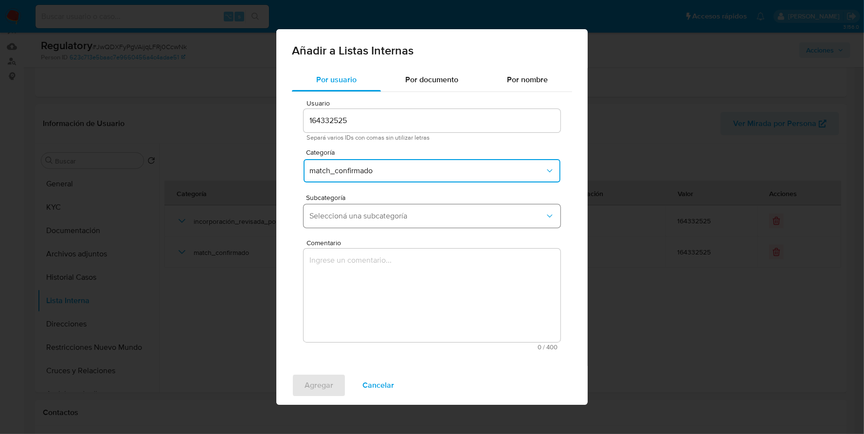
click at [368, 215] on span "Seleccioná una subcategoría" at bounding box center [426, 216] width 235 height 10
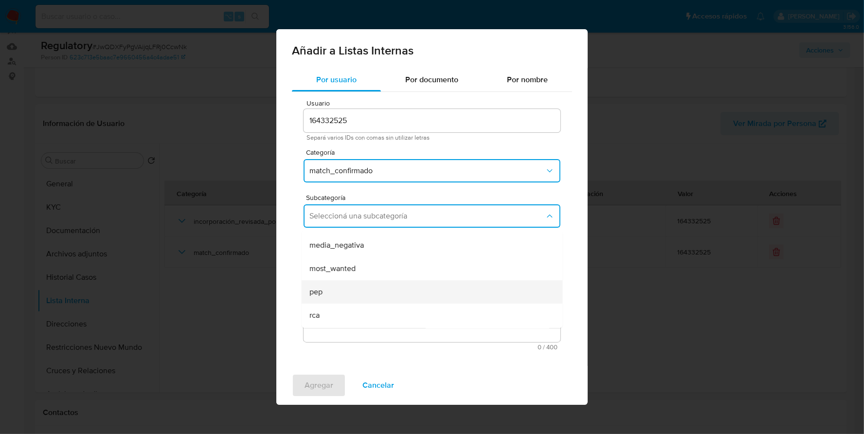
scroll to position [66, 0]
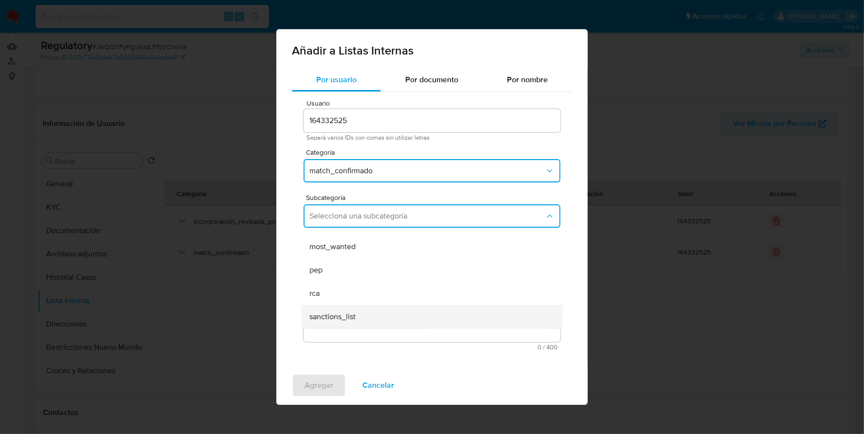
click at [351, 318] on span "sanctions_list" at bounding box center [332, 317] width 46 height 10
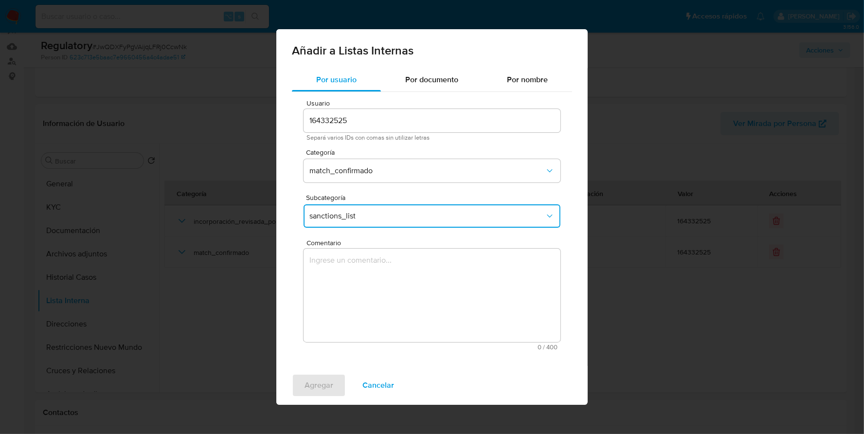
click at [370, 279] on textarea "Comentario" at bounding box center [431, 295] width 257 height 93
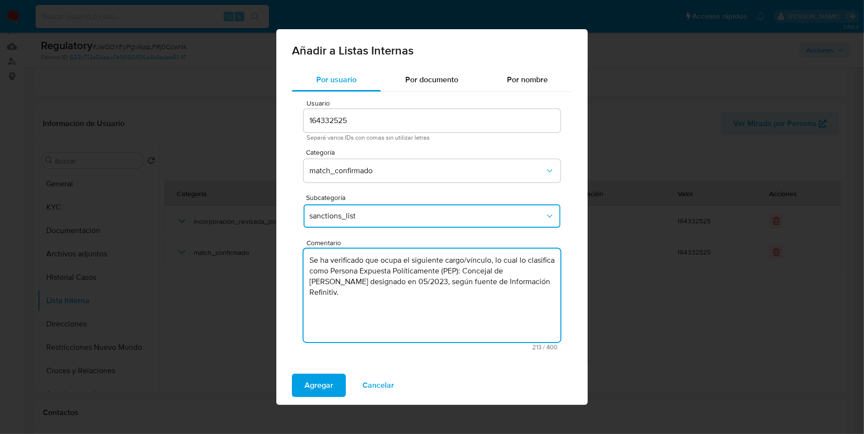
type textarea "Se ha verificado que ocupa el siguiente cargo/vínculo, lo cual lo clasifica com…"
click at [372, 212] on span "sanctions_list" at bounding box center [426, 216] width 235 height 10
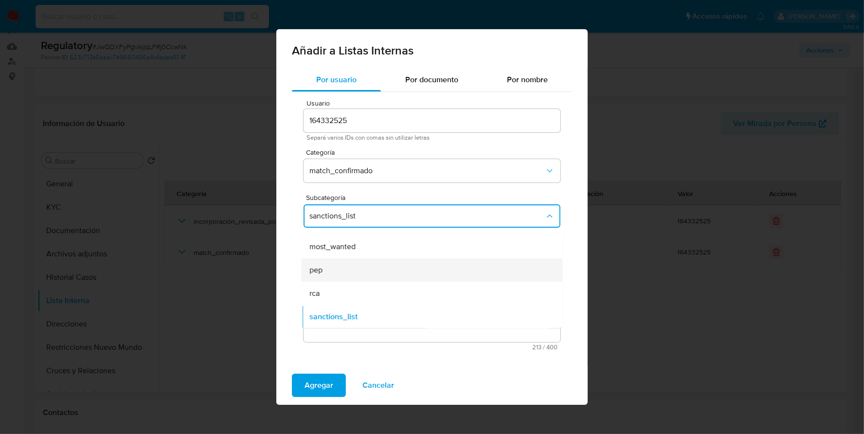
click at [346, 269] on div "pep" at bounding box center [428, 269] width 239 height 23
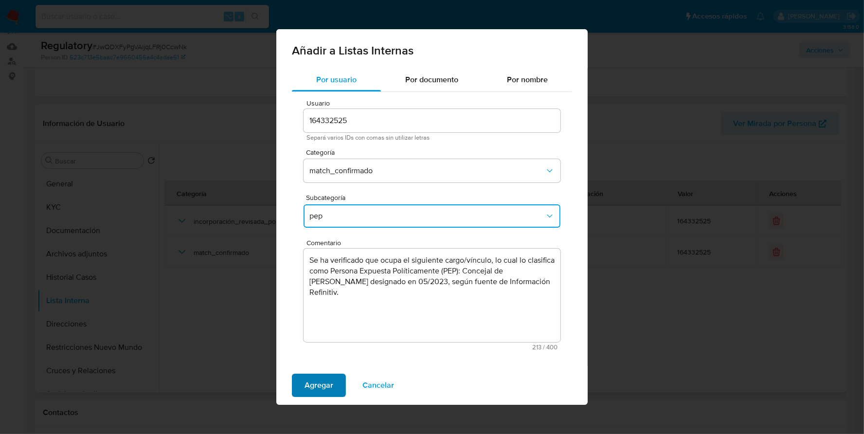
click at [335, 383] on button "Agregar" at bounding box center [319, 385] width 54 height 23
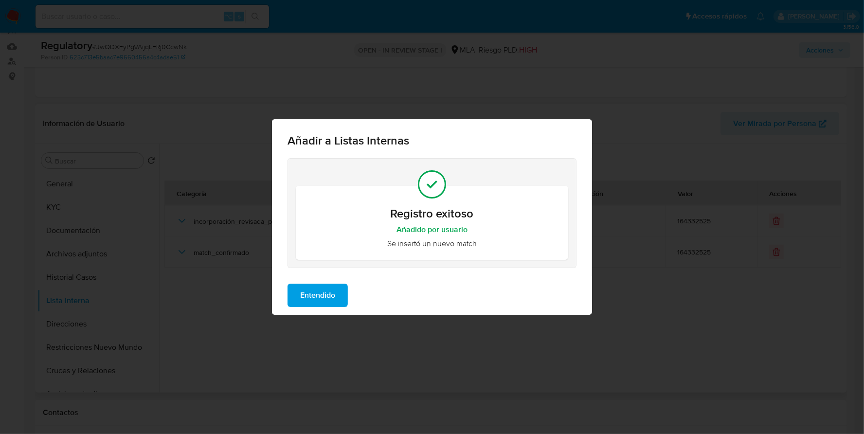
click at [326, 295] on span "Entendido" at bounding box center [317, 295] width 35 height 21
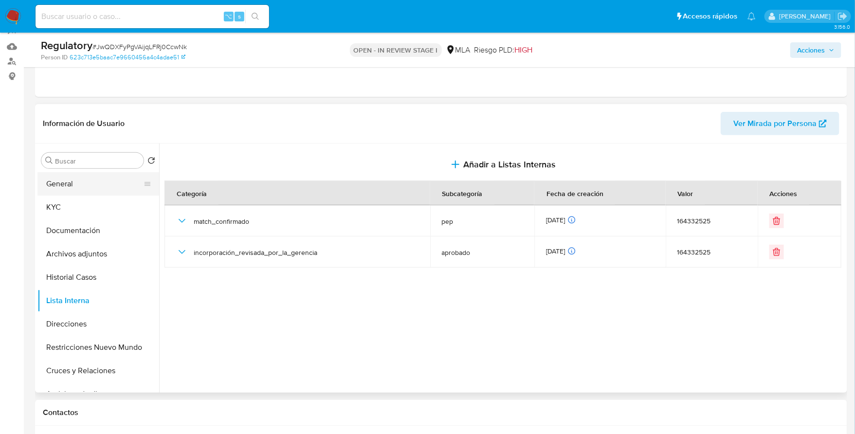
click at [64, 185] on button "General" at bounding box center [94, 183] width 114 height 23
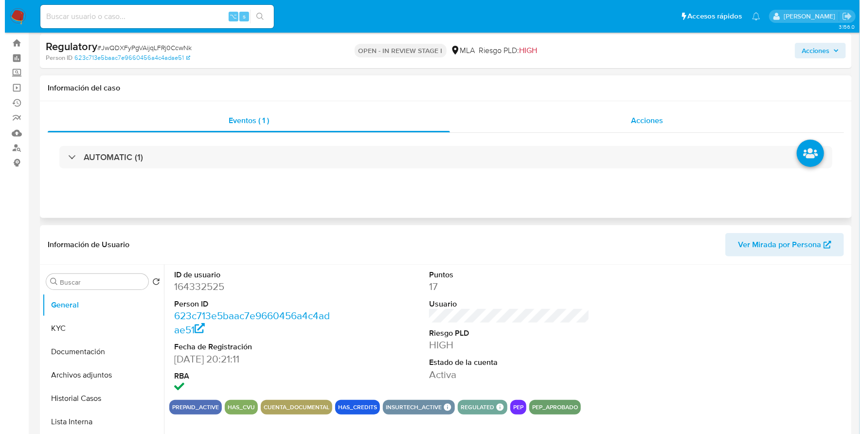
scroll to position [0, 0]
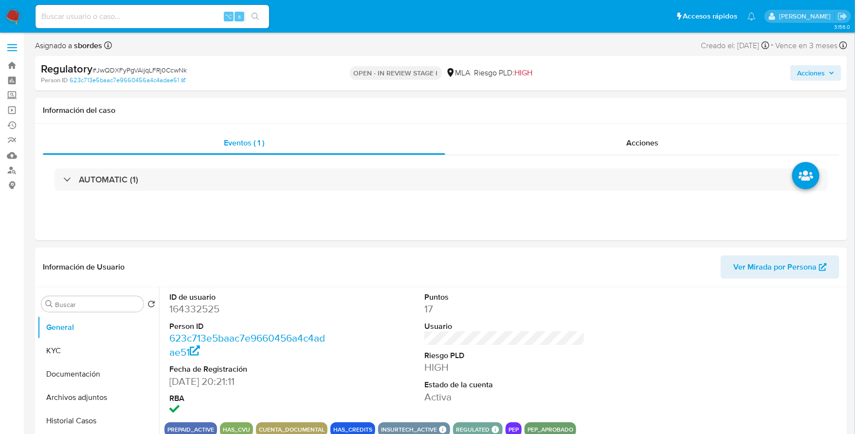
click at [814, 72] on span "Acciones" at bounding box center [811, 73] width 28 height 16
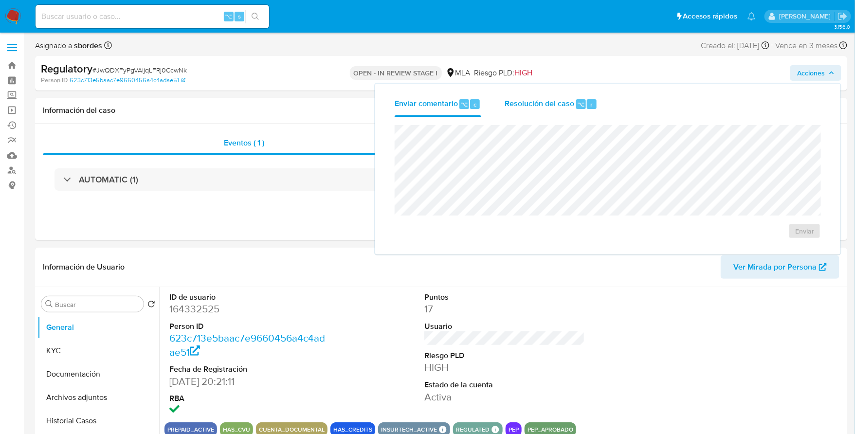
click at [561, 95] on div "Resolución del caso ⌥ r" at bounding box center [550, 103] width 93 height 25
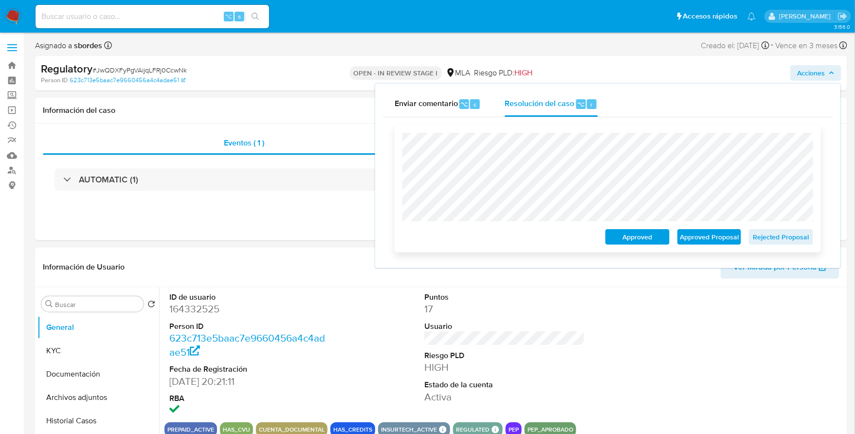
click at [710, 236] on span "Approved Proposal" at bounding box center [709, 237] width 51 height 14
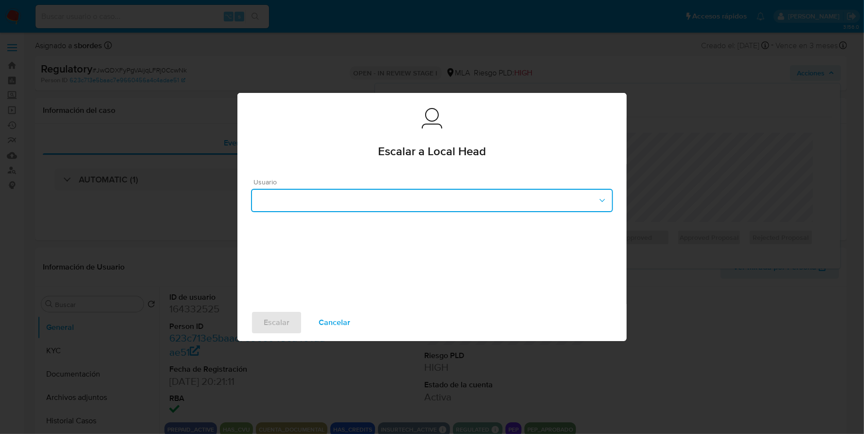
click at [359, 207] on button "button" at bounding box center [432, 200] width 362 height 23
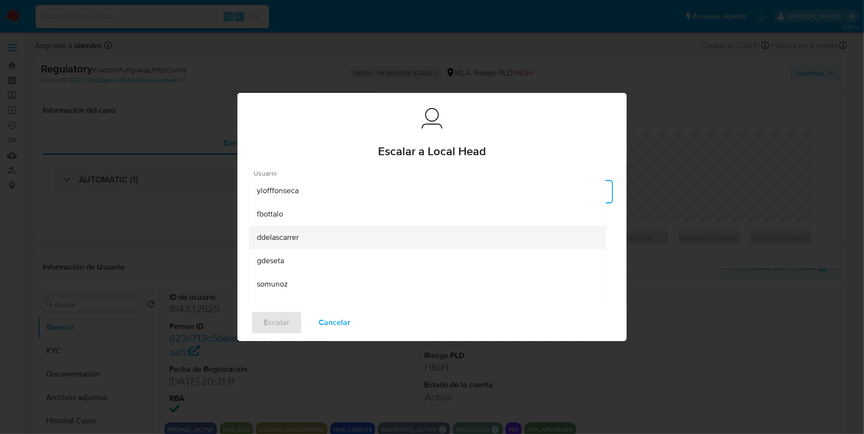
scroll to position [163, 0]
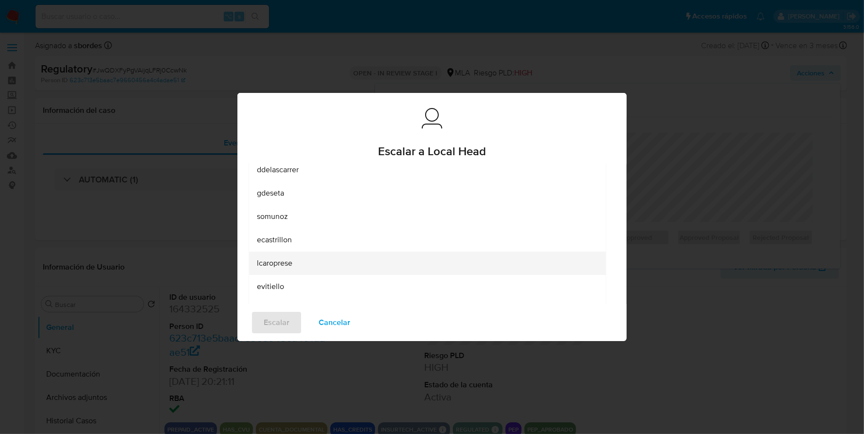
click at [290, 261] on span "lcaroprese" at bounding box center [275, 263] width 36 height 10
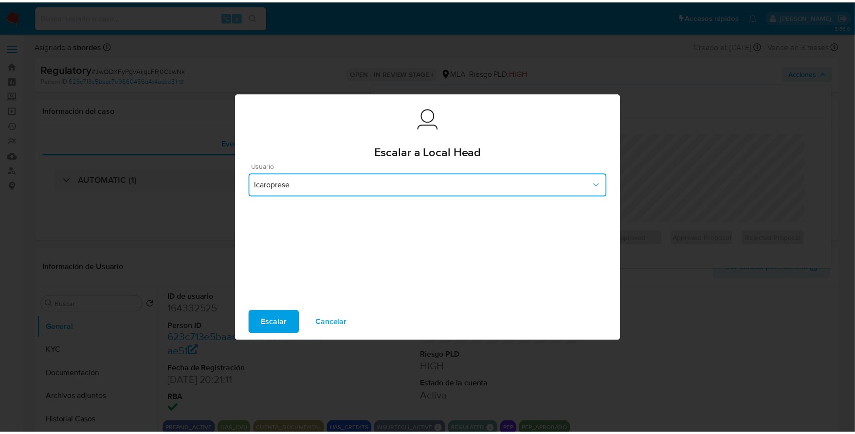
scroll to position [14, 0]
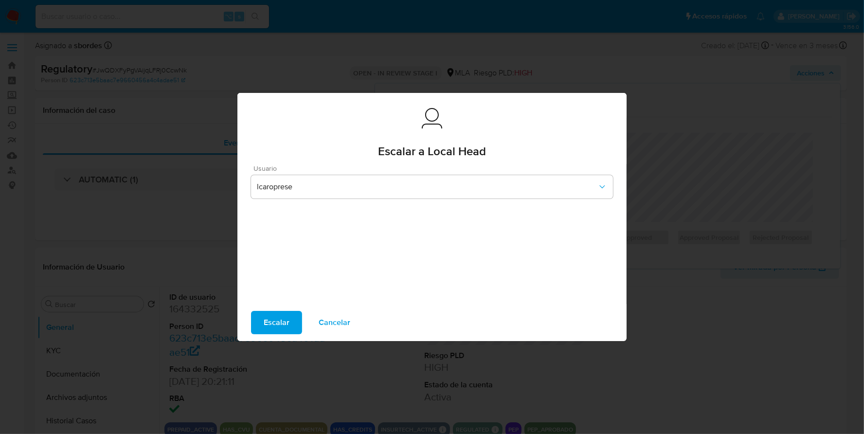
click at [283, 322] on span "Escalar" at bounding box center [277, 322] width 26 height 21
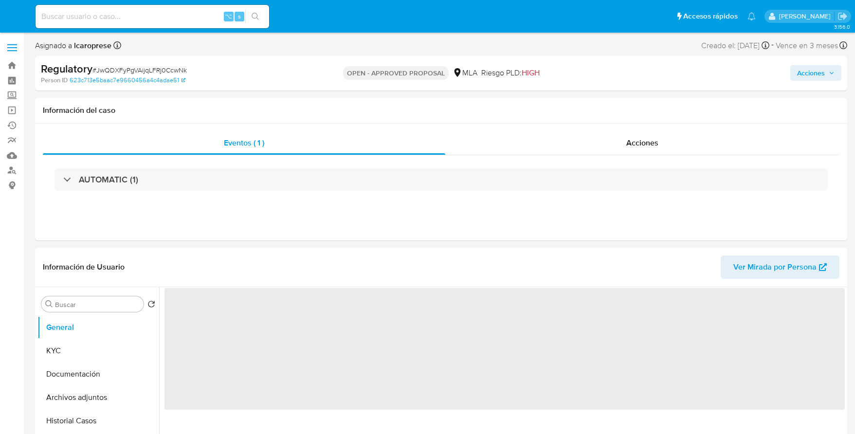
select select "10"
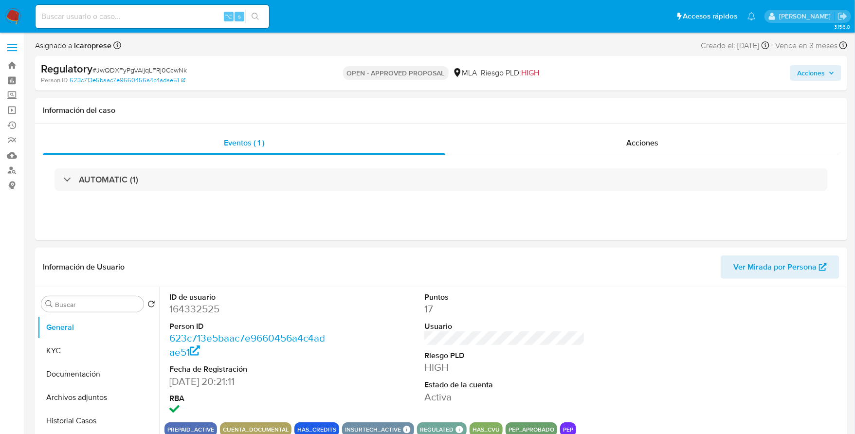
click at [153, 22] on input at bounding box center [152, 16] width 233 height 13
paste input "1733691403"
type input "1733691403"
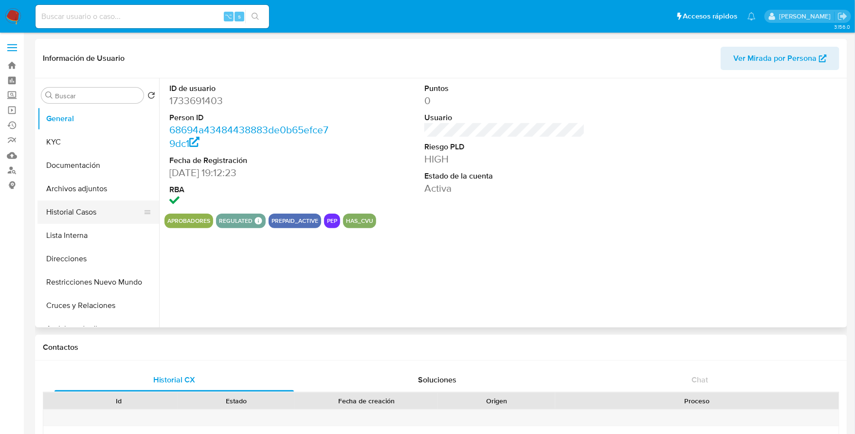
click at [69, 212] on button "Historial Casos" at bounding box center [94, 211] width 114 height 23
select select "10"
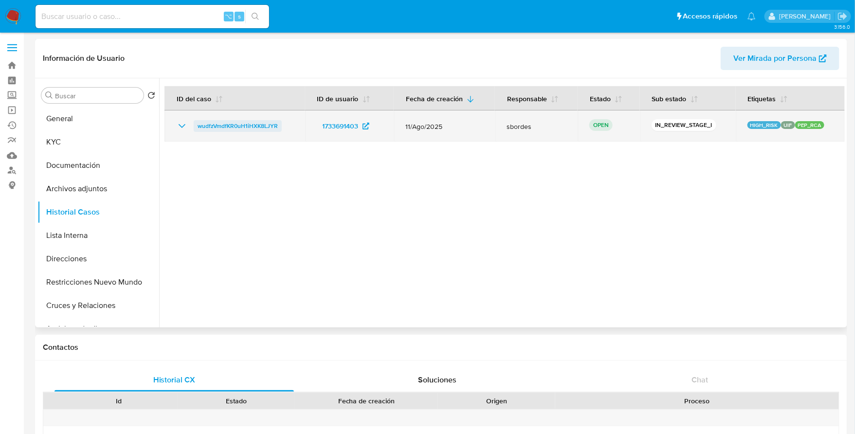
click at [231, 121] on span "wudfzVmdfKR0uH1iHXK8LJYR" at bounding box center [237, 126] width 80 height 12
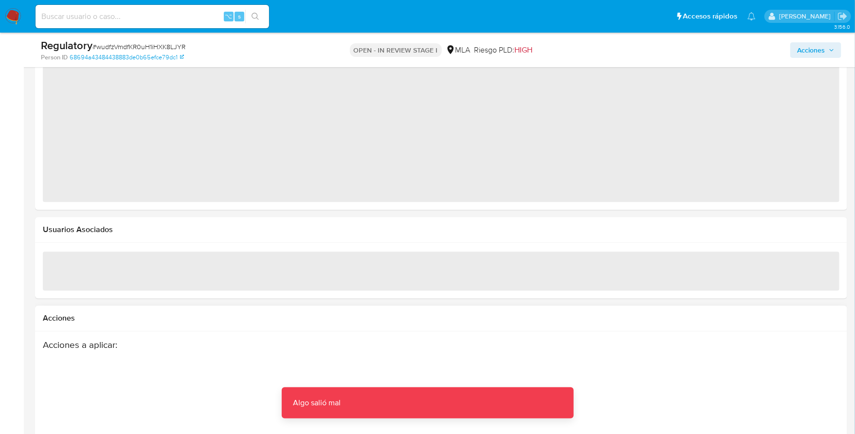
scroll to position [1138, 0]
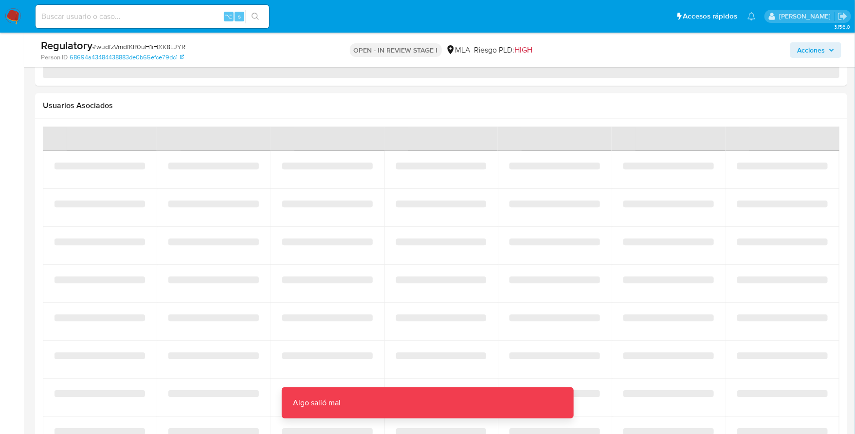
select select "10"
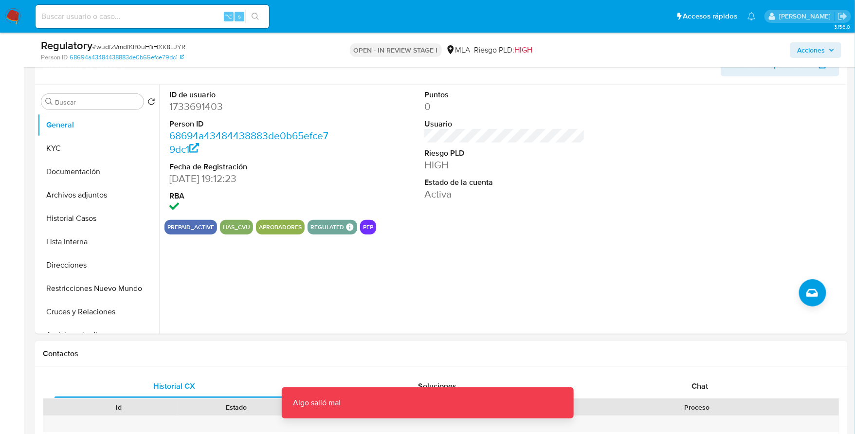
scroll to position [73, 0]
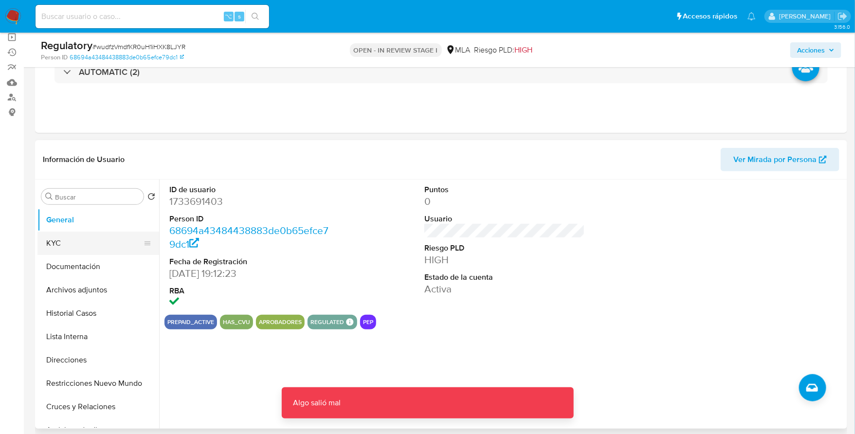
click at [65, 238] on button "KYC" at bounding box center [94, 243] width 114 height 23
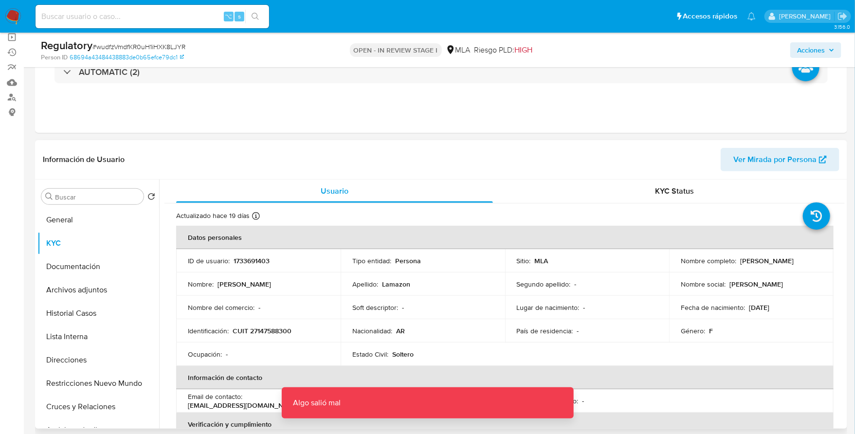
drag, startPoint x: 738, startPoint y: 261, endPoint x: 814, endPoint y: 266, distance: 75.5
click at [814, 266] on td "Nombre completo : [PERSON_NAME]" at bounding box center [751, 260] width 164 height 23
copy p "[PERSON_NAME]"
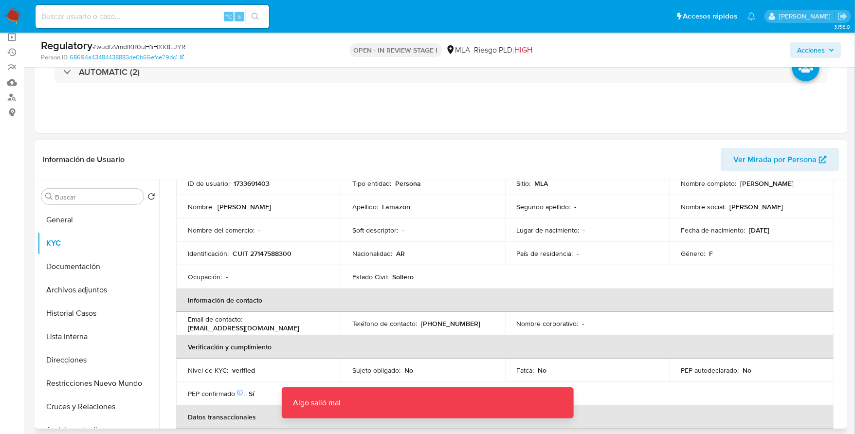
scroll to position [0, 0]
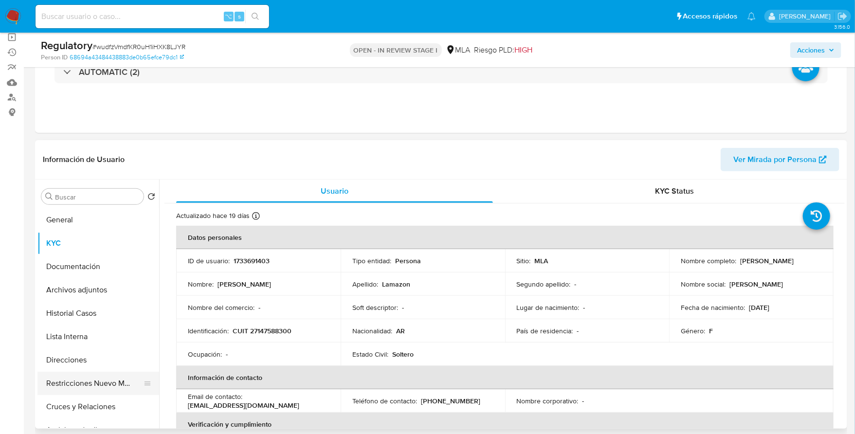
click at [87, 388] on button "Restricciones Nuevo Mundo" at bounding box center [94, 383] width 114 height 23
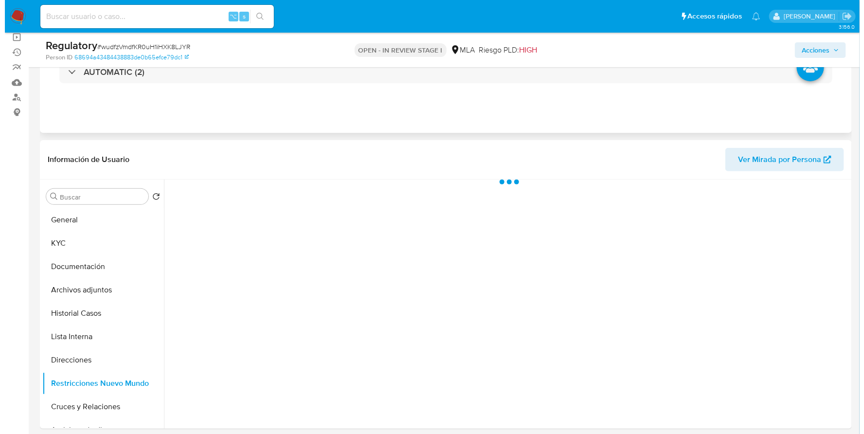
scroll to position [169, 0]
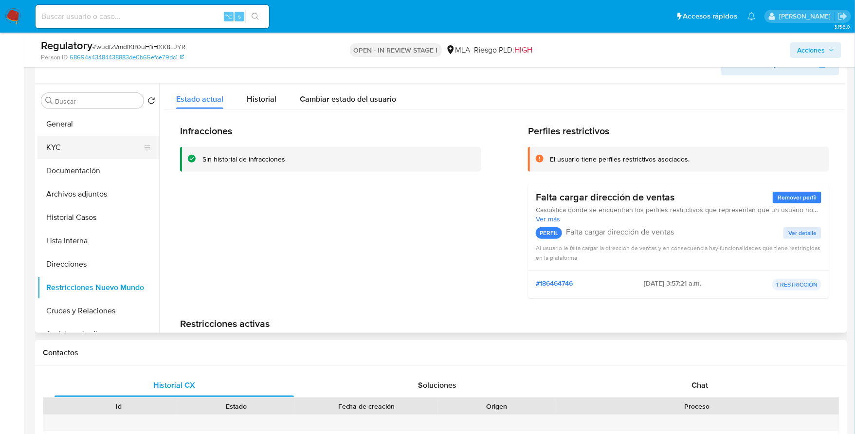
click at [78, 146] on button "KYC" at bounding box center [94, 147] width 114 height 23
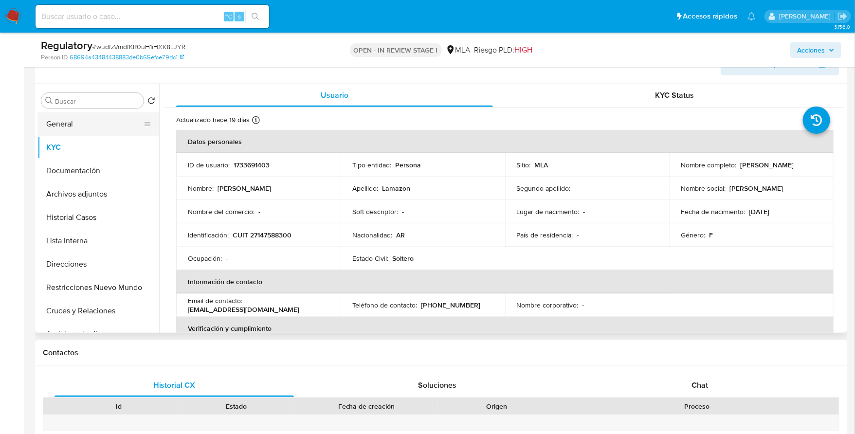
click at [62, 120] on button "General" at bounding box center [94, 123] width 114 height 23
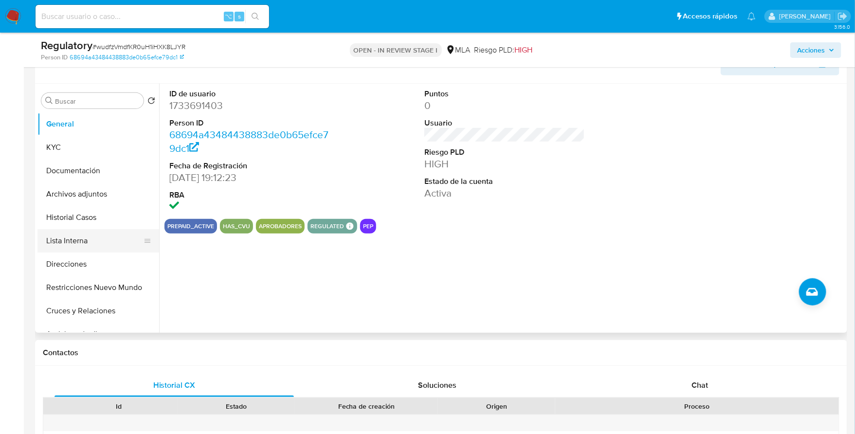
click at [73, 245] on button "Lista Interna" at bounding box center [94, 240] width 114 height 23
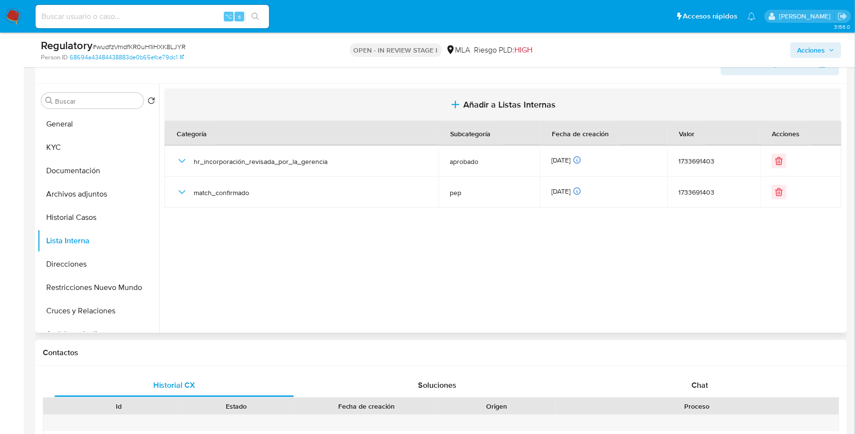
click at [516, 109] on span "Añadir a Listas Internas" at bounding box center [509, 104] width 92 height 11
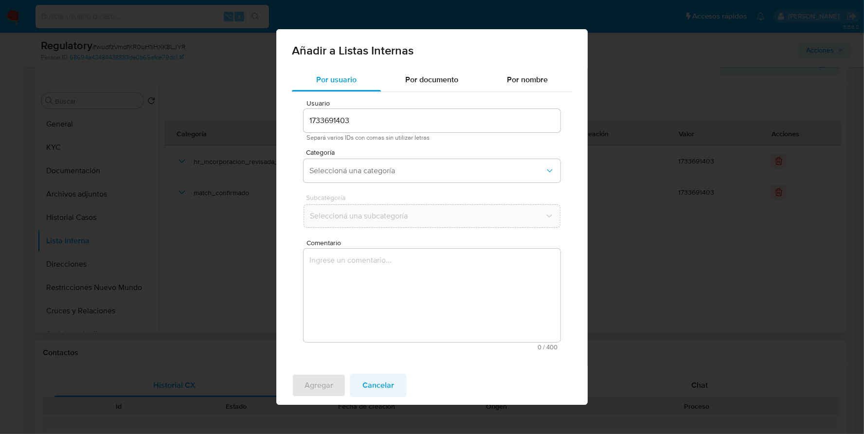
click at [378, 376] on span "Cancelar" at bounding box center [378, 384] width 32 height 21
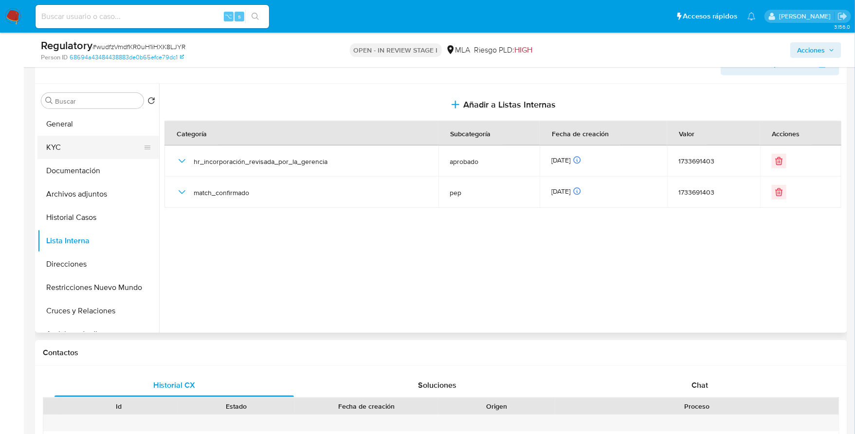
click at [85, 138] on button "KYC" at bounding box center [94, 147] width 114 height 23
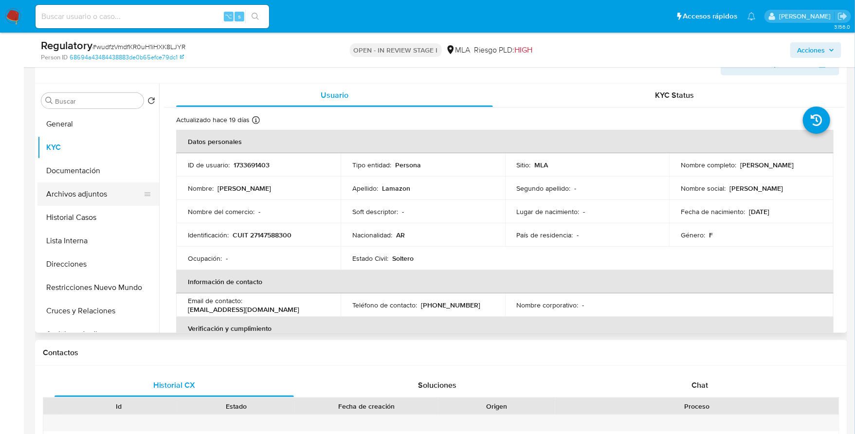
click at [85, 204] on button "Archivos adjuntos" at bounding box center [94, 193] width 114 height 23
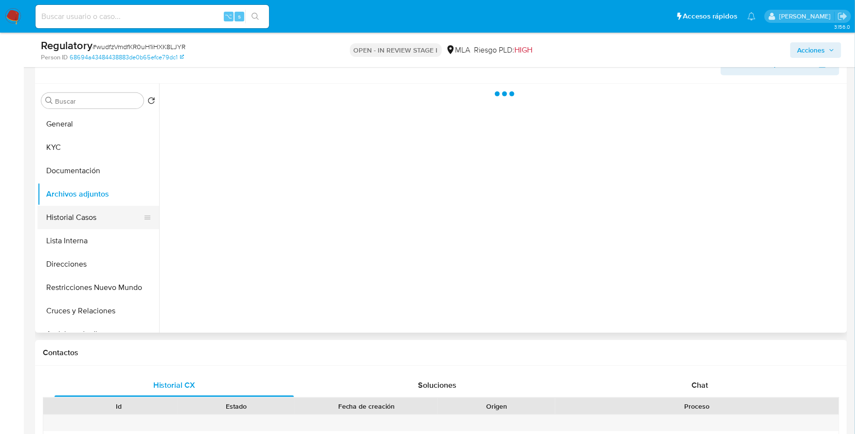
click at [87, 220] on button "Historial Casos" at bounding box center [94, 217] width 114 height 23
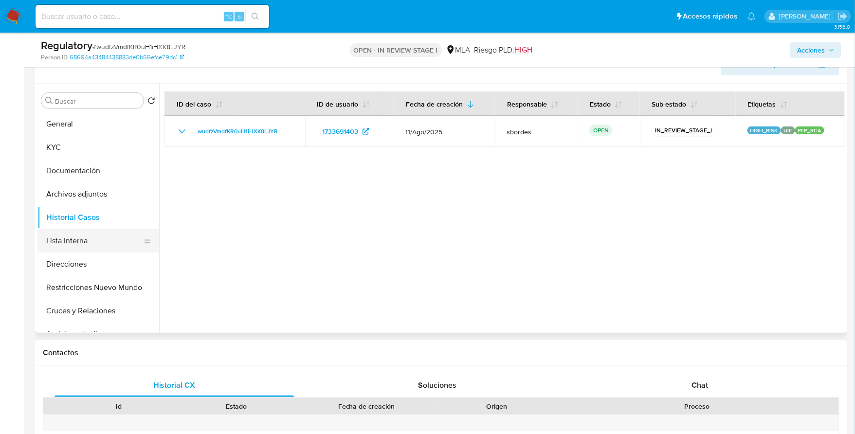
click at [80, 239] on button "Lista Interna" at bounding box center [94, 240] width 114 height 23
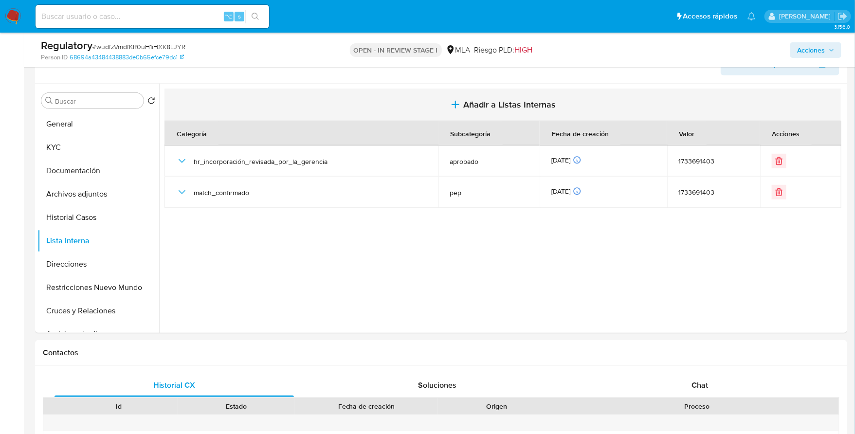
click at [489, 105] on span "Añadir a Listas Internas" at bounding box center [509, 104] width 92 height 11
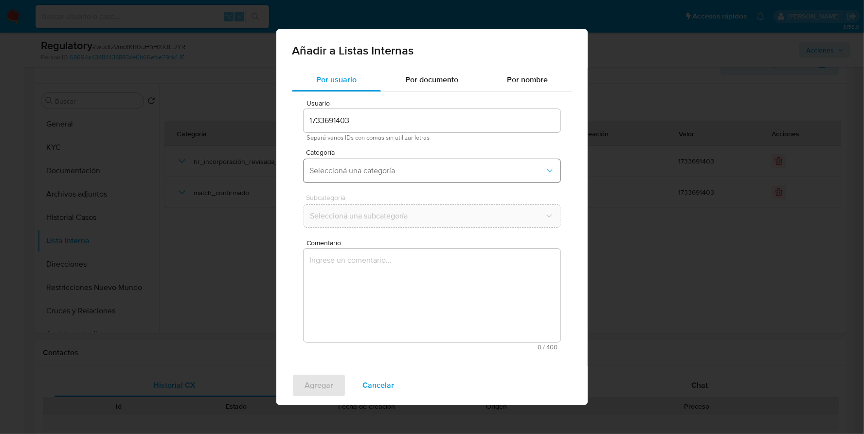
click at [353, 172] on span "Seleccioná una categoría" at bounding box center [426, 171] width 235 height 10
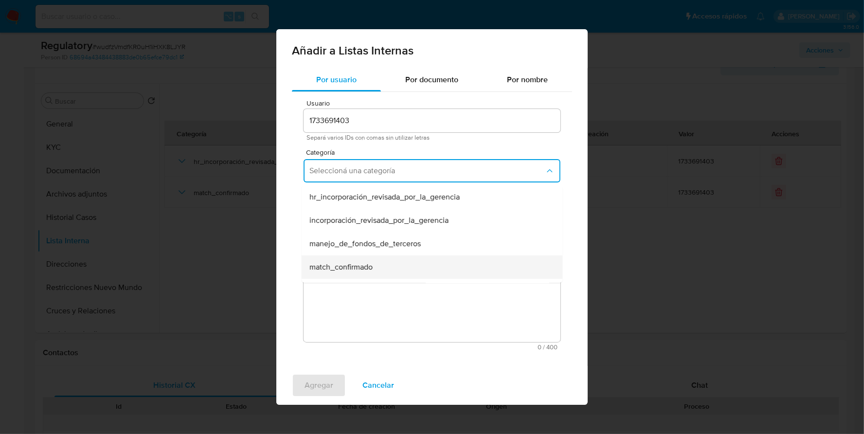
click at [350, 263] on span "match_confirmado" at bounding box center [340, 267] width 63 height 10
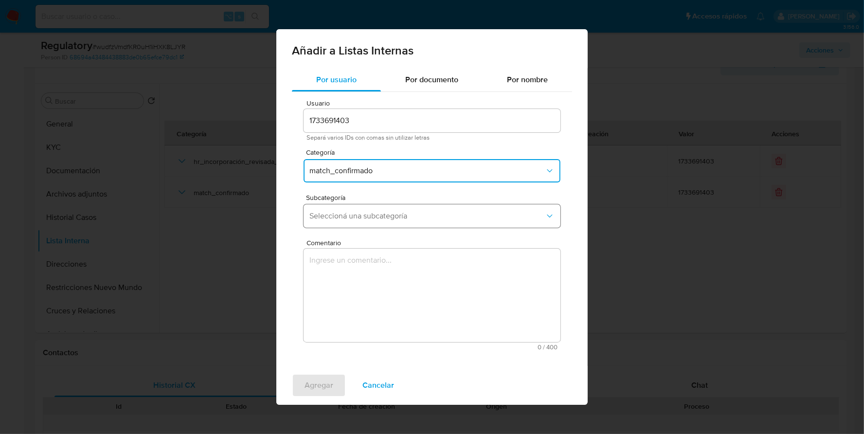
click at [360, 218] on span "Seleccioná una subcategoría" at bounding box center [426, 216] width 235 height 10
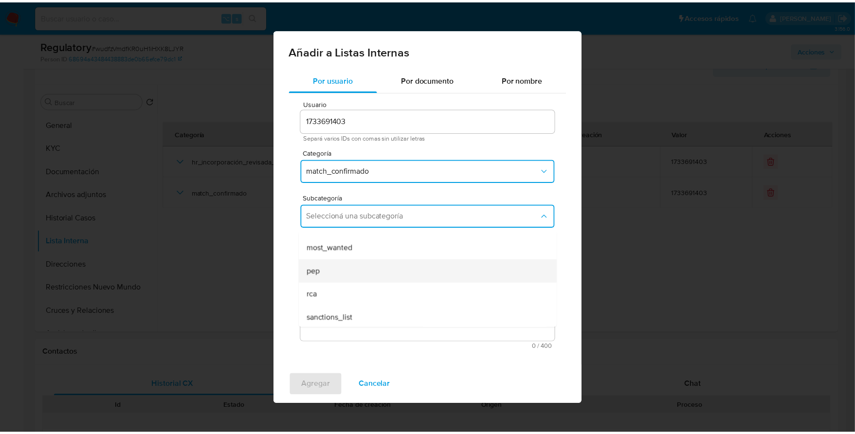
scroll to position [66, 0]
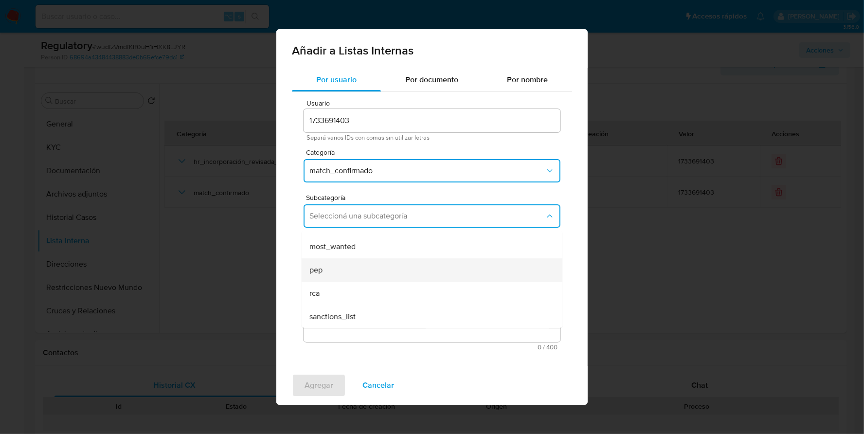
click at [347, 269] on div "pep" at bounding box center [428, 269] width 239 height 23
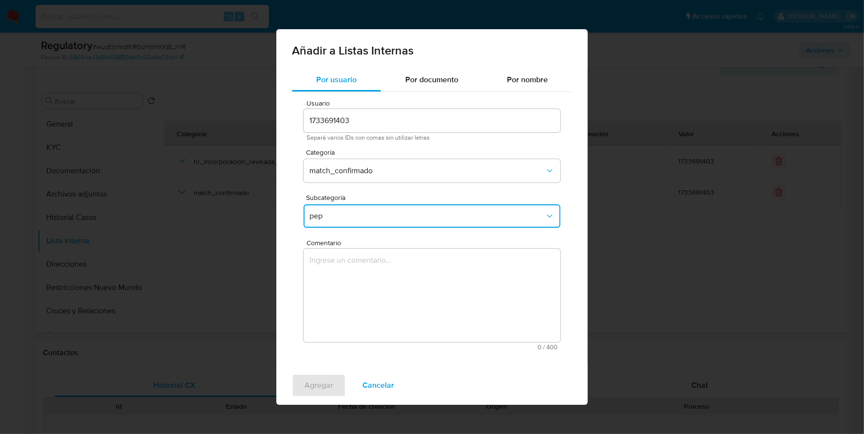
click at [352, 268] on textarea "Comentario" at bounding box center [431, 295] width 257 height 93
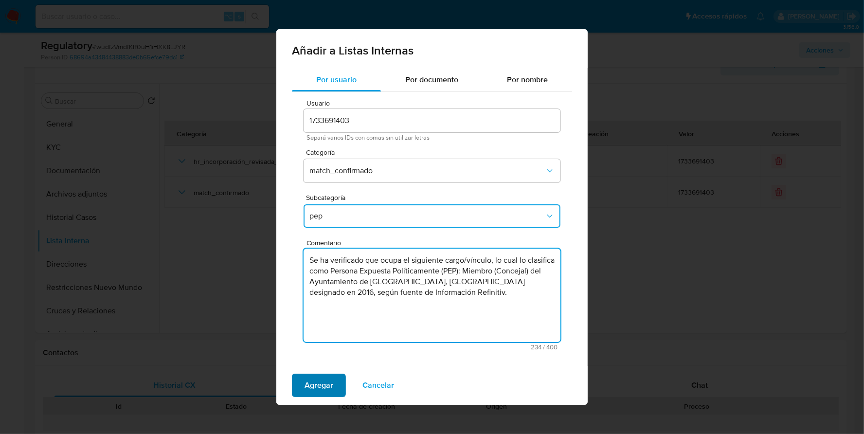
type textarea "Se ha verificado que ocupa el siguiente cargo/vínculo, lo cual lo clasifica com…"
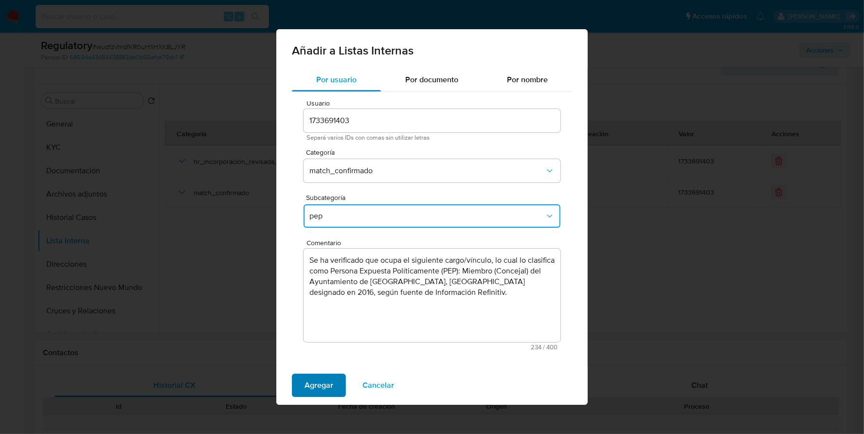
click at [317, 385] on span "Agregar" at bounding box center [318, 384] width 29 height 21
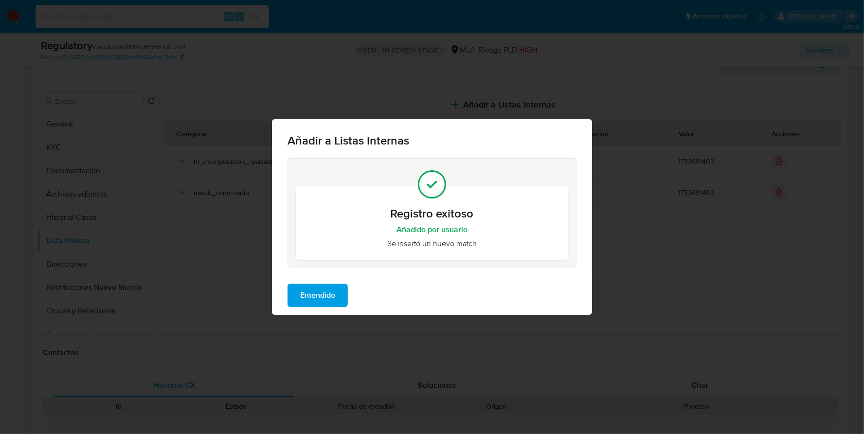
click at [318, 294] on span "Entendido" at bounding box center [317, 295] width 35 height 21
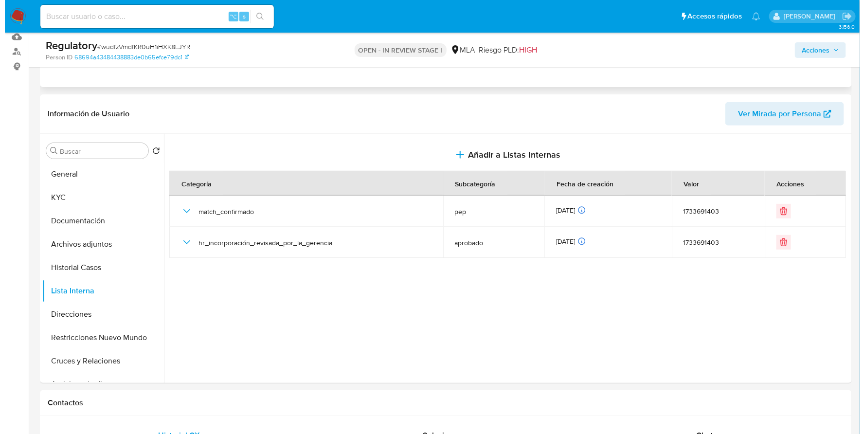
scroll to position [0, 0]
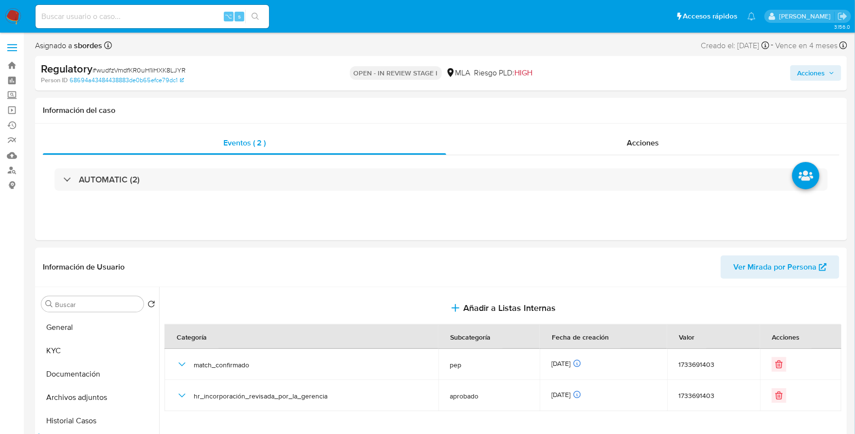
click at [830, 74] on icon "button" at bounding box center [831, 73] width 6 height 6
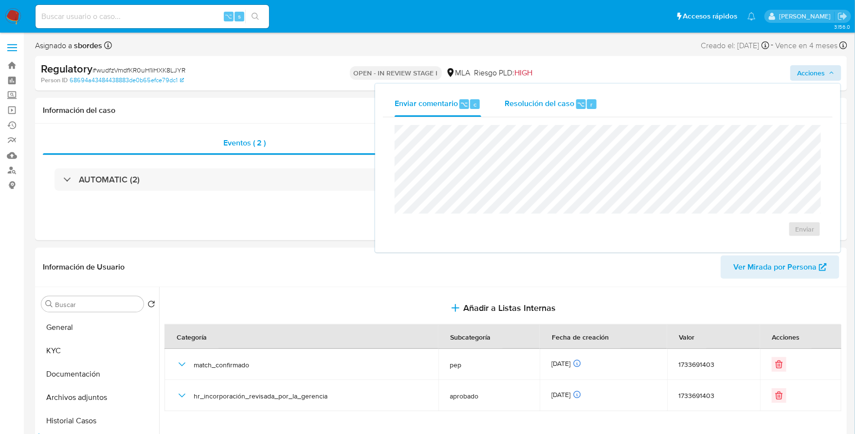
click at [556, 96] on div "Resolución del caso ⌥ r" at bounding box center [550, 103] width 93 height 25
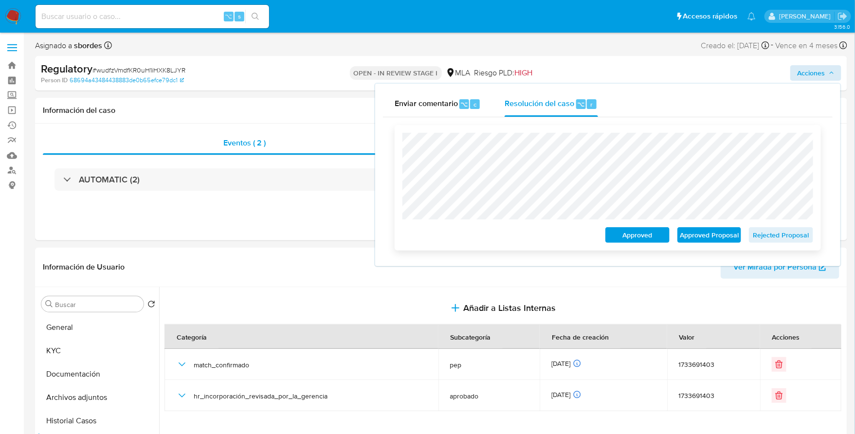
click at [703, 238] on span "Approved Proposal" at bounding box center [709, 235] width 51 height 14
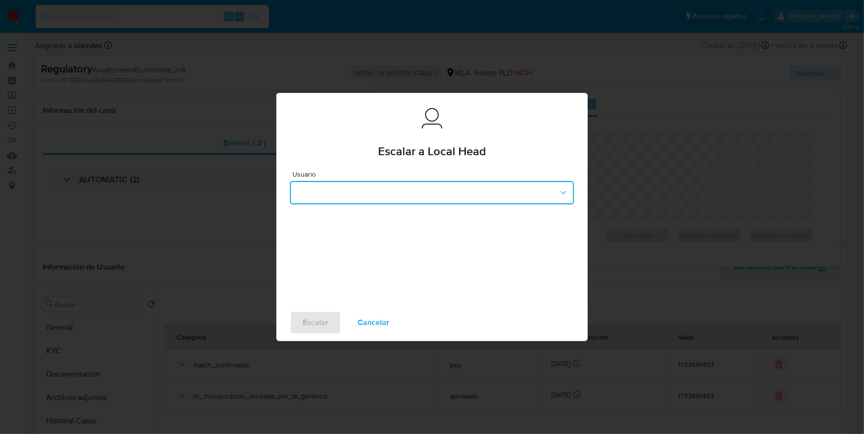
click at [437, 187] on button "button" at bounding box center [432, 192] width 284 height 23
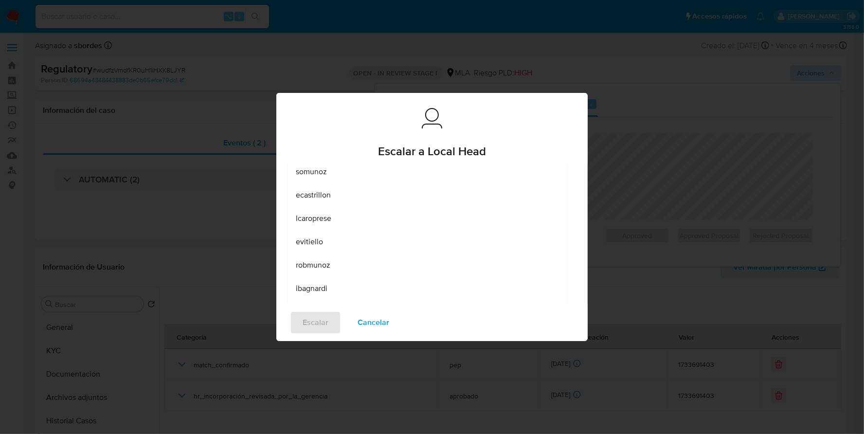
scroll to position [115, 0]
click at [334, 215] on div "lcaroprese" at bounding box center [424, 216] width 257 height 23
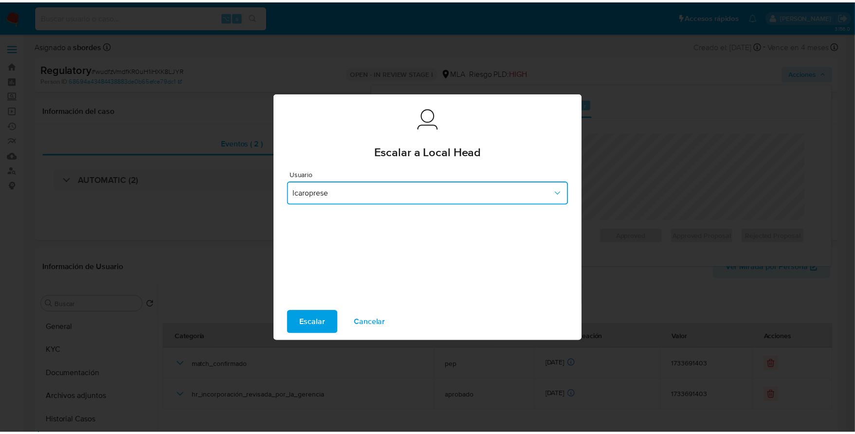
scroll to position [0, 0]
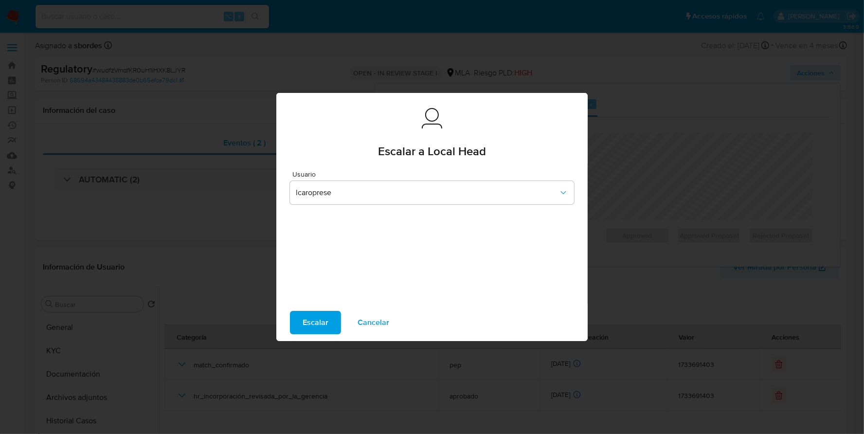
click at [315, 321] on span "Escalar" at bounding box center [316, 322] width 26 height 21
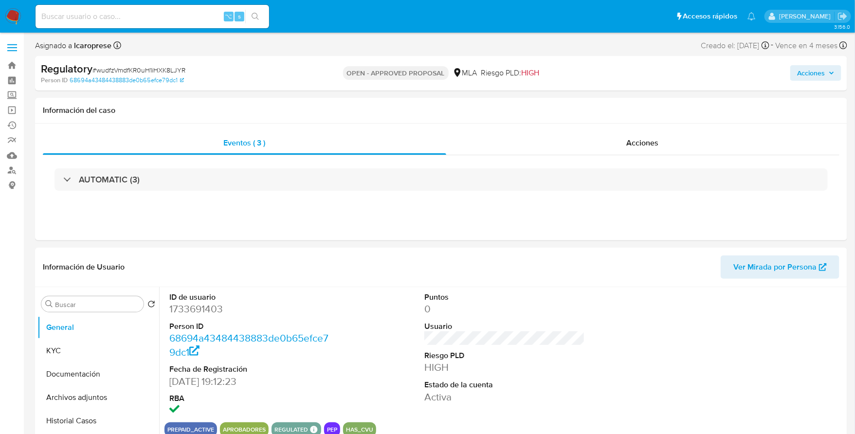
select select "10"
click at [89, 11] on input at bounding box center [152, 16] width 233 height 13
paste input "368858039"
type input "368858039"
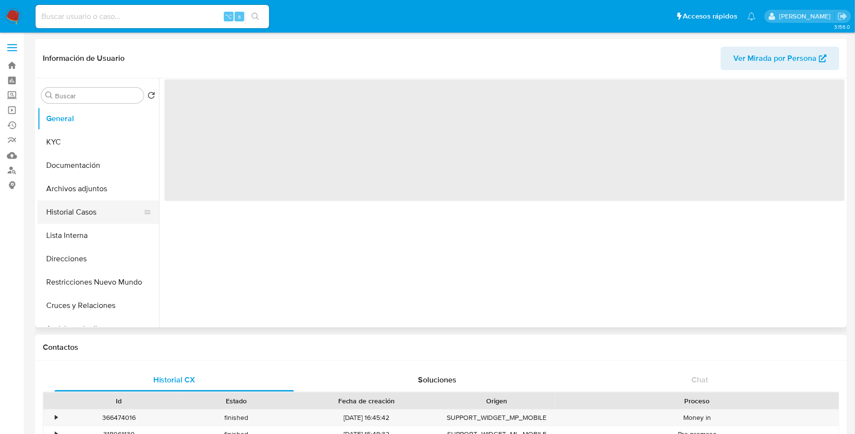
click at [78, 215] on button "Historial Casos" at bounding box center [94, 211] width 114 height 23
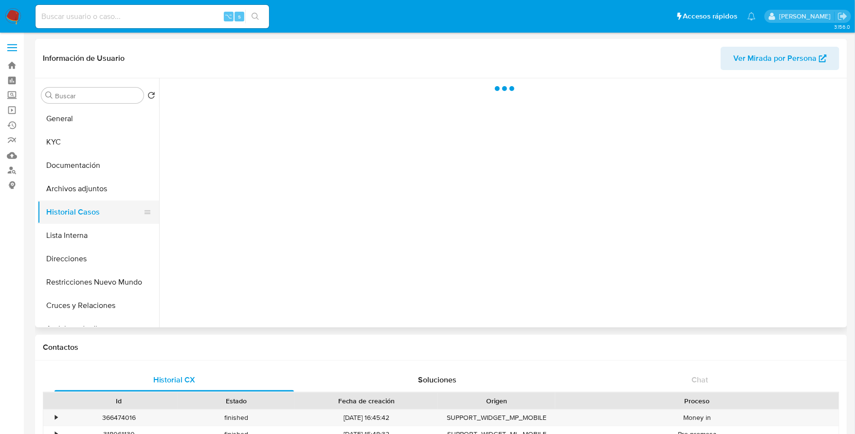
select select "10"
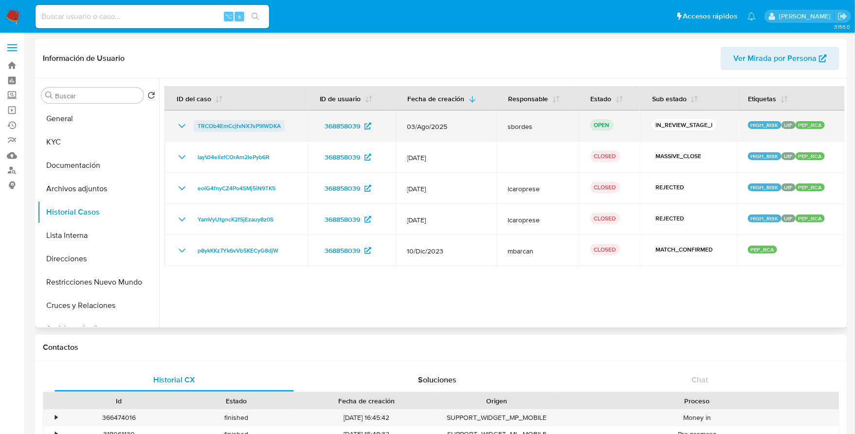
click at [226, 130] on span "TRCOb4EmCcjfxNX7sP9lWDKA" at bounding box center [238, 126] width 83 height 12
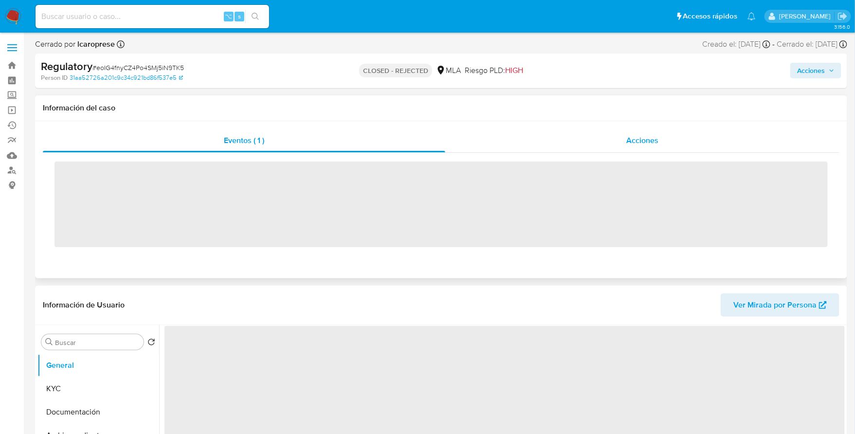
click at [655, 146] on div "Acciones" at bounding box center [642, 140] width 394 height 23
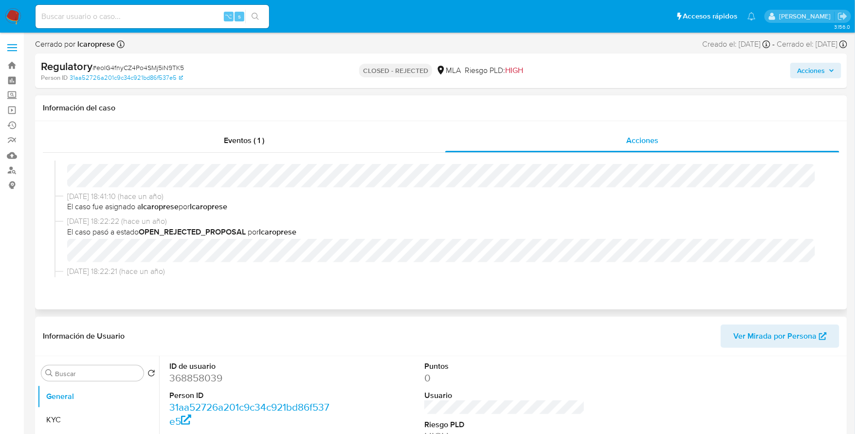
select select "10"
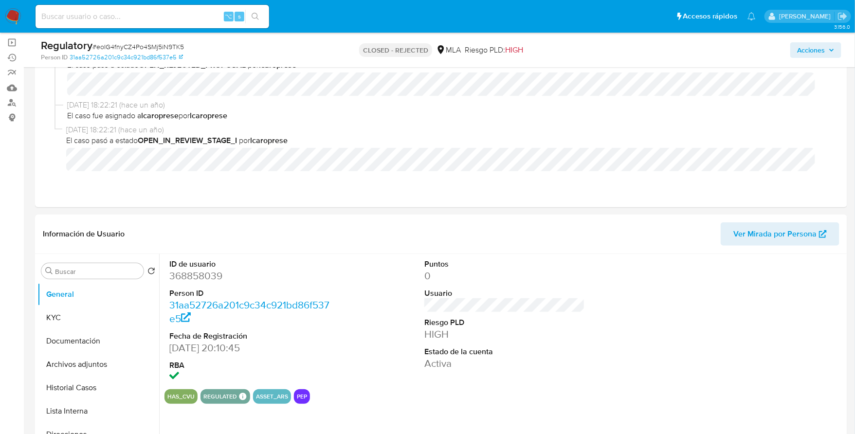
scroll to position [100, 0]
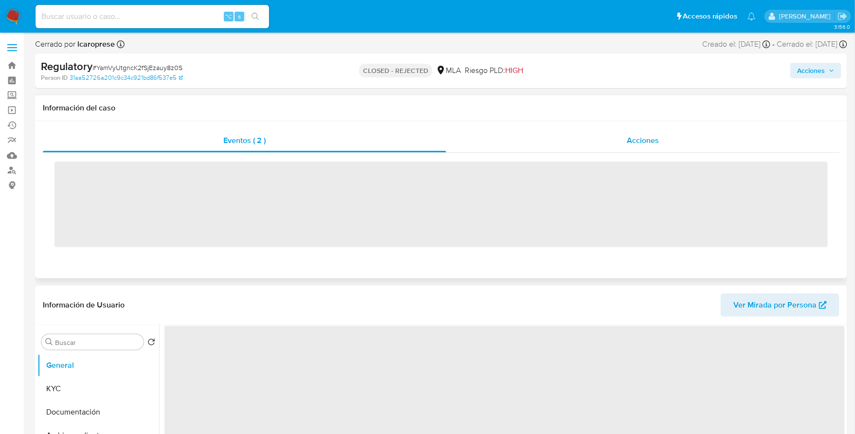
click at [632, 133] on div "Acciones" at bounding box center [642, 140] width 393 height 23
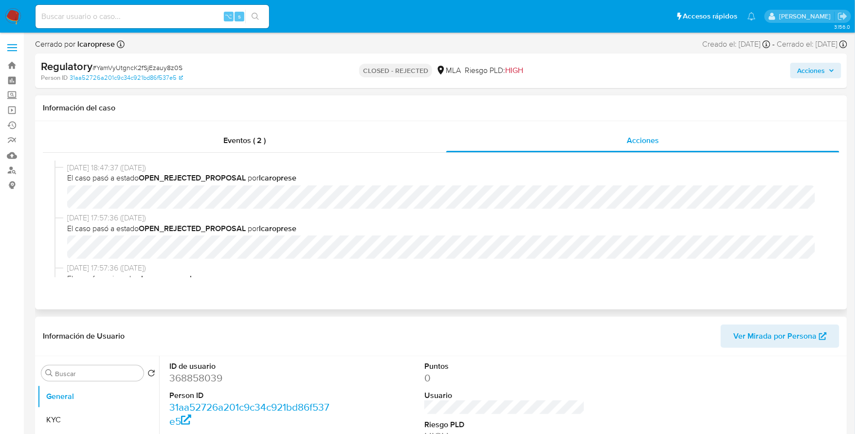
select select "10"
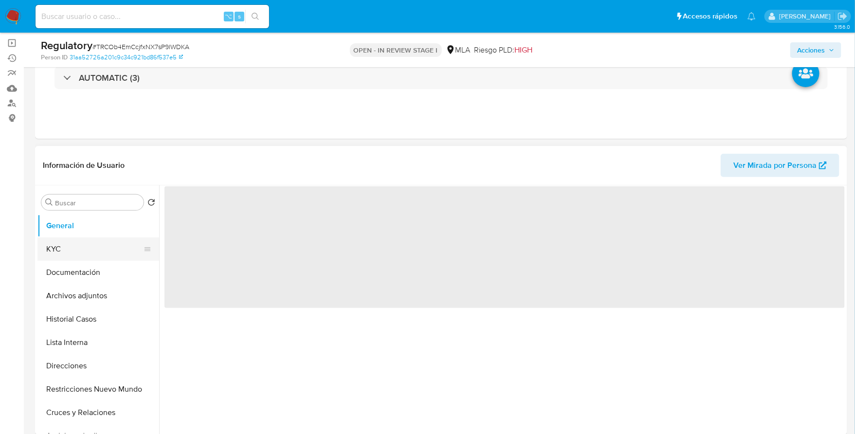
scroll to position [100, 0]
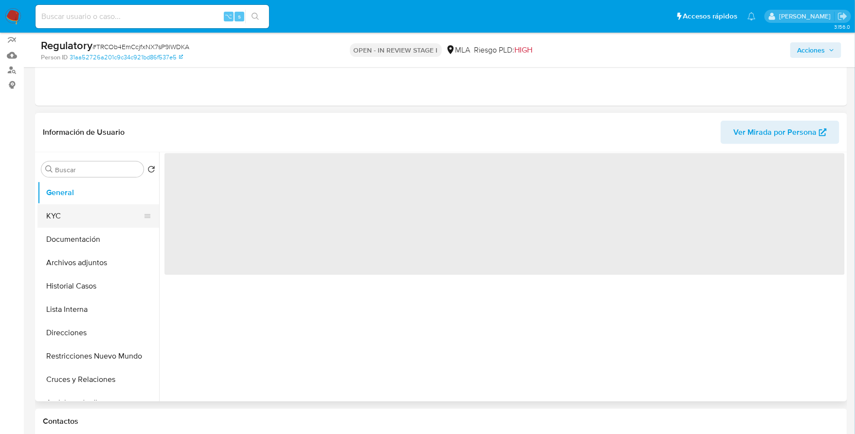
click at [77, 211] on button "KYC" at bounding box center [94, 215] width 114 height 23
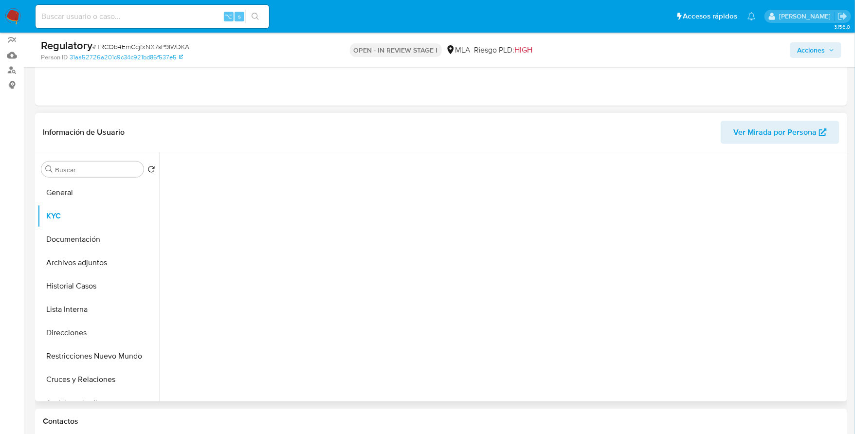
select select "10"
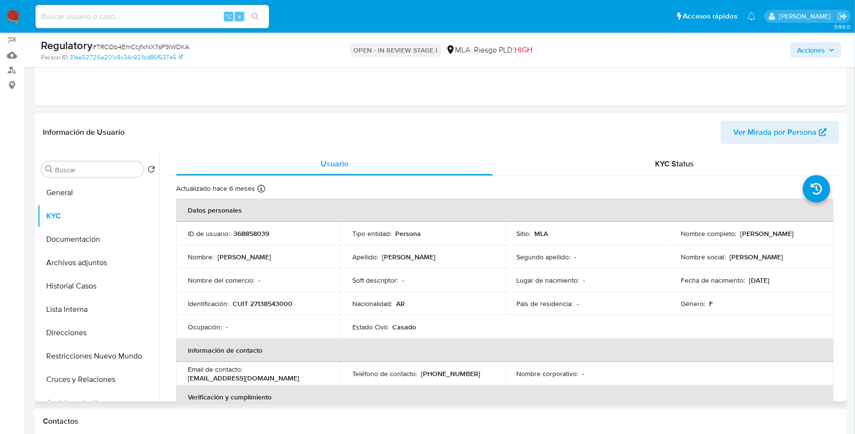
drag, startPoint x: 739, startPoint y: 235, endPoint x: 798, endPoint y: 238, distance: 58.9
click at [798, 238] on td "Nombre completo : [PERSON_NAME]" at bounding box center [751, 233] width 164 height 23
copy p "[PERSON_NAME]"
click at [65, 350] on button "Restricciones Nuevo Mundo" at bounding box center [94, 355] width 114 height 23
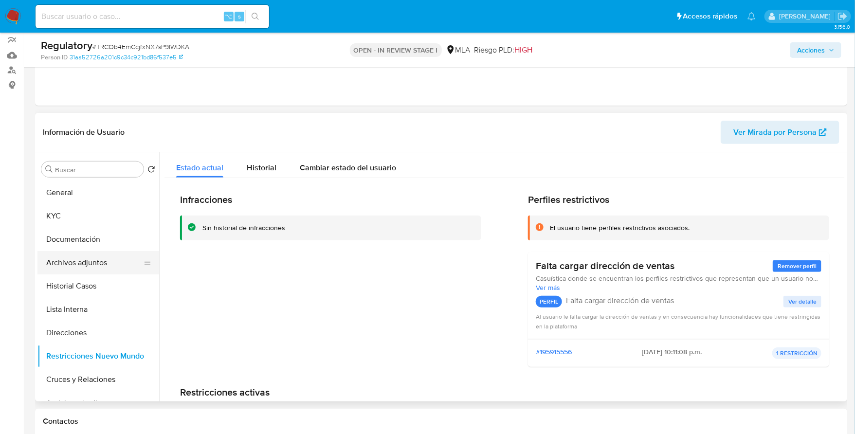
click at [82, 267] on button "Archivos adjuntos" at bounding box center [94, 262] width 114 height 23
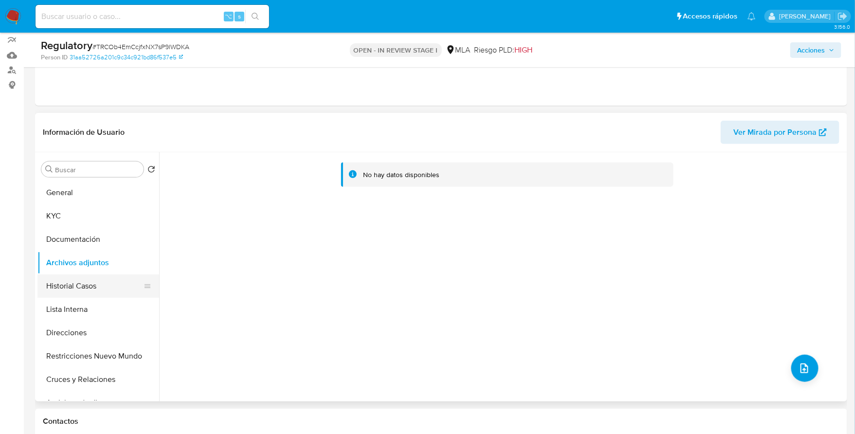
click at [85, 279] on button "Historial Casos" at bounding box center [94, 285] width 114 height 23
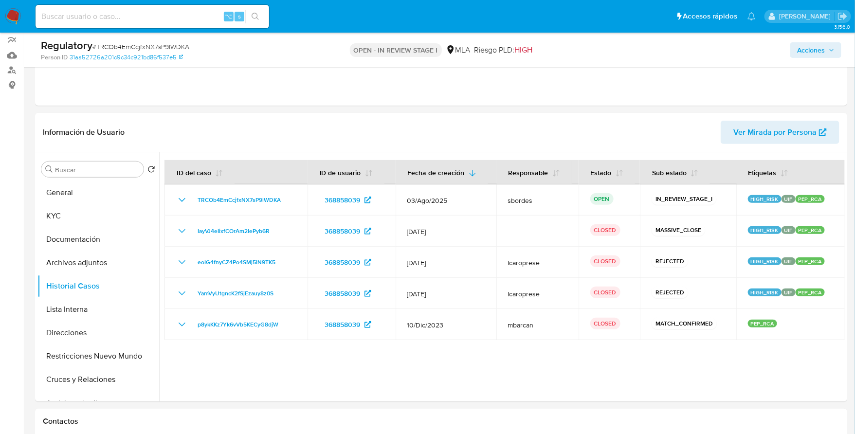
click at [93, 14] on input at bounding box center [152, 16] width 233 height 13
paste input "368858039"
type input "368858039"
click at [74, 214] on button "KYC" at bounding box center [94, 215] width 114 height 23
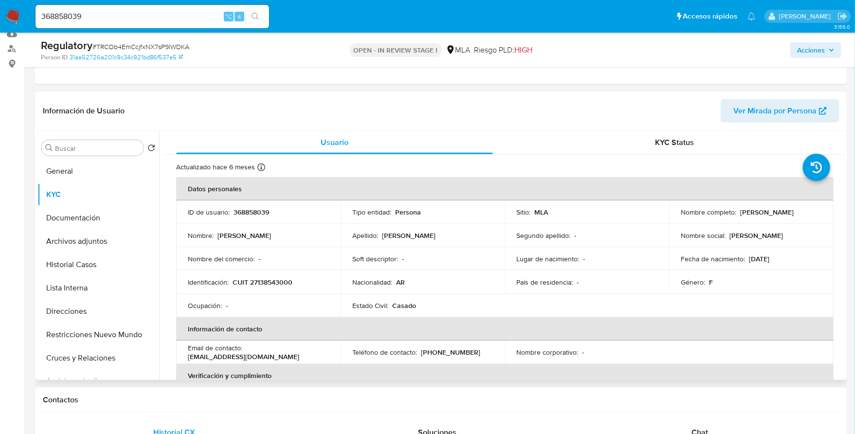
scroll to position [147, 0]
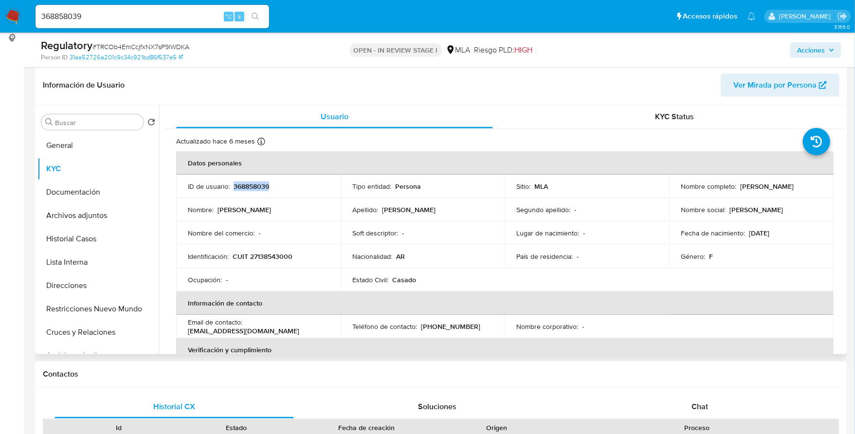
copy p "368858039"
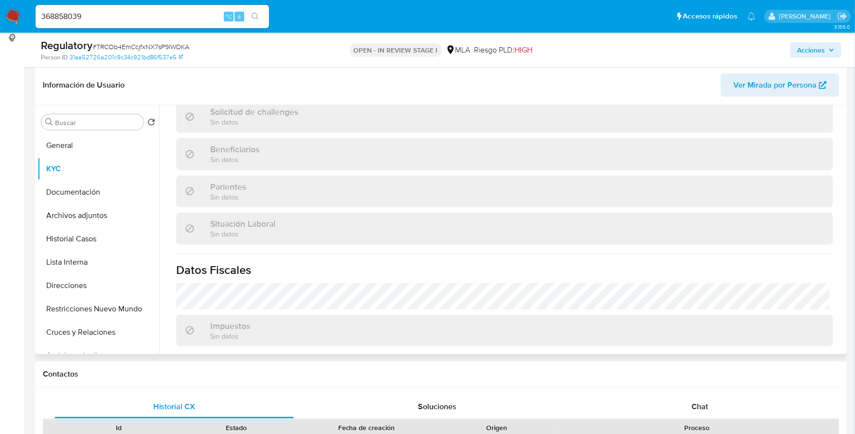
scroll to position [512, 0]
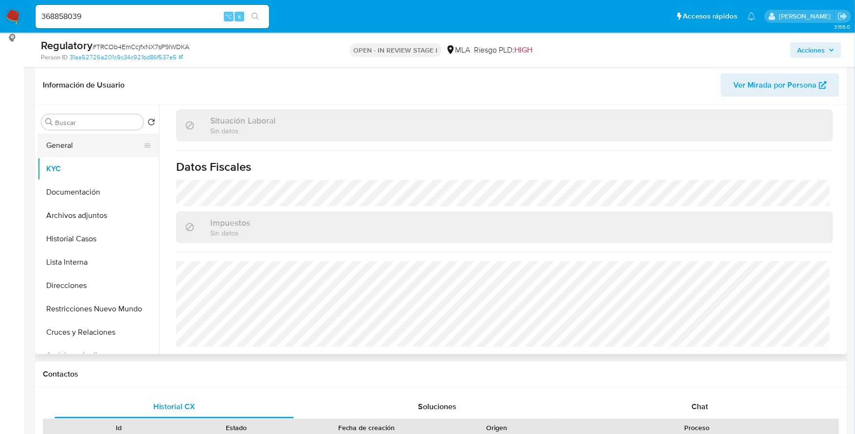
click at [89, 138] on button "General" at bounding box center [94, 145] width 114 height 23
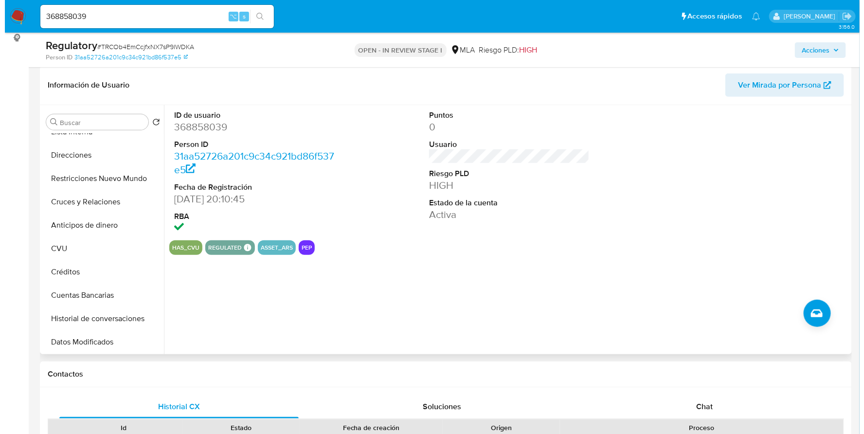
scroll to position [0, 0]
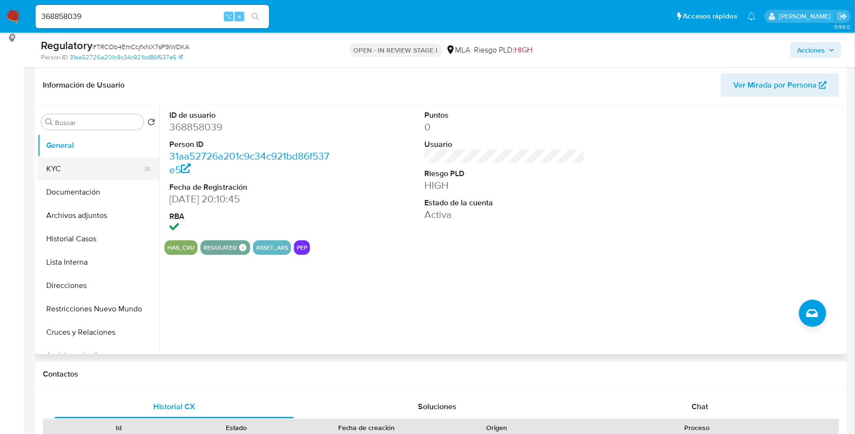
click at [77, 169] on button "KYC" at bounding box center [94, 168] width 114 height 23
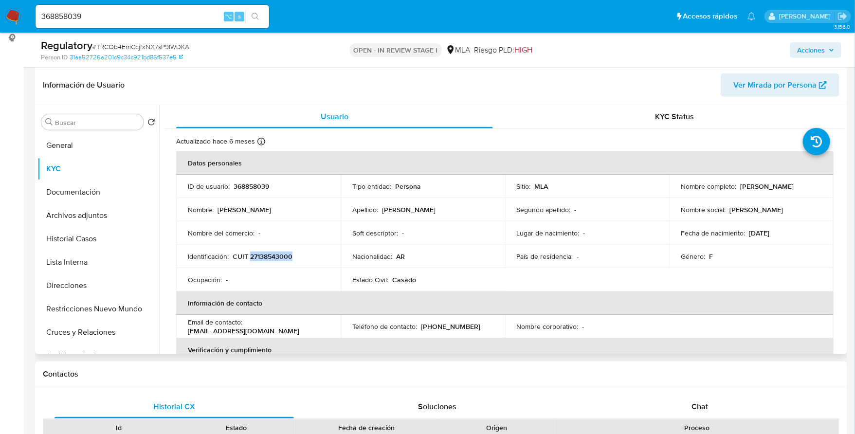
copy p "27138543000"
click at [84, 189] on button "Documentación" at bounding box center [94, 191] width 114 height 23
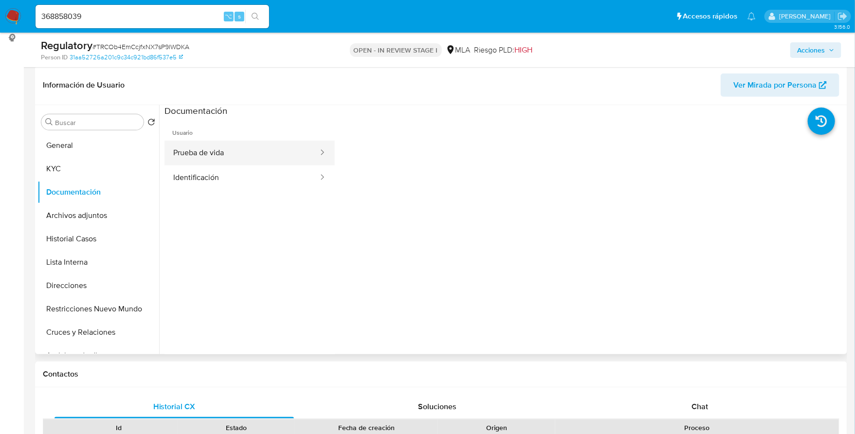
click at [220, 151] on button "Prueba de vida" at bounding box center [241, 153] width 155 height 25
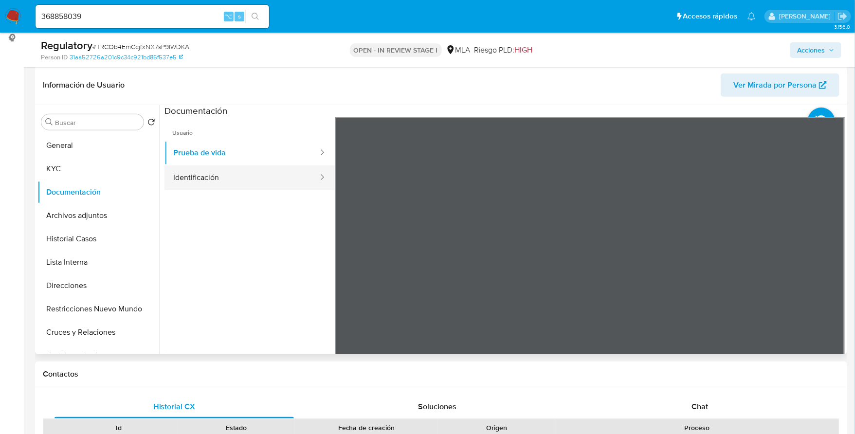
click at [214, 183] on button "Identificación" at bounding box center [241, 177] width 155 height 25
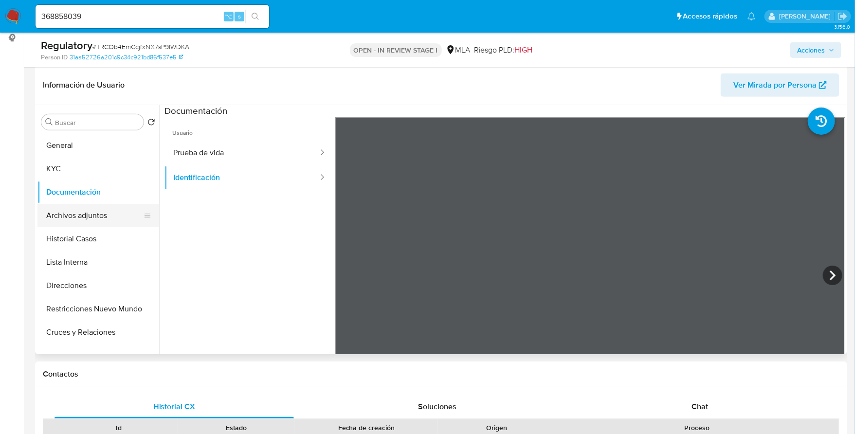
click at [86, 213] on button "Archivos adjuntos" at bounding box center [94, 215] width 114 height 23
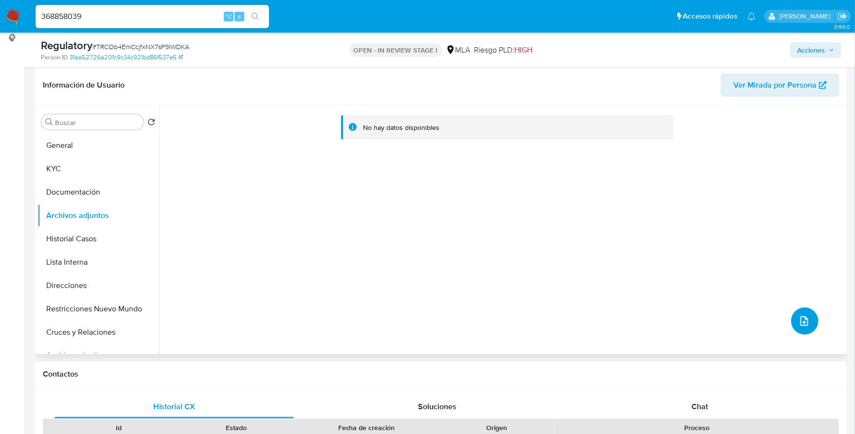
click at [803, 318] on icon "upload-file" at bounding box center [804, 321] width 8 height 10
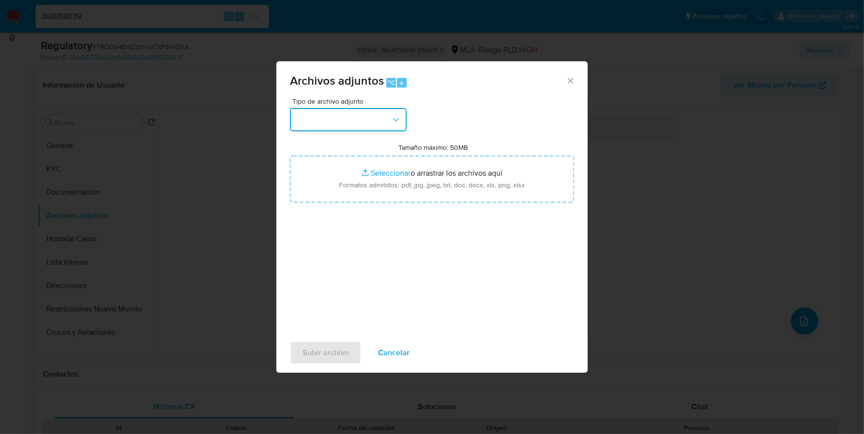
click at [356, 114] on button "button" at bounding box center [348, 119] width 117 height 23
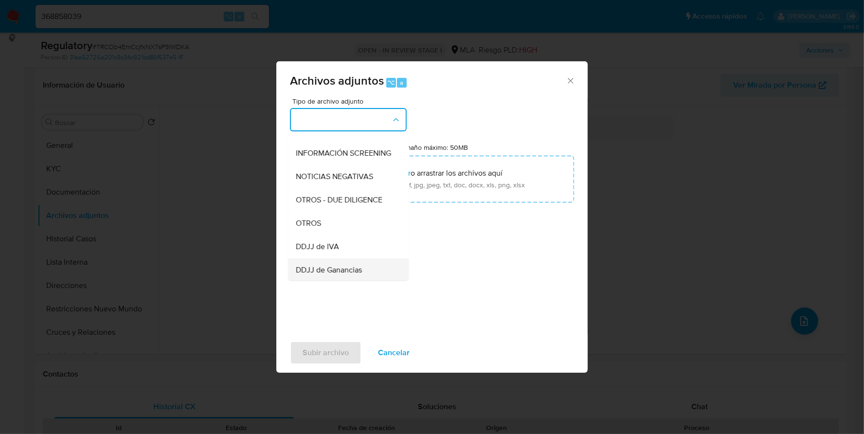
scroll to position [137, 0]
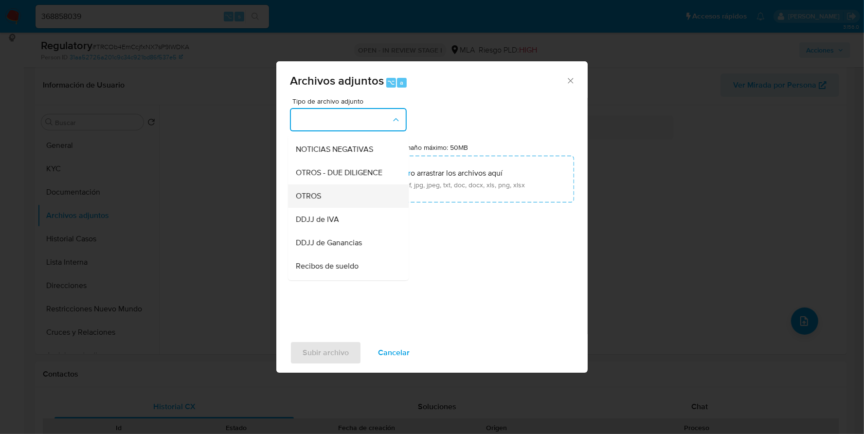
click at [320, 201] on span "OTROS" at bounding box center [308, 196] width 25 height 10
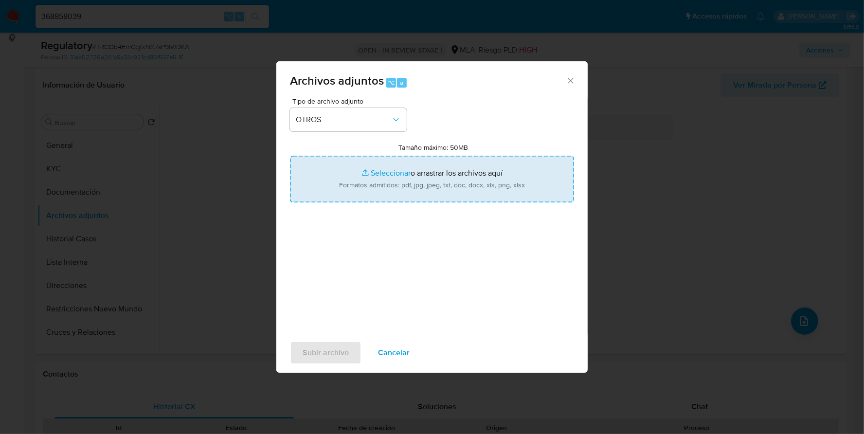
click at [381, 178] on input "Tamaño máximo: 50MB Seleccionar archivos" at bounding box center [432, 179] width 284 height 47
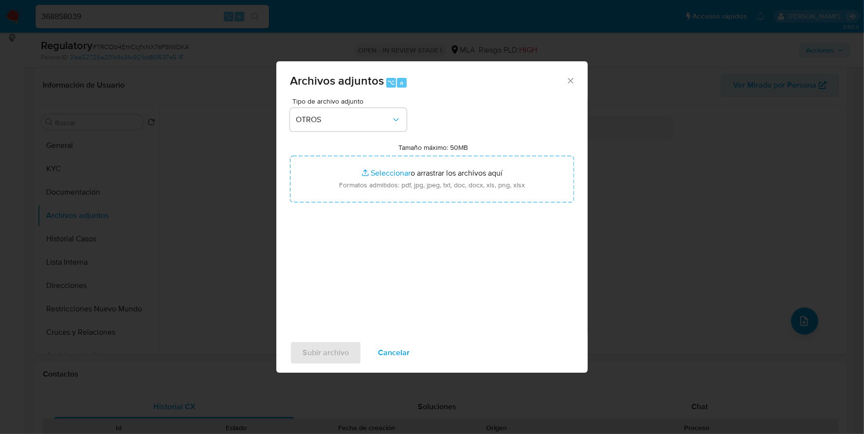
drag, startPoint x: 394, startPoint y: 347, endPoint x: 402, endPoint y: 347, distance: 7.8
click at [394, 347] on span "Cancelar" at bounding box center [394, 352] width 32 height 21
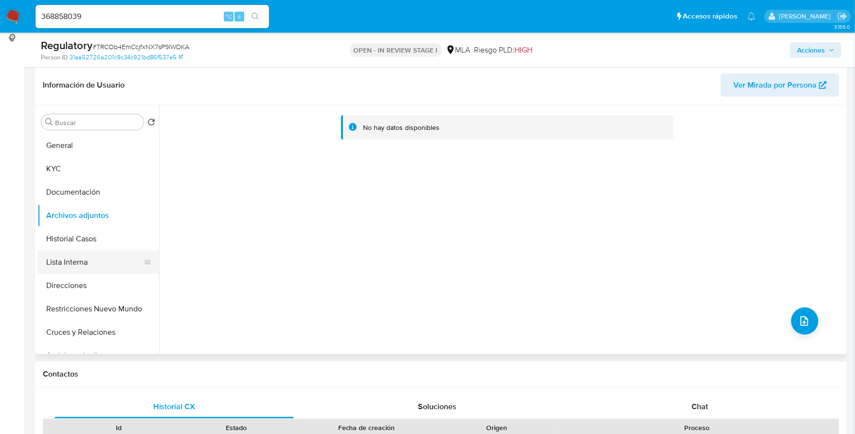
click at [61, 260] on button "Lista Interna" at bounding box center [94, 261] width 114 height 23
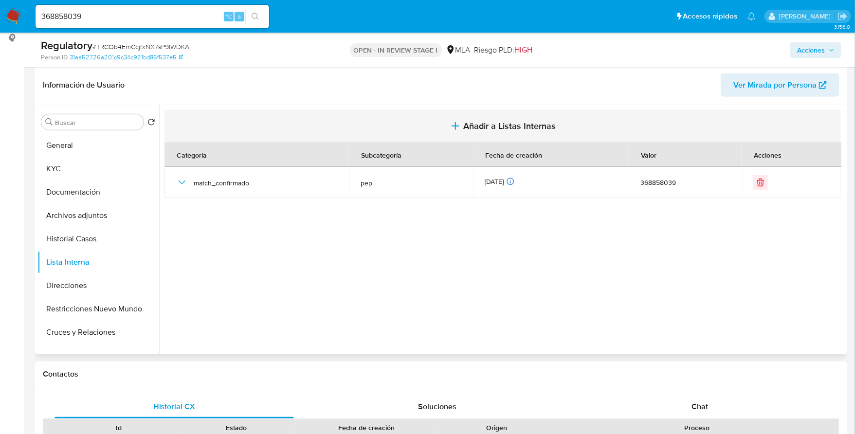
click at [488, 130] on span "Añadir a Listas Internas" at bounding box center [509, 126] width 92 height 11
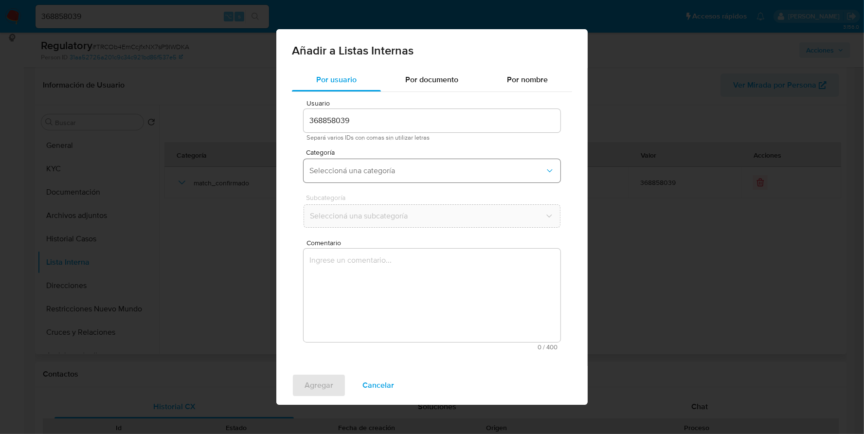
click at [363, 166] on span "Seleccioná una categoría" at bounding box center [426, 171] width 235 height 10
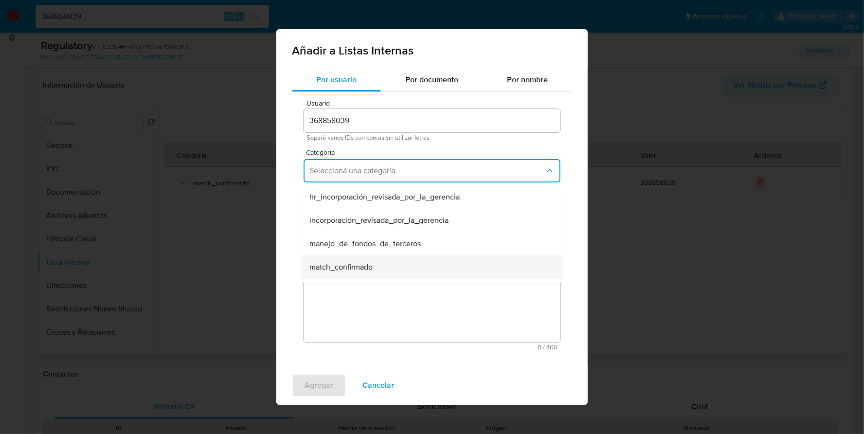
click at [362, 262] on span "match_confirmado" at bounding box center [340, 267] width 63 height 10
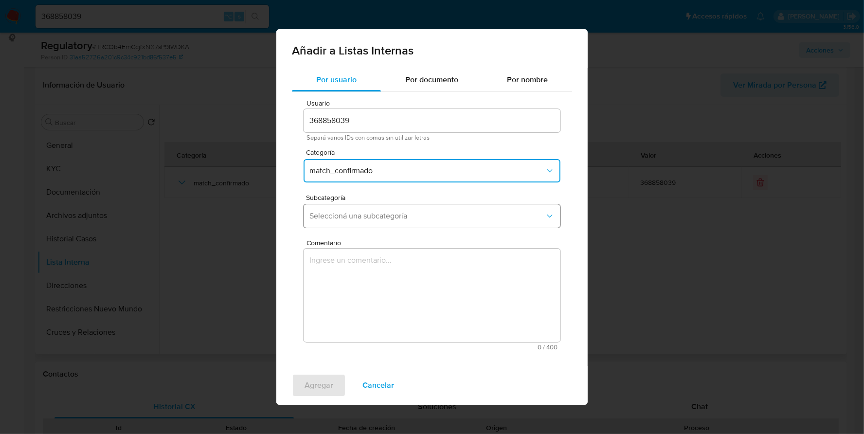
click at [370, 224] on button "Seleccioná una subcategoría" at bounding box center [431, 215] width 257 height 23
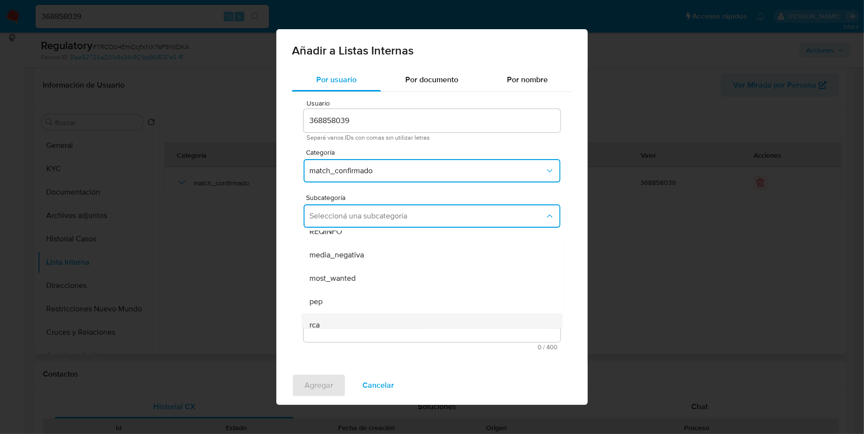
scroll to position [66, 0]
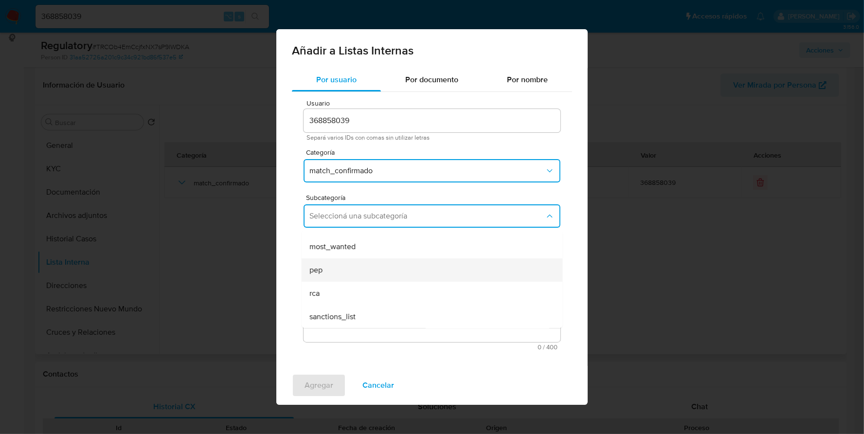
click at [326, 264] on div "pep" at bounding box center [428, 269] width 239 height 23
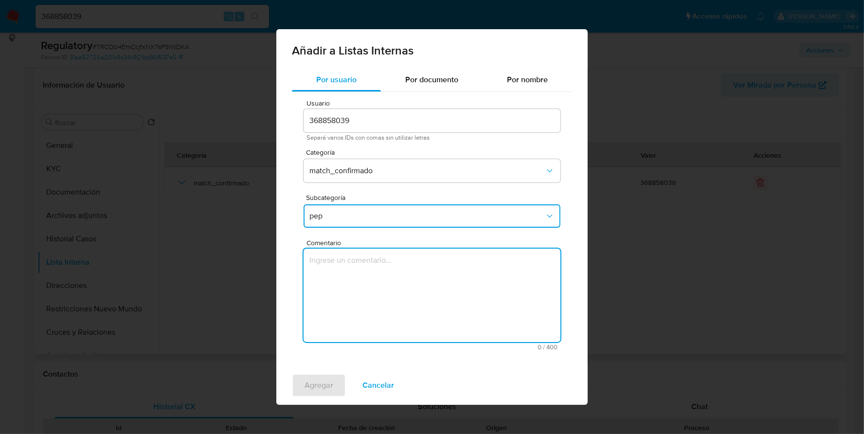
click at [348, 272] on textarea "Comentario" at bounding box center [431, 295] width 257 height 93
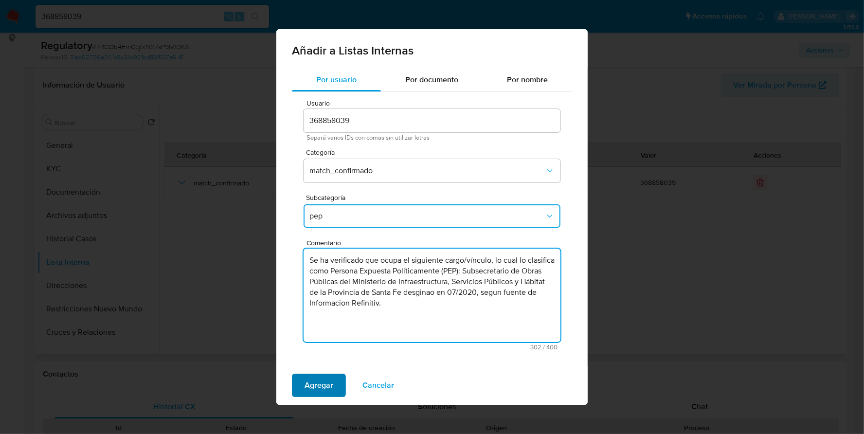
type textarea "Se ha verificado que ocupa el siguiente cargo/vínculo, lo cual lo clasifica com…"
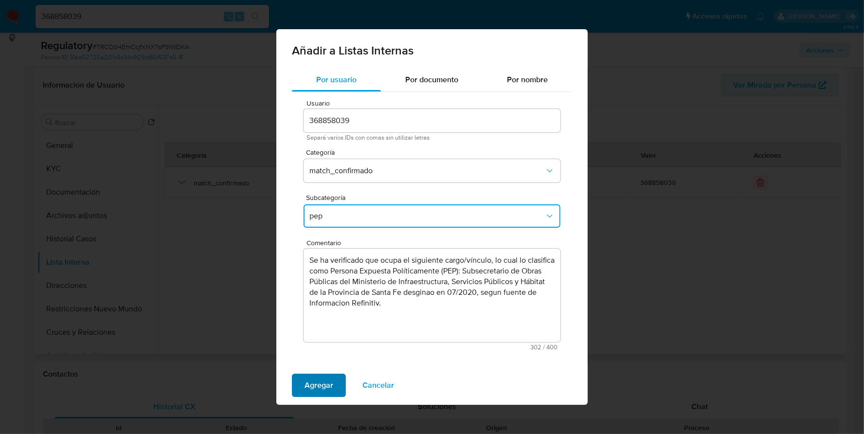
click at [330, 377] on span "Agregar" at bounding box center [318, 384] width 29 height 21
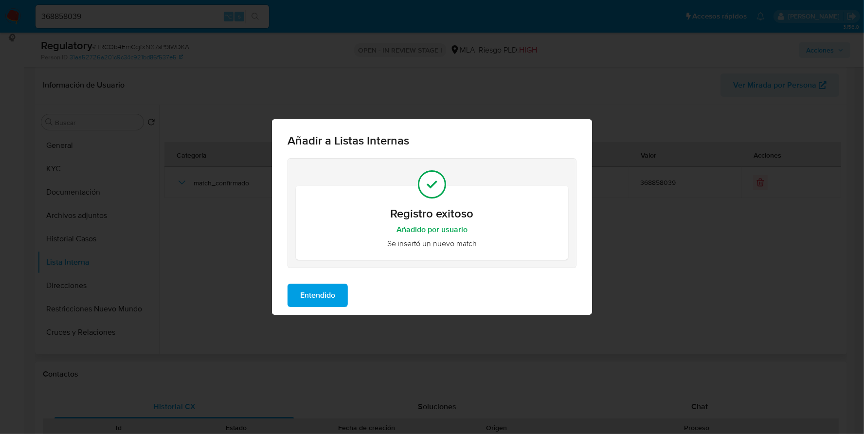
click at [325, 303] on span "Entendido" at bounding box center [317, 295] width 35 height 21
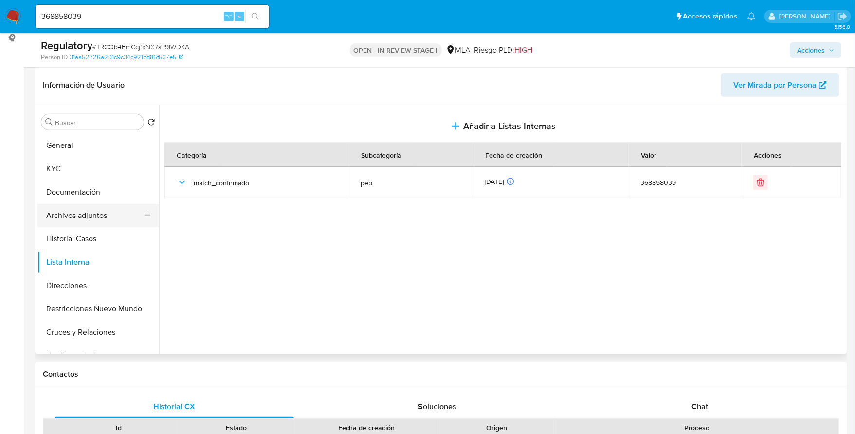
click at [95, 214] on button "Archivos adjuntos" at bounding box center [94, 215] width 114 height 23
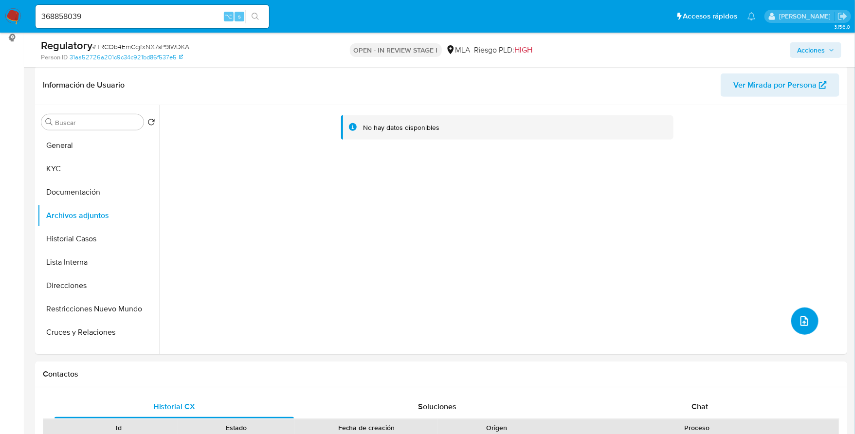
click at [798, 318] on span "upload-file" at bounding box center [804, 321] width 12 height 12
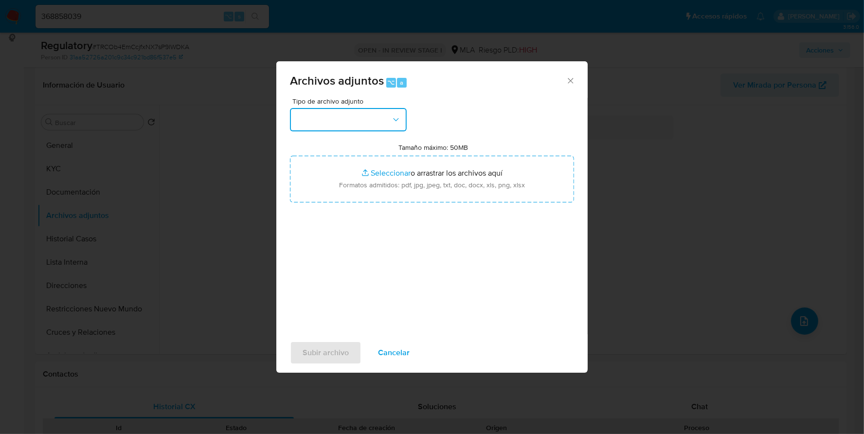
click at [363, 126] on button "button" at bounding box center [348, 119] width 117 height 23
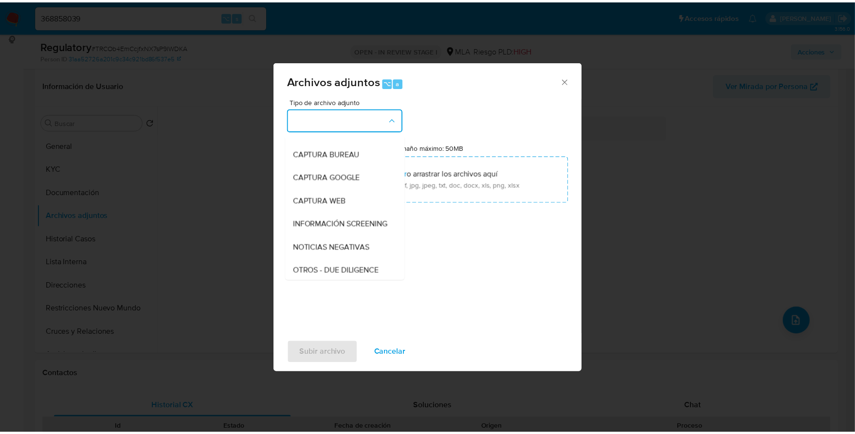
scroll to position [107, 0]
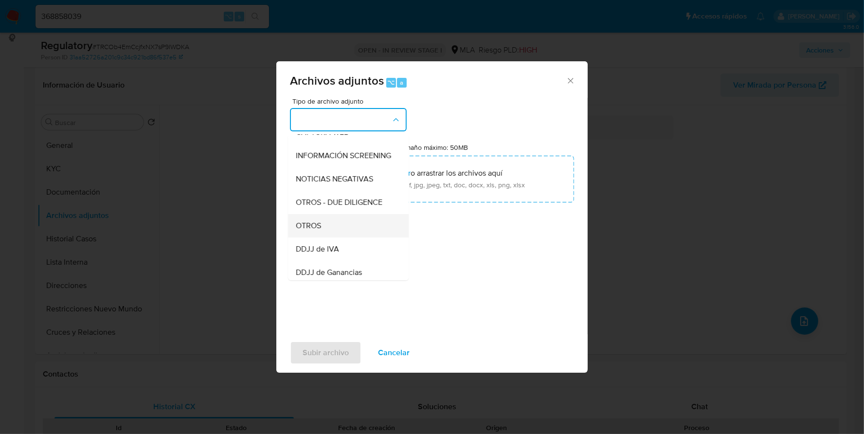
click at [323, 228] on div "OTROS" at bounding box center [345, 225] width 99 height 23
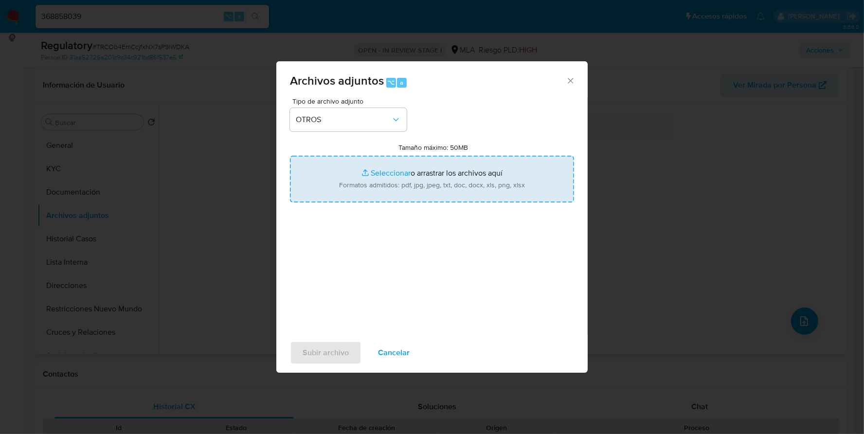
click at [387, 173] on input "Tamaño máximo: 50MB Seleccionar archivos" at bounding box center [432, 179] width 284 height 47
type input "C:\fakepath\Movimientos-Aladdin - Maria Eva Valenti.xlsx"
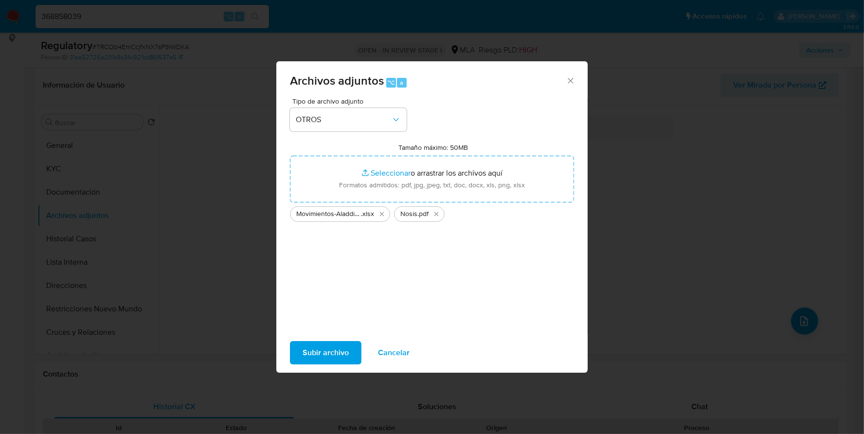
click at [325, 365] on div "Subir archivo Cancelar" at bounding box center [431, 352] width 311 height 37
click at [325, 347] on span "Subir archivo" at bounding box center [326, 352] width 46 height 21
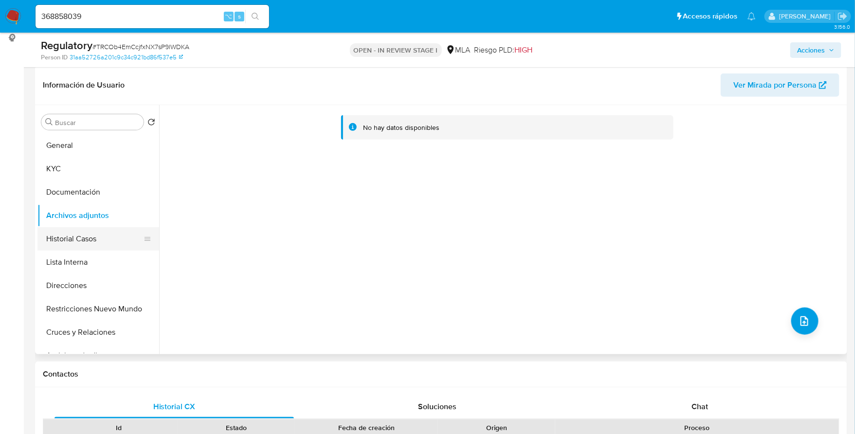
click at [96, 234] on button "Historial Casos" at bounding box center [94, 238] width 114 height 23
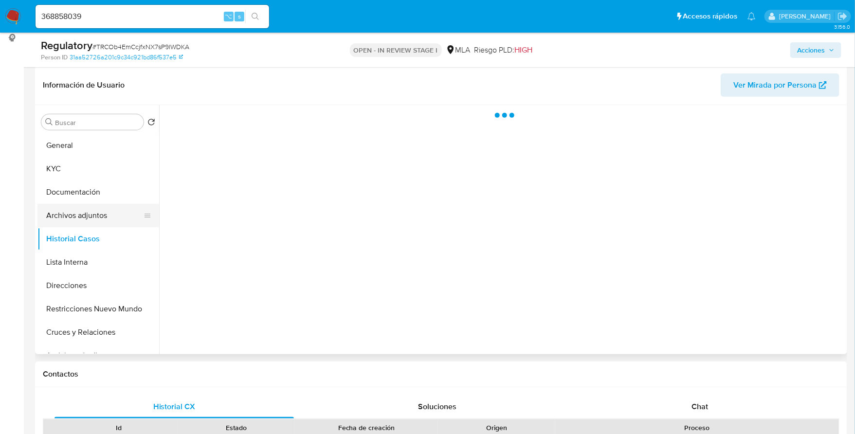
click at [93, 214] on button "Archivos adjuntos" at bounding box center [94, 215] width 114 height 23
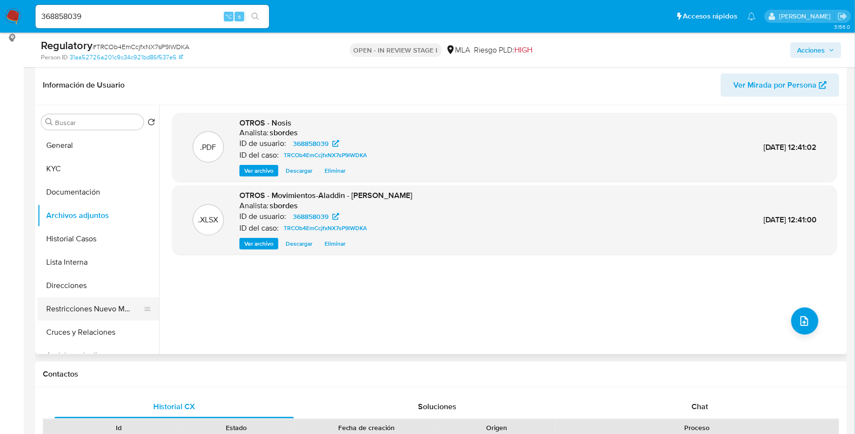
click at [90, 309] on button "Restricciones Nuevo Mundo" at bounding box center [94, 308] width 114 height 23
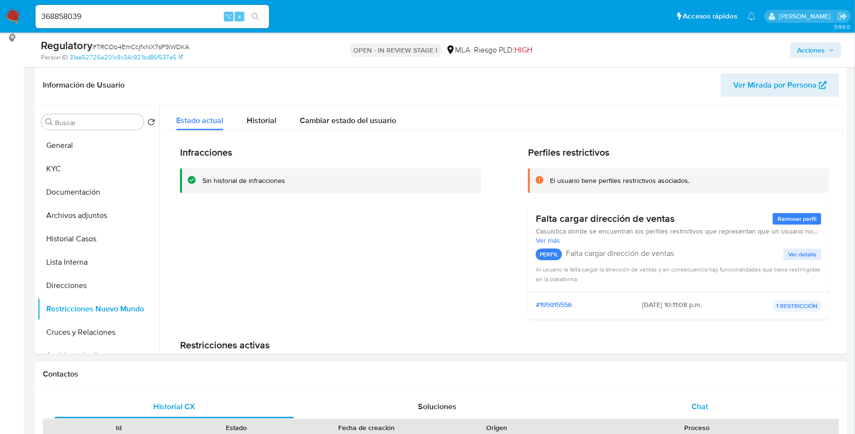
click at [706, 406] on span "Chat" at bounding box center [700, 406] width 17 height 11
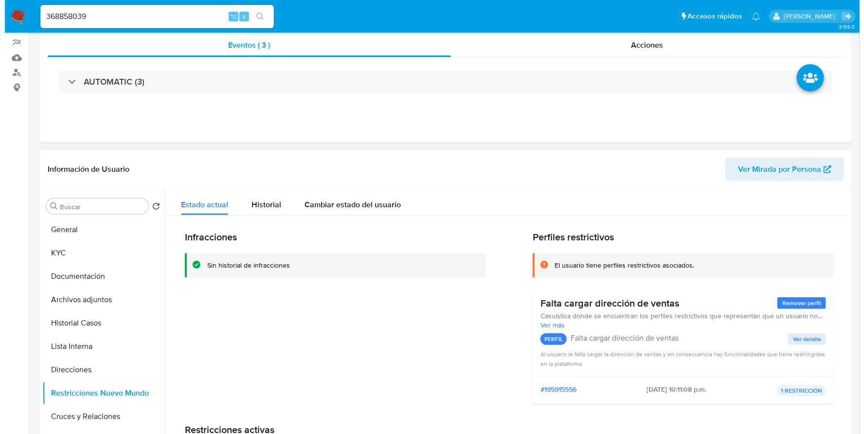
scroll to position [0, 0]
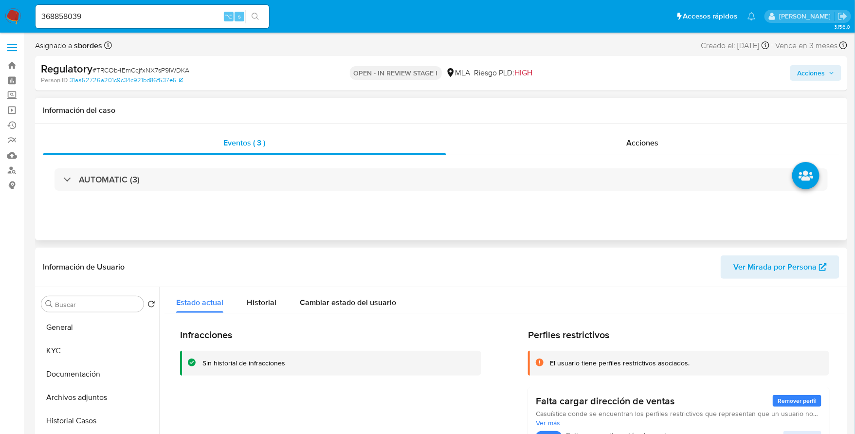
click at [779, 102] on div "Información del caso" at bounding box center [441, 111] width 812 height 26
click at [811, 74] on span "Acciones" at bounding box center [811, 73] width 28 height 16
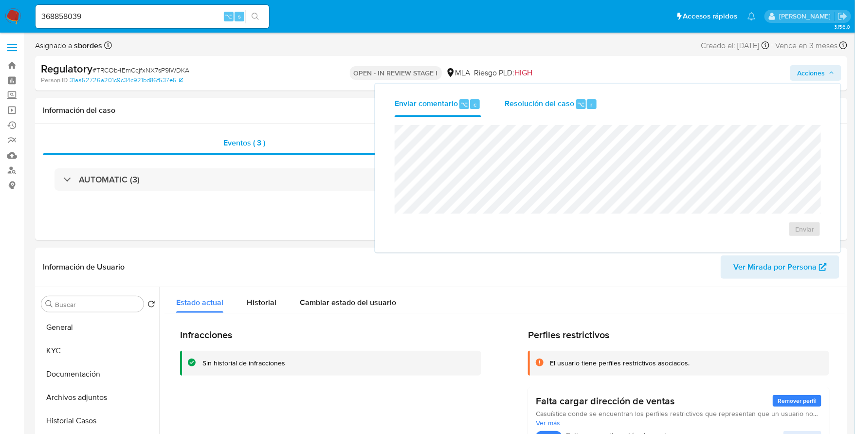
click at [588, 97] on div "Resolución del caso ⌥ r" at bounding box center [550, 103] width 93 height 25
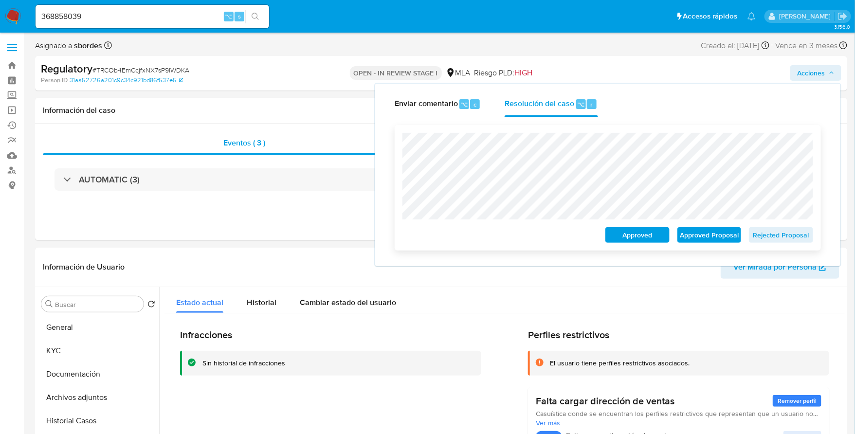
click at [717, 237] on span "Approved Proposal" at bounding box center [709, 235] width 51 height 14
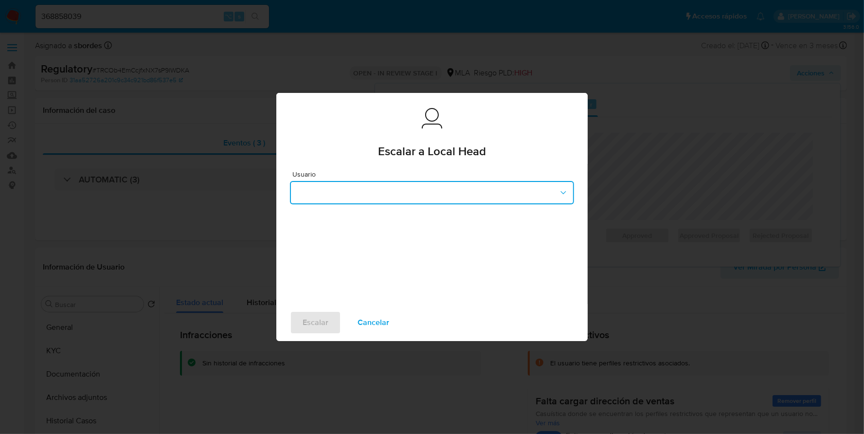
click at [371, 188] on button "button" at bounding box center [432, 192] width 284 height 23
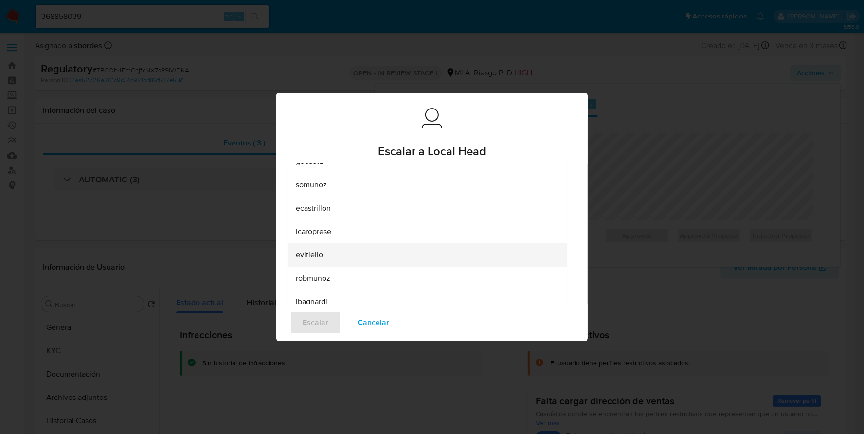
scroll to position [141, 0]
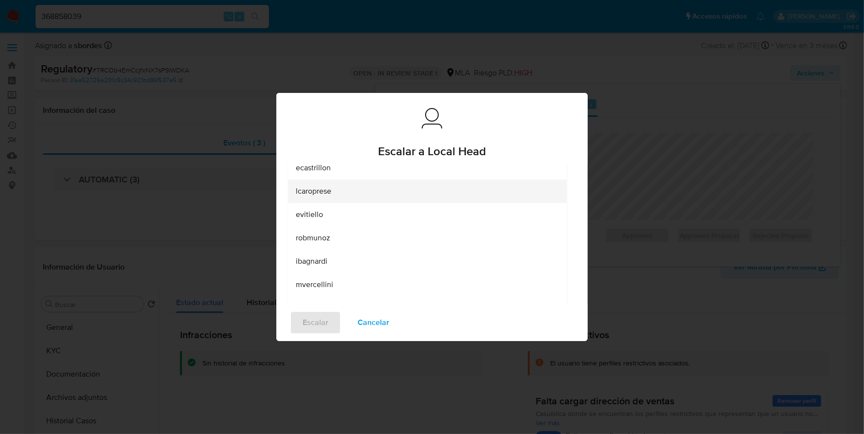
click at [329, 190] on span "lcaroprese" at bounding box center [314, 191] width 36 height 10
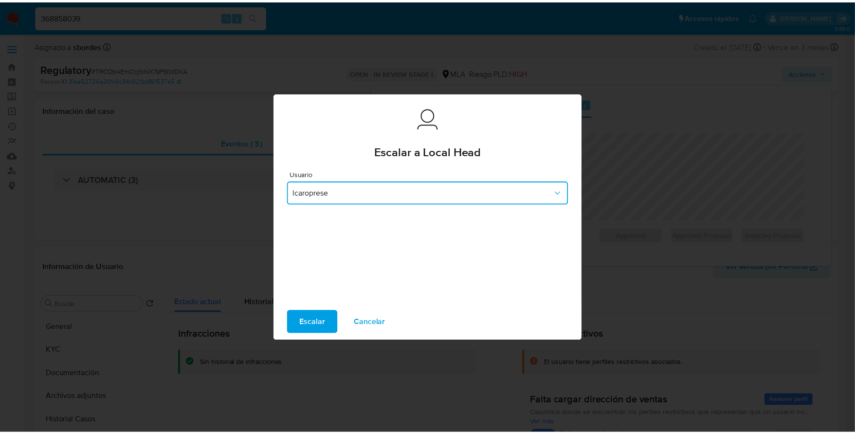
scroll to position [0, 0]
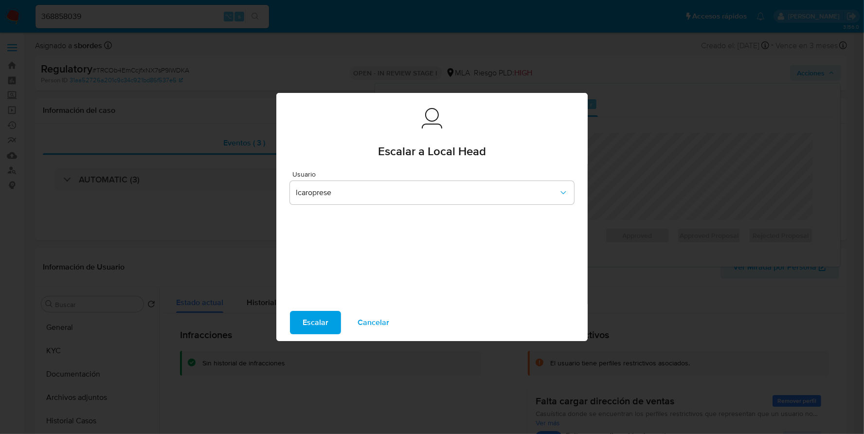
click at [325, 325] on span "Escalar" at bounding box center [316, 322] width 26 height 21
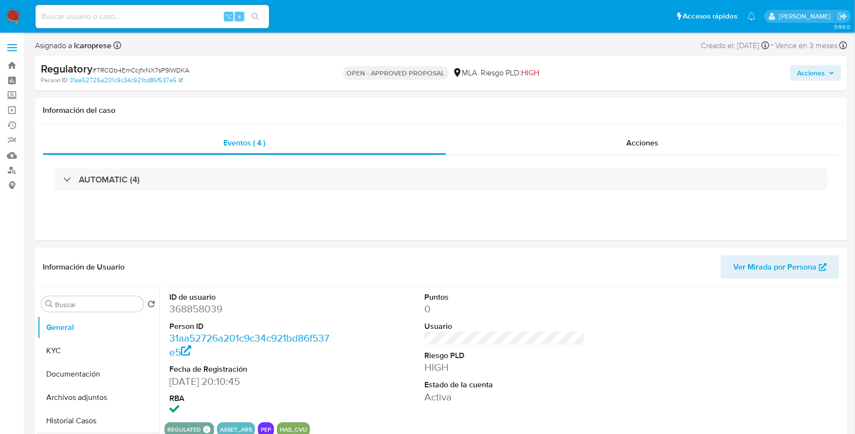
select select "10"
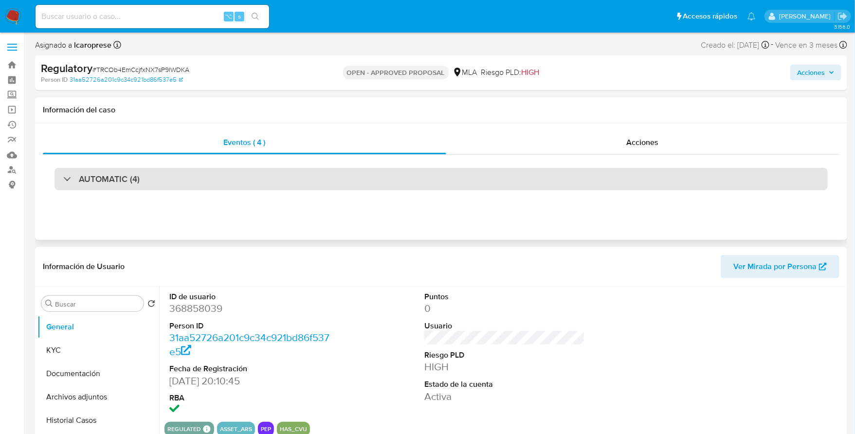
scroll to position [84, 0]
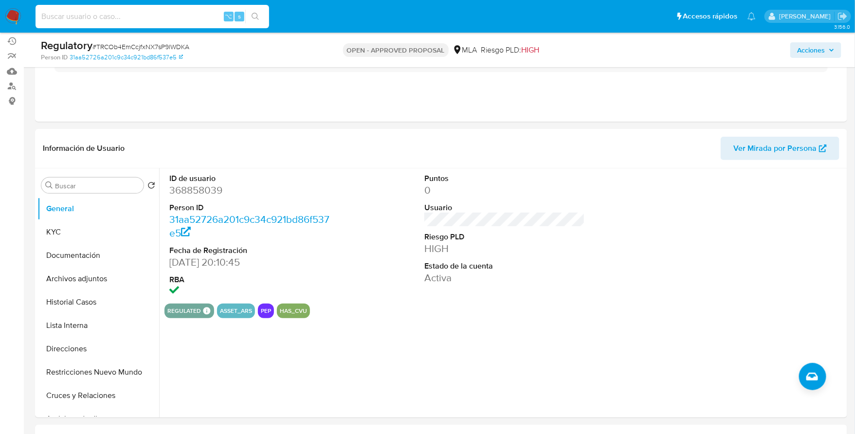
click at [125, 19] on input at bounding box center [152, 16] width 233 height 13
paste input "368858039"
type input "368858039"
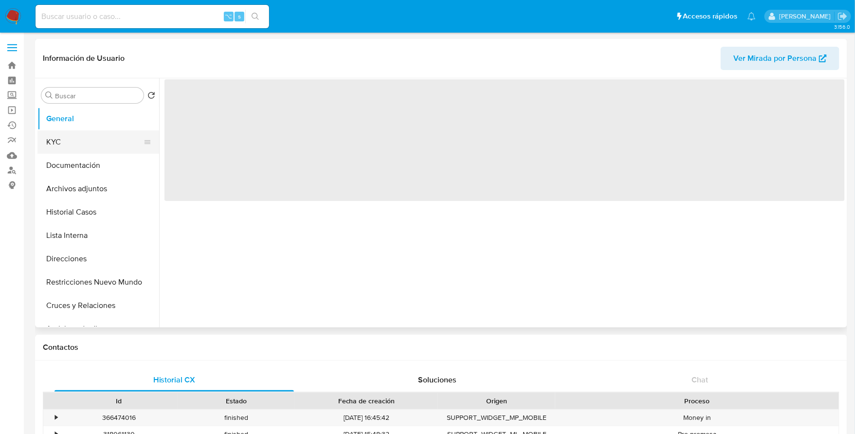
click at [64, 140] on button "KYC" at bounding box center [94, 141] width 114 height 23
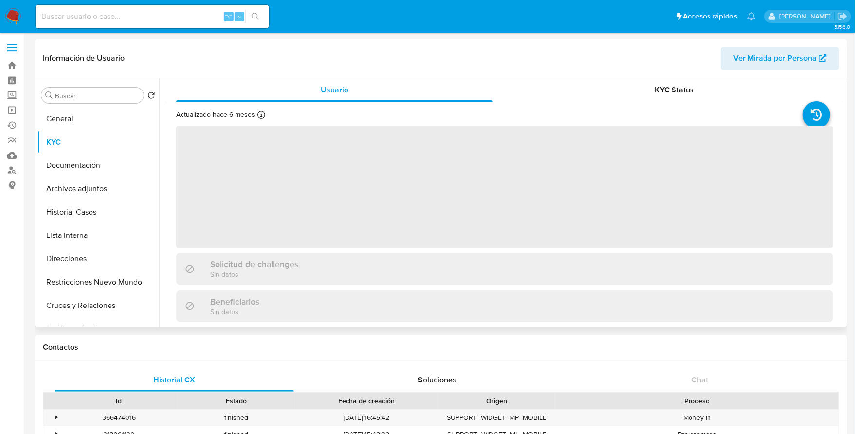
select select "10"
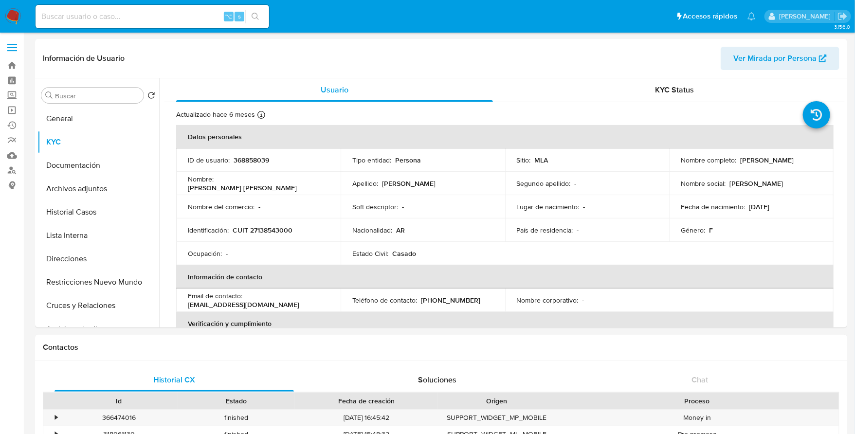
click at [107, 17] on input at bounding box center [152, 16] width 233 height 13
paste input "163565072"
type input "163565072"
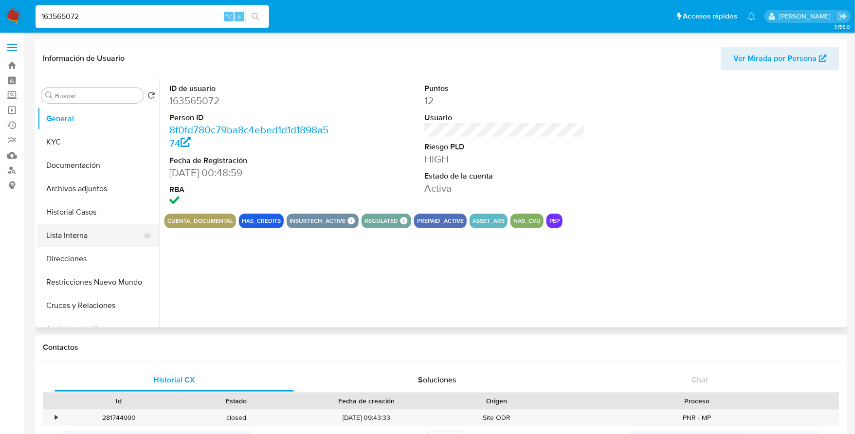
select select "10"
click at [95, 215] on button "Historial Casos" at bounding box center [94, 211] width 114 height 23
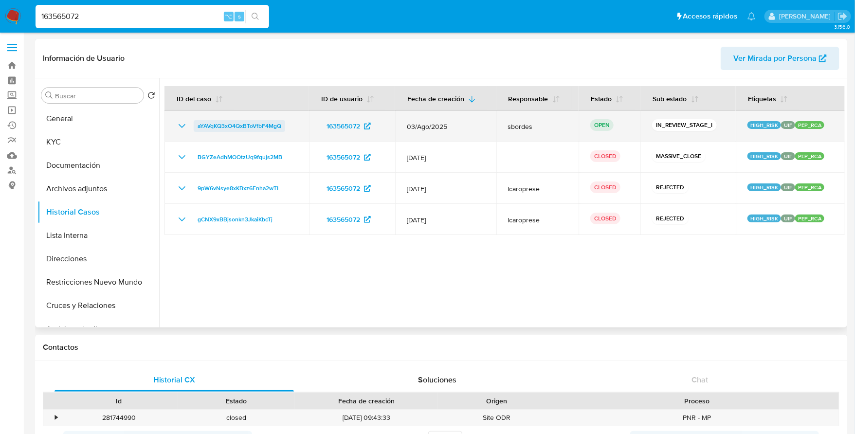
click at [212, 128] on span "aYAVqKQ3xO4QxBToVfbF4MgQ" at bounding box center [239, 126] width 84 height 12
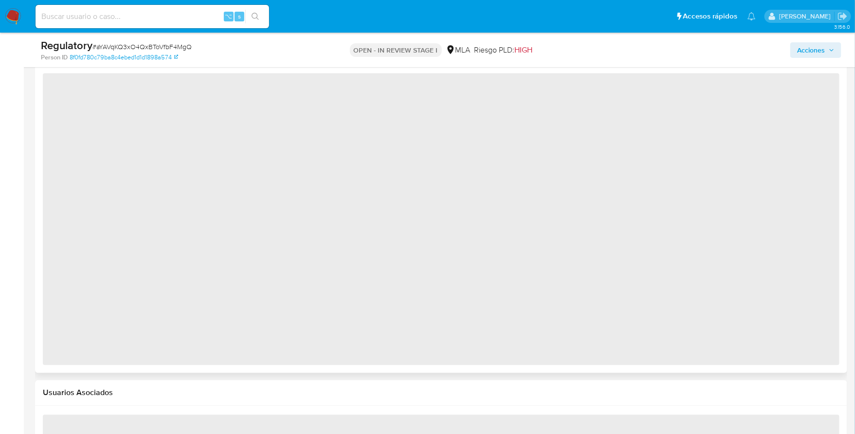
select select "10"
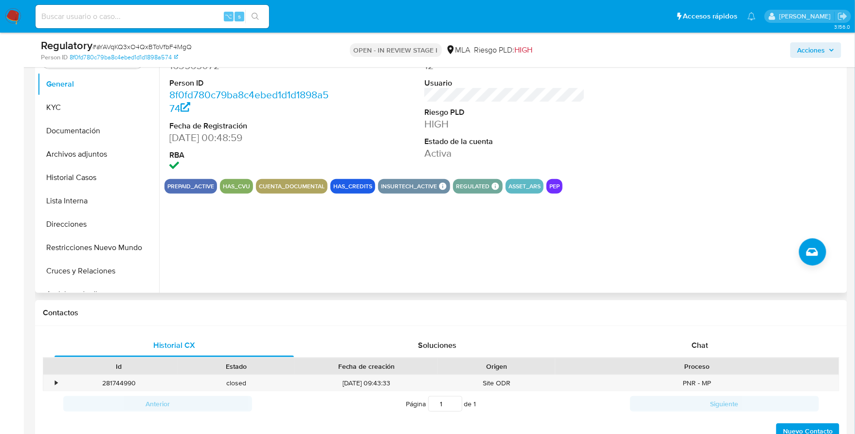
scroll to position [212, 0]
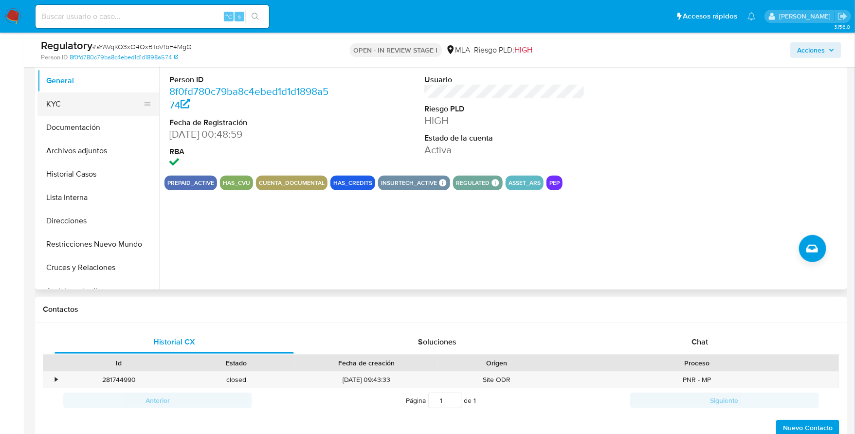
click at [69, 93] on button "KYC" at bounding box center [94, 103] width 114 height 23
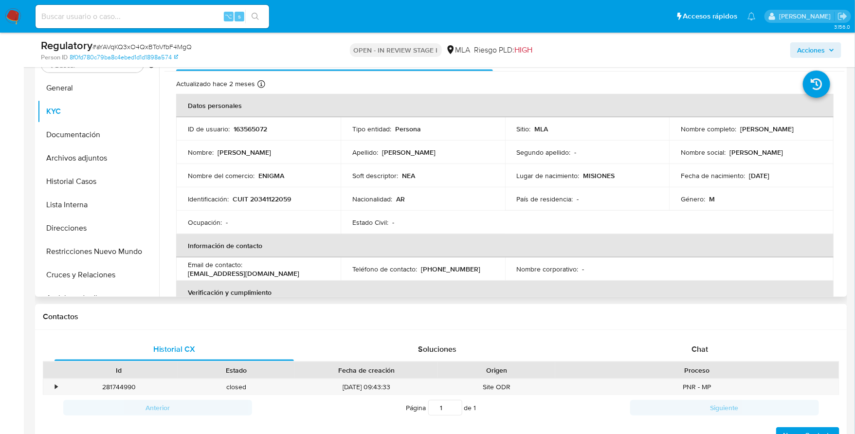
scroll to position [193, 0]
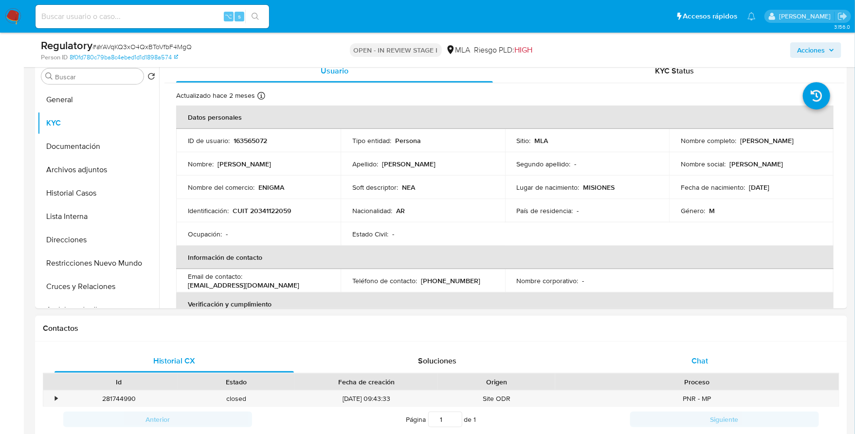
click at [725, 360] on div "Chat" at bounding box center [699, 360] width 239 height 23
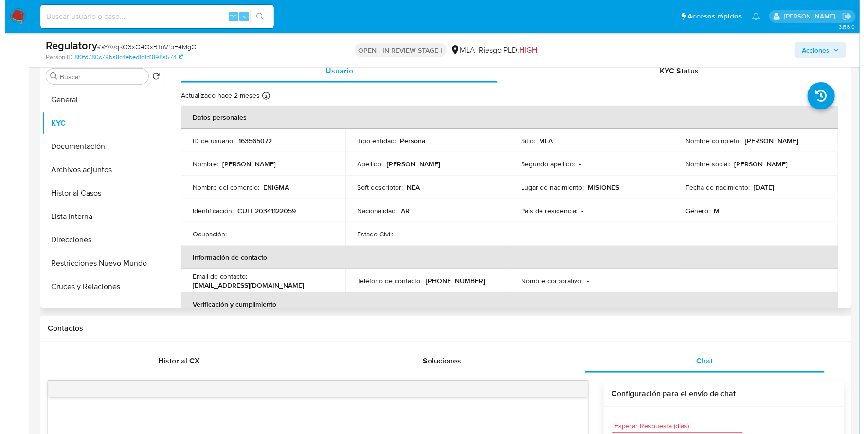
scroll to position [192, 0]
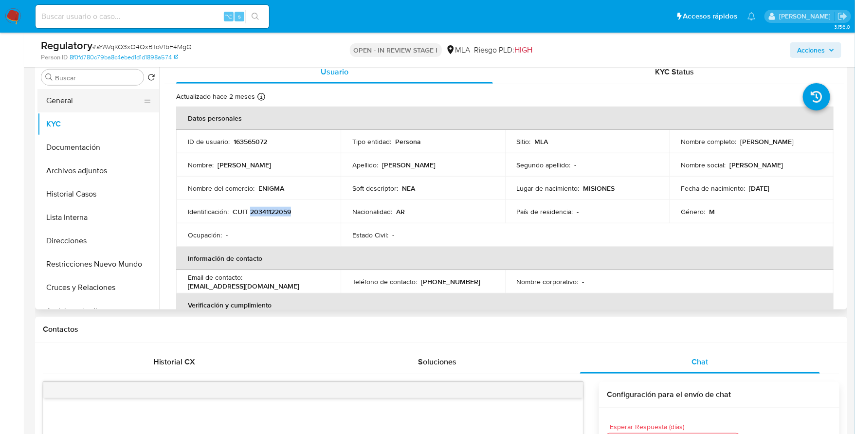
click at [76, 102] on button "General" at bounding box center [94, 100] width 114 height 23
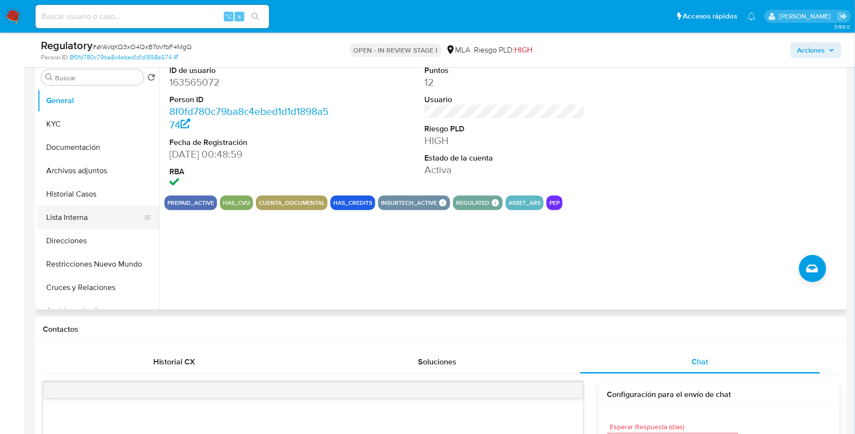
click at [85, 219] on button "Lista Interna" at bounding box center [94, 217] width 114 height 23
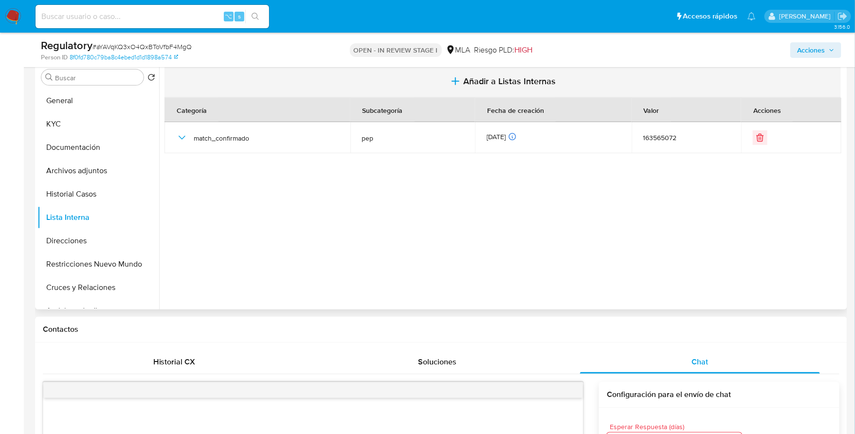
click at [474, 76] on span "Añadir a Listas Internas" at bounding box center [509, 81] width 92 height 11
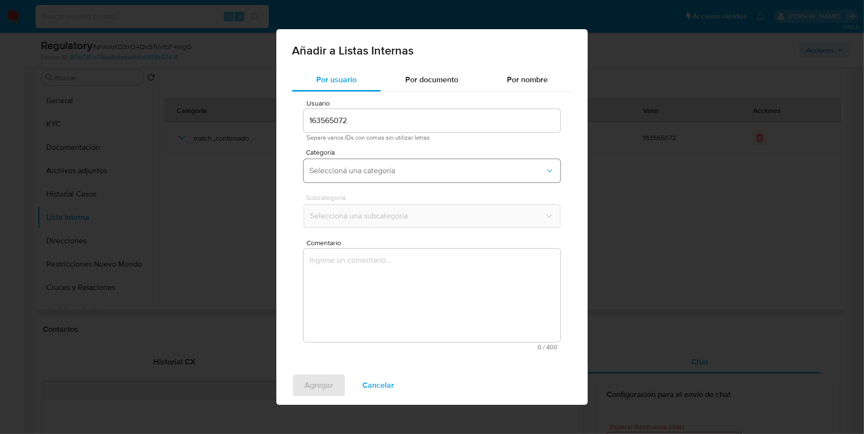
click at [358, 174] on span "Seleccioná una categoría" at bounding box center [426, 171] width 235 height 10
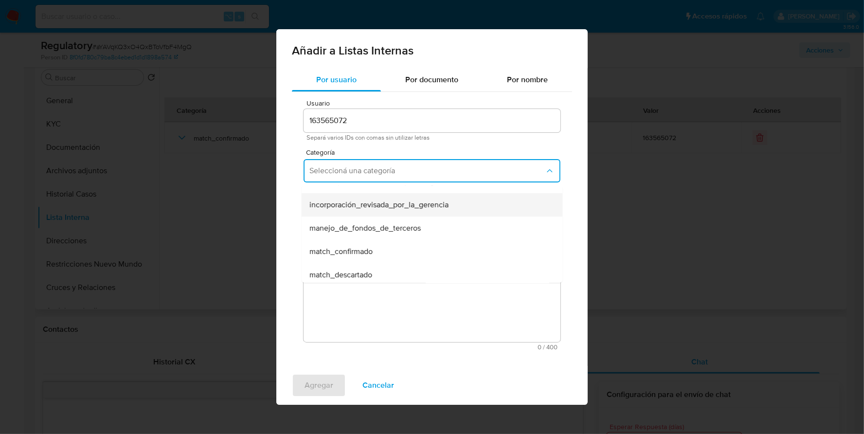
scroll to position [77, 0]
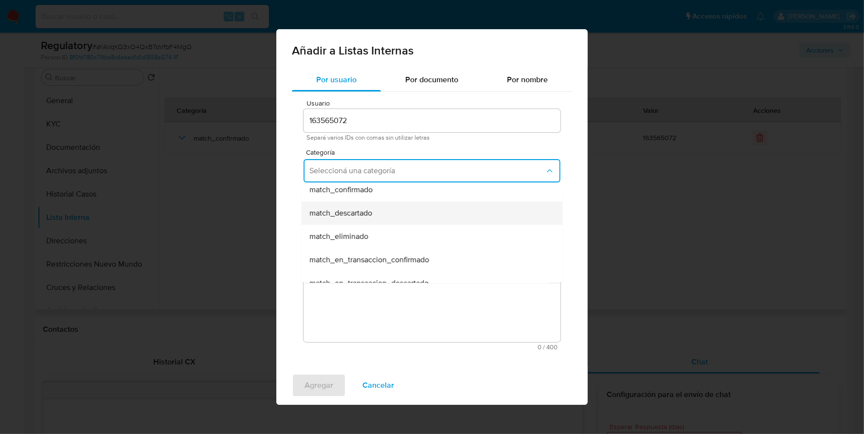
click at [374, 214] on div "match_descartado" at bounding box center [428, 212] width 239 height 23
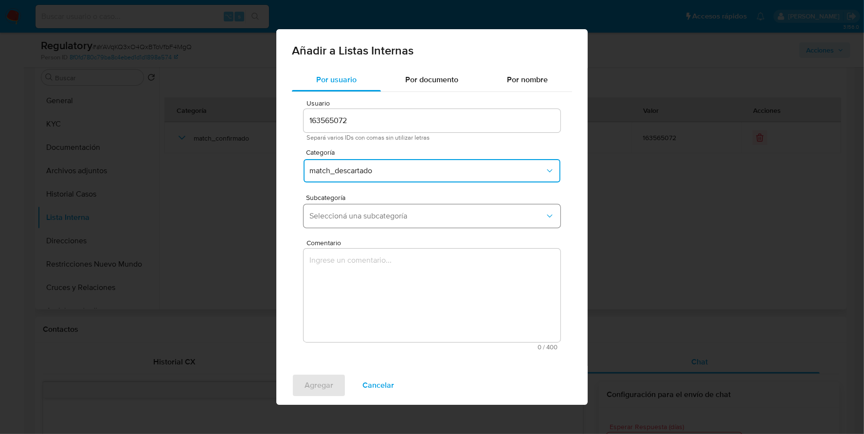
click at [394, 218] on span "Seleccioná una subcategoría" at bounding box center [426, 216] width 235 height 10
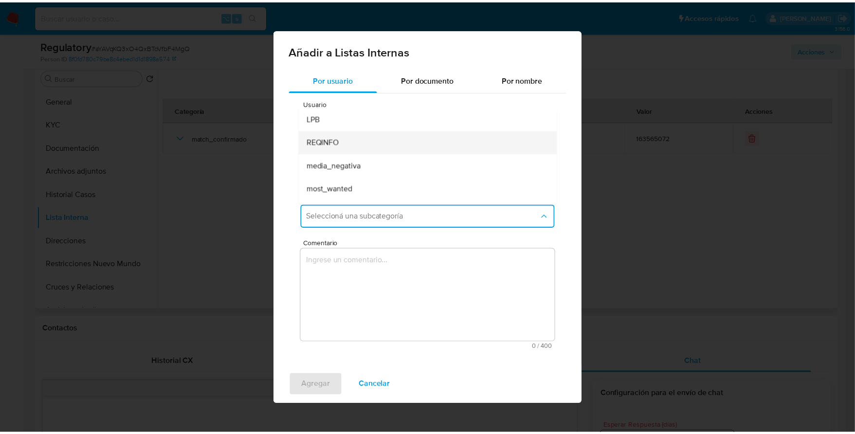
scroll to position [66, 0]
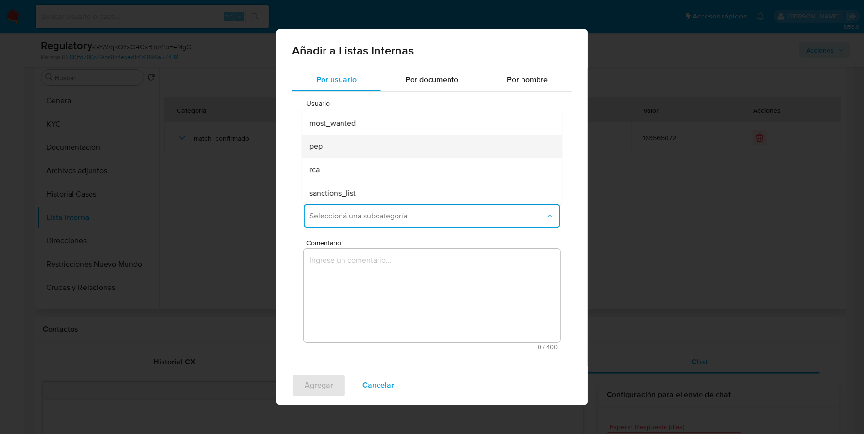
click at [338, 146] on div "pep" at bounding box center [428, 146] width 239 height 23
click at [358, 283] on textarea "Comentario" at bounding box center [431, 295] width 257 height 93
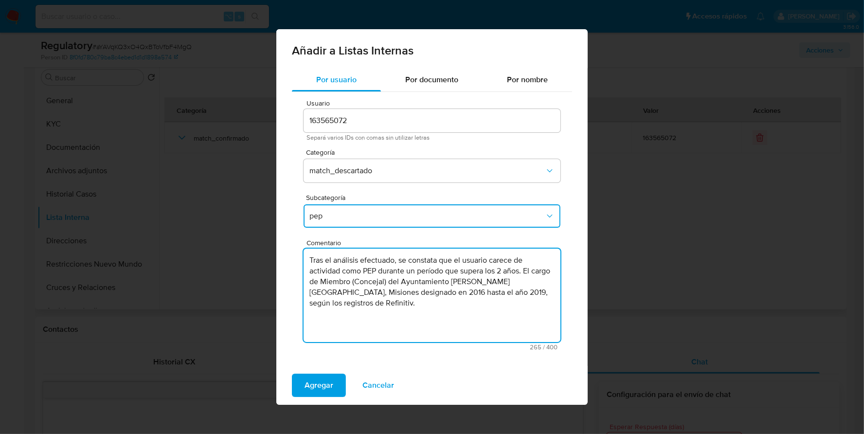
type textarea "Tras el análisis efectuado, se constata que el usuario carece de actividad como…"
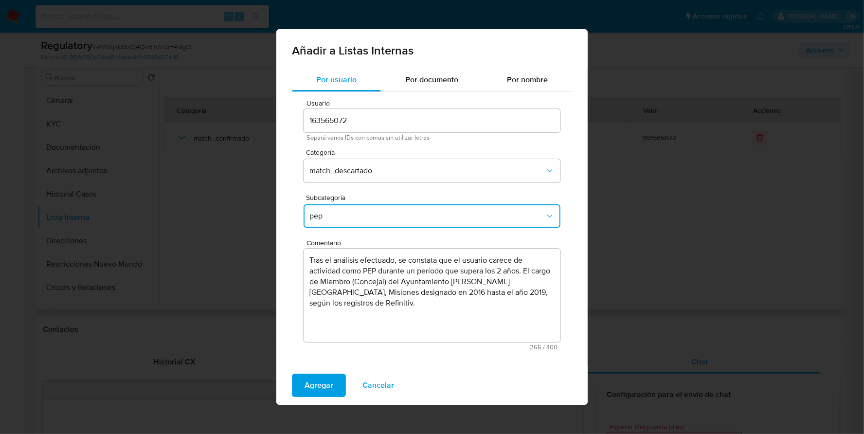
click at [326, 372] on div "Agregar Cancelar" at bounding box center [431, 385] width 311 height 39
click at [330, 382] on span "Agregar" at bounding box center [318, 384] width 29 height 21
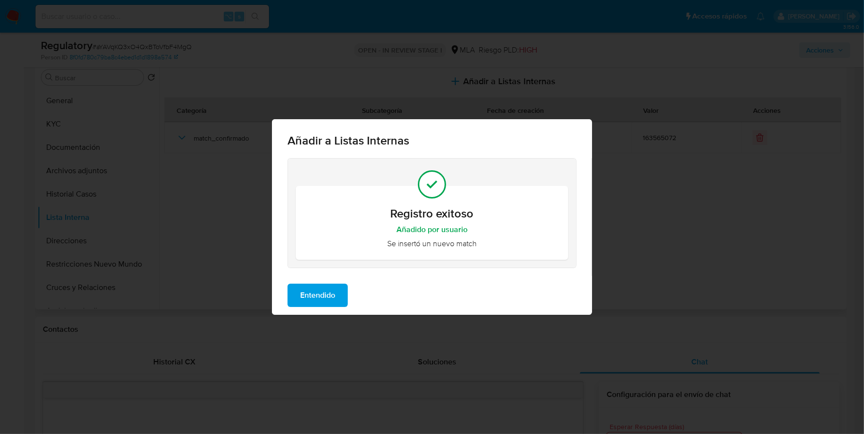
click at [319, 285] on span "Entendido" at bounding box center [317, 295] width 35 height 21
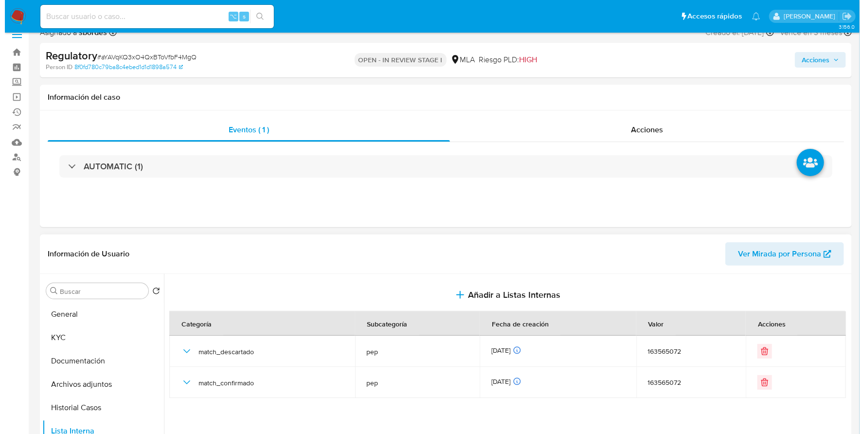
scroll to position [0, 0]
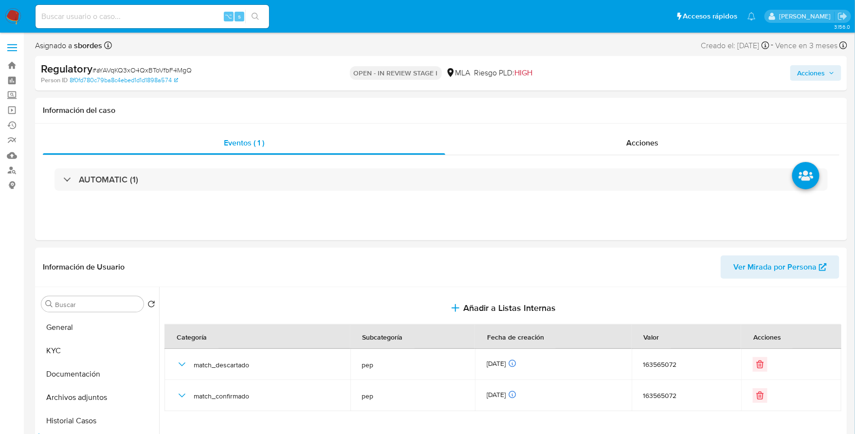
click at [818, 73] on span "Acciones" at bounding box center [811, 73] width 28 height 16
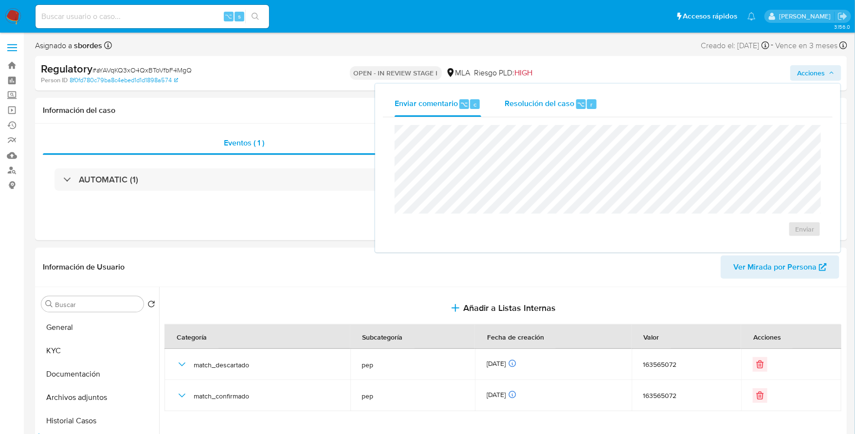
click at [564, 104] on span "Resolución del caso" at bounding box center [539, 103] width 70 height 11
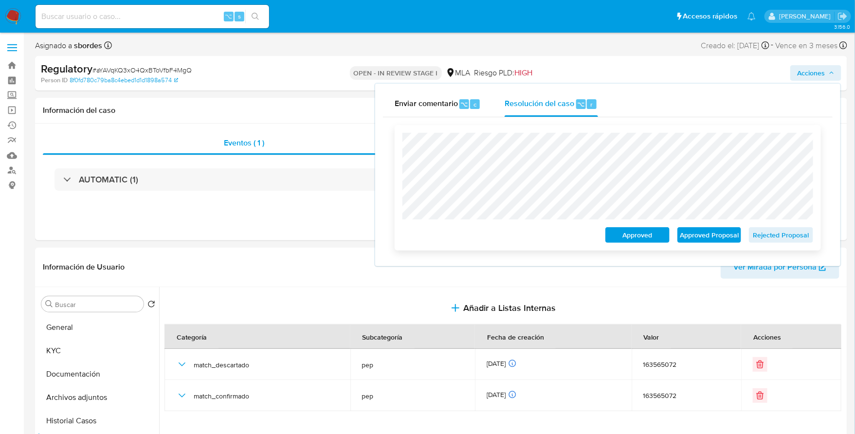
click at [798, 239] on span "Rejected Proposal" at bounding box center [780, 235] width 51 height 14
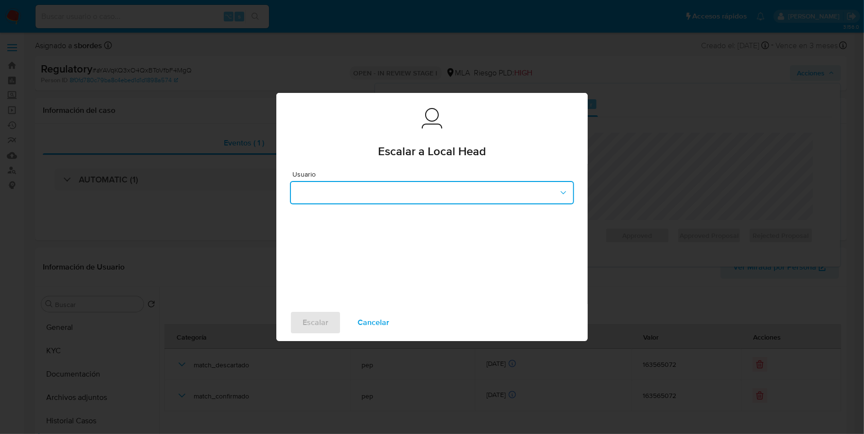
click at [420, 186] on button "button" at bounding box center [432, 192] width 284 height 23
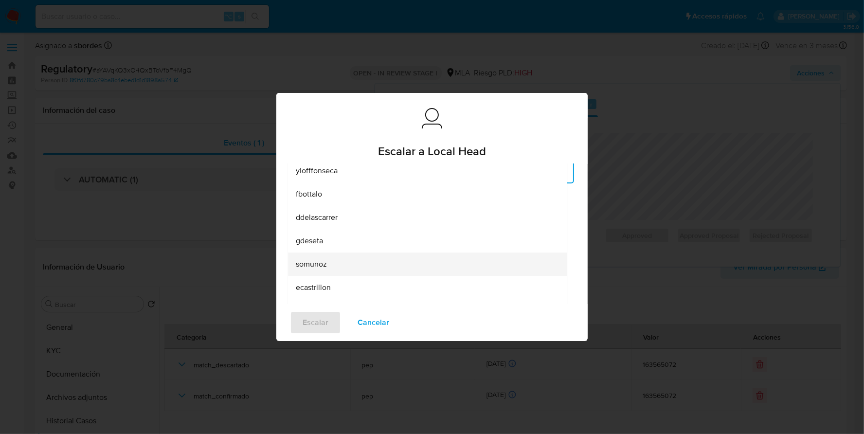
scroll to position [47, 0]
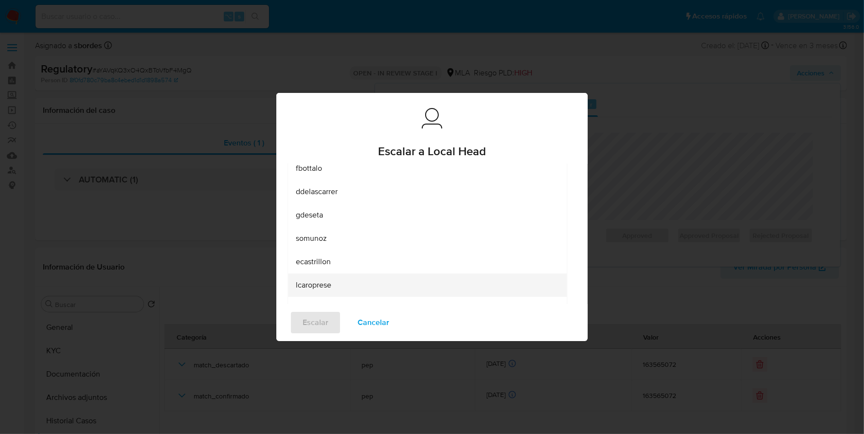
click at [335, 281] on div "lcaroprese" at bounding box center [424, 284] width 257 height 23
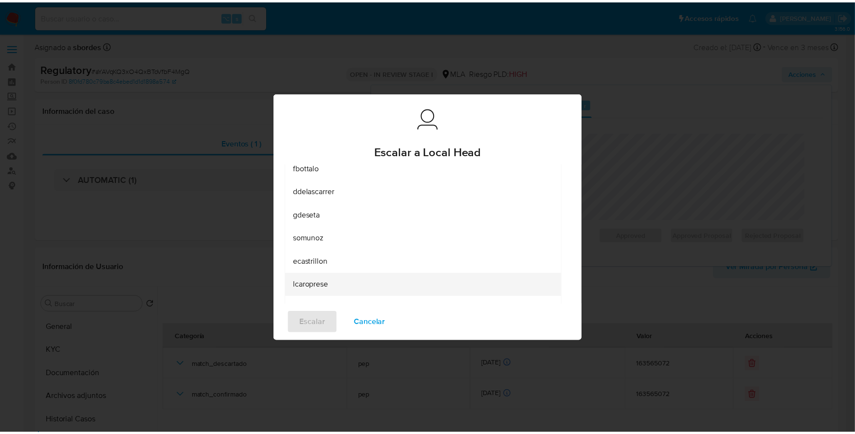
scroll to position [0, 0]
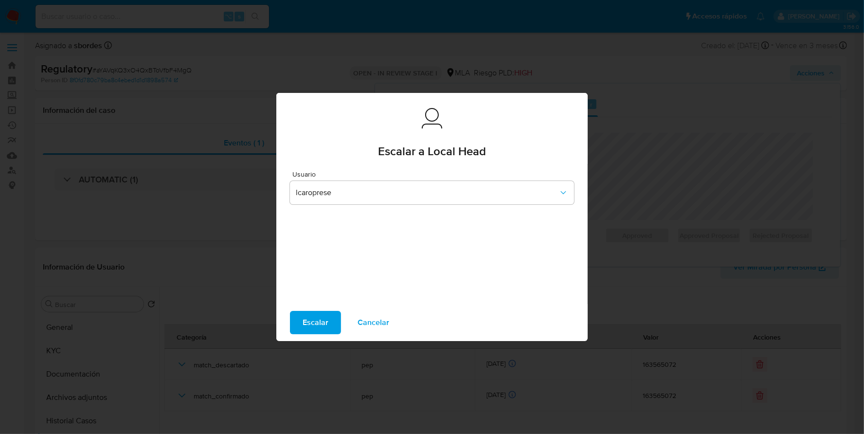
click at [319, 321] on span "Escalar" at bounding box center [316, 322] width 26 height 21
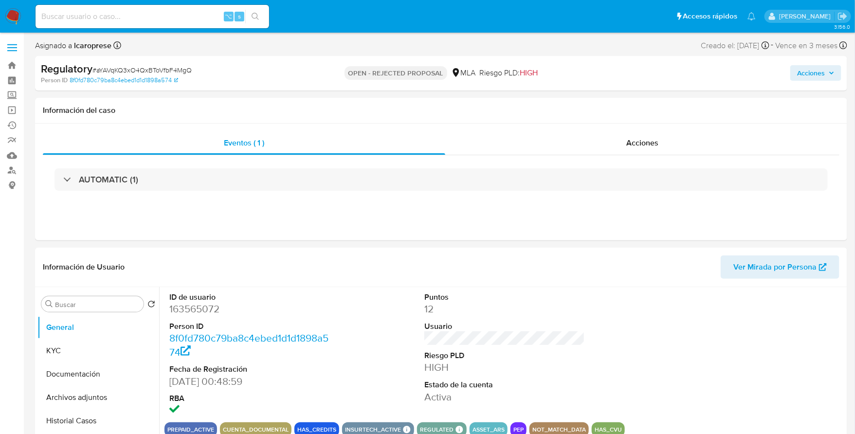
select select "10"
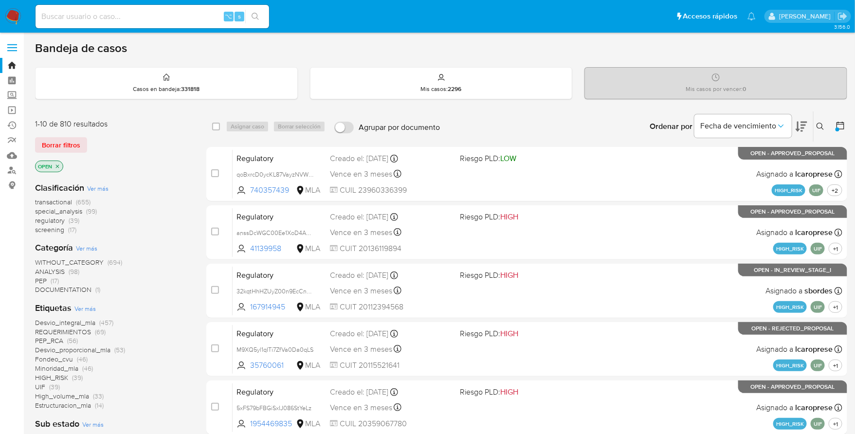
click at [16, 15] on img at bounding box center [13, 16] width 17 height 17
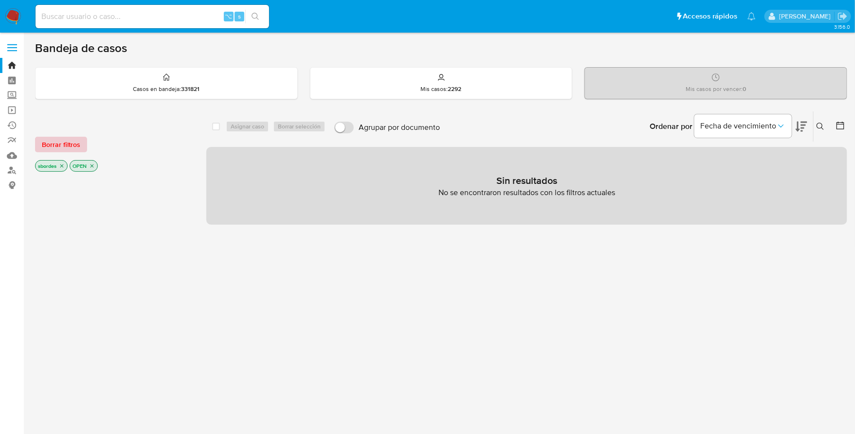
click at [75, 144] on span "Borrar filtros" at bounding box center [61, 145] width 38 height 14
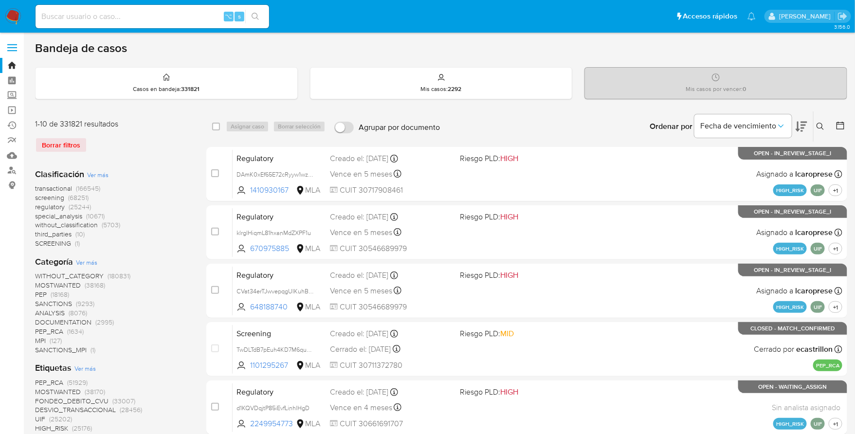
click at [12, 13] on img at bounding box center [13, 16] width 17 height 17
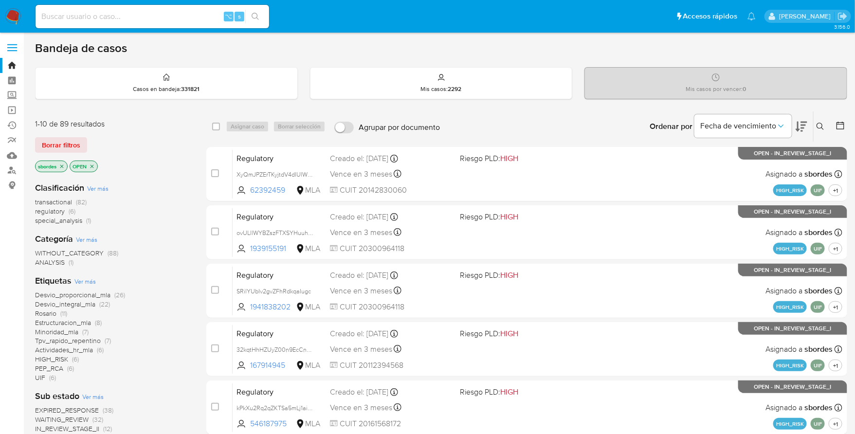
click at [63, 163] on icon "close-filter" at bounding box center [62, 166] width 6 height 6
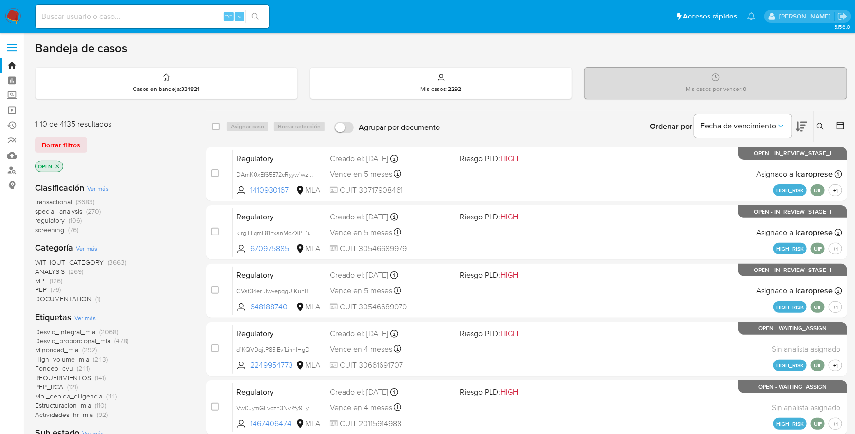
scroll to position [342, 0]
